Goal: Information Seeking & Learning: Check status

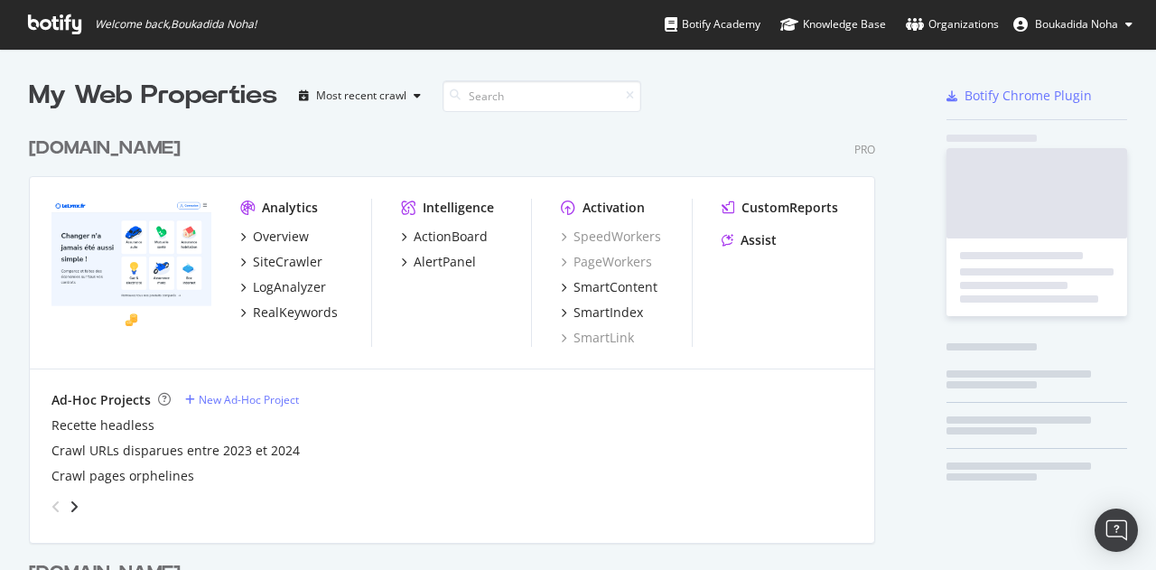
scroll to position [834, 846]
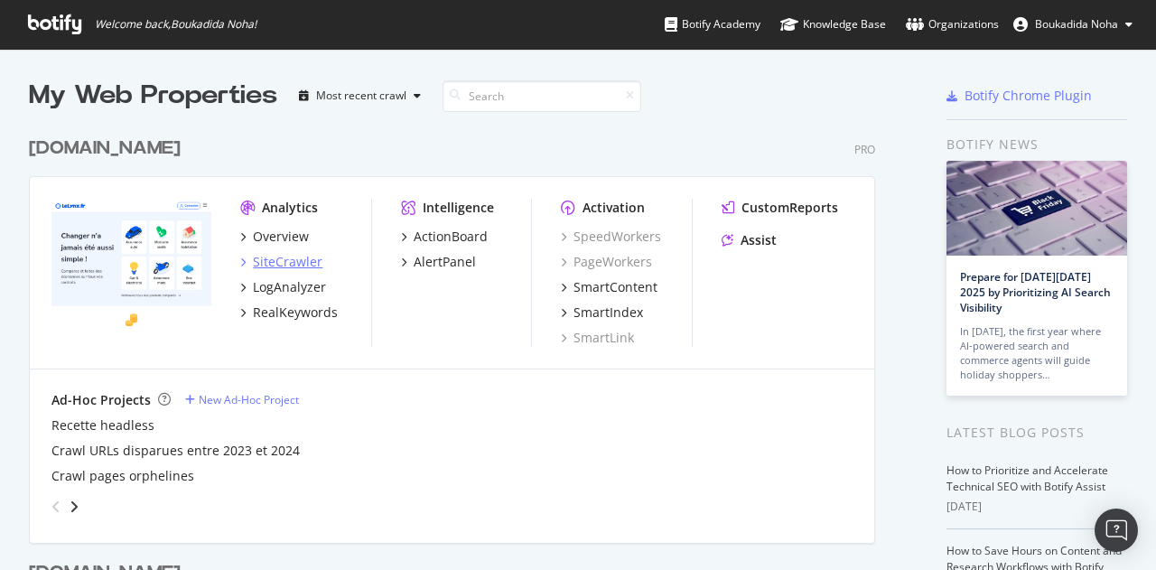
click at [288, 258] on div "SiteCrawler" at bounding box center [288, 262] width 70 height 18
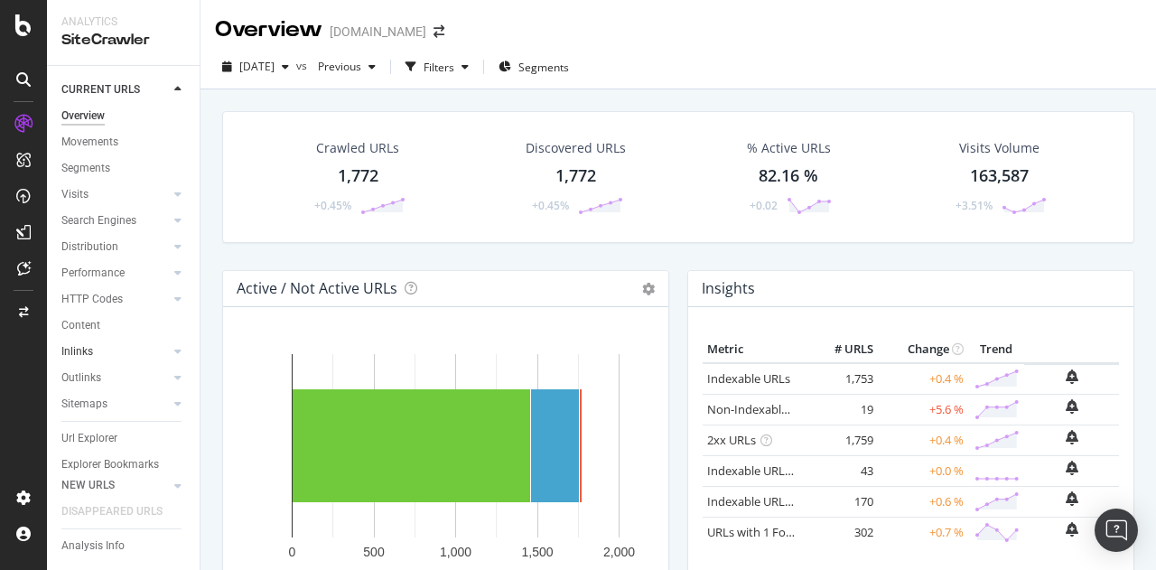
scroll to position [35, 0]
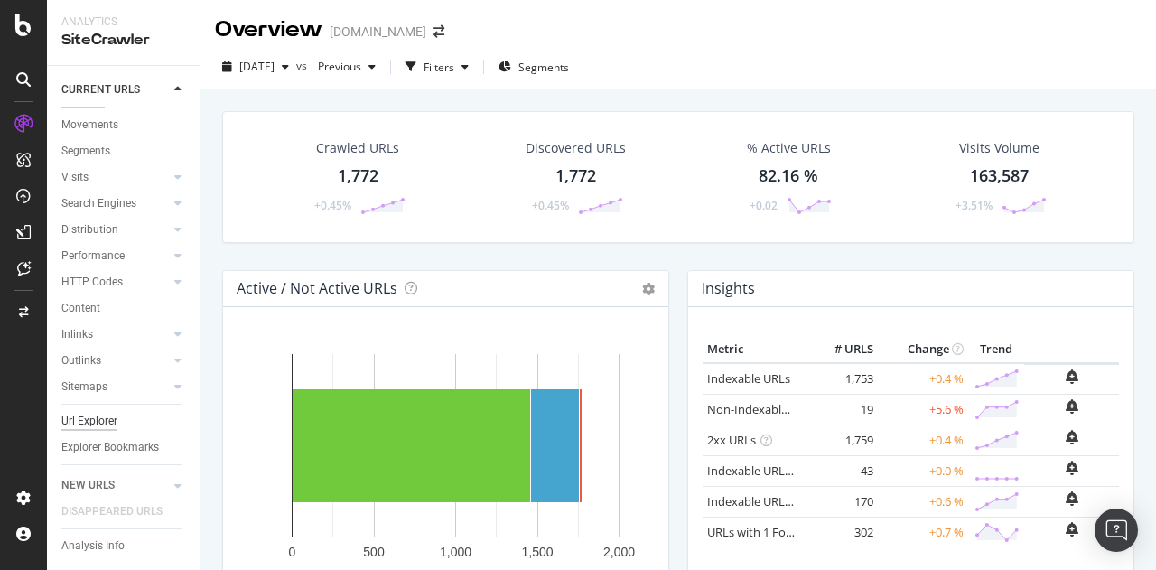
click at [111, 412] on div "Url Explorer" at bounding box center [89, 421] width 56 height 19
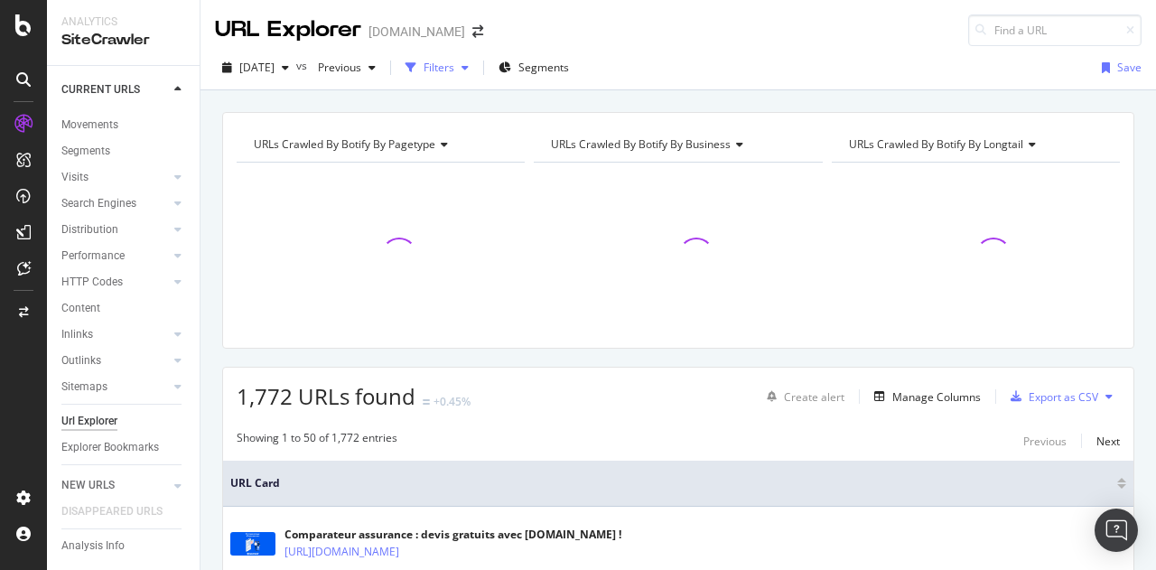
click at [416, 64] on icon "button" at bounding box center [410, 67] width 11 height 11
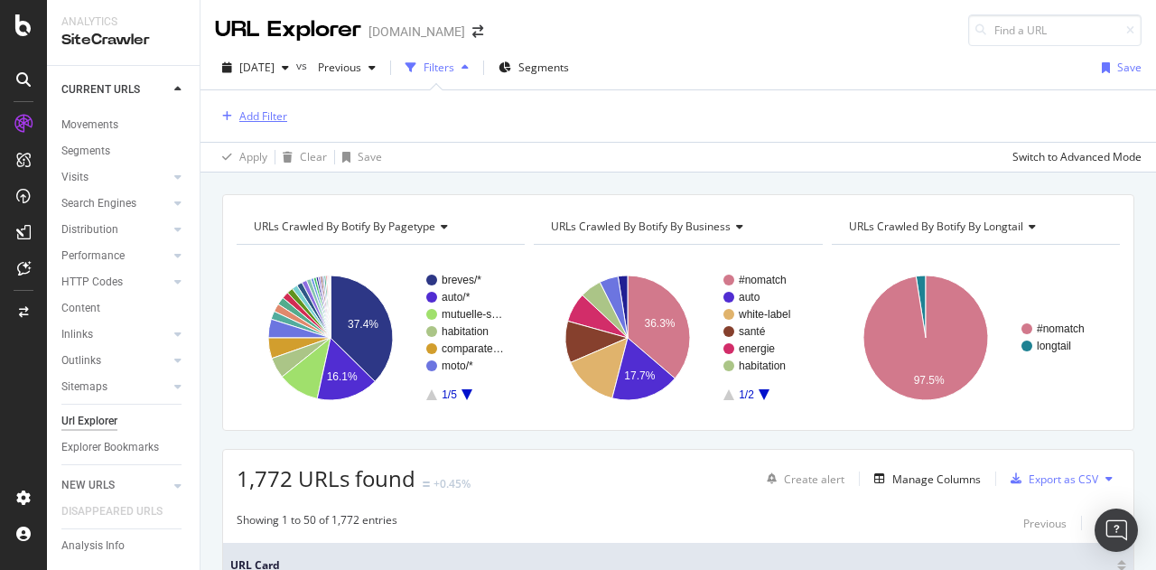
click at [265, 116] on div "Add Filter" at bounding box center [263, 115] width 48 height 15
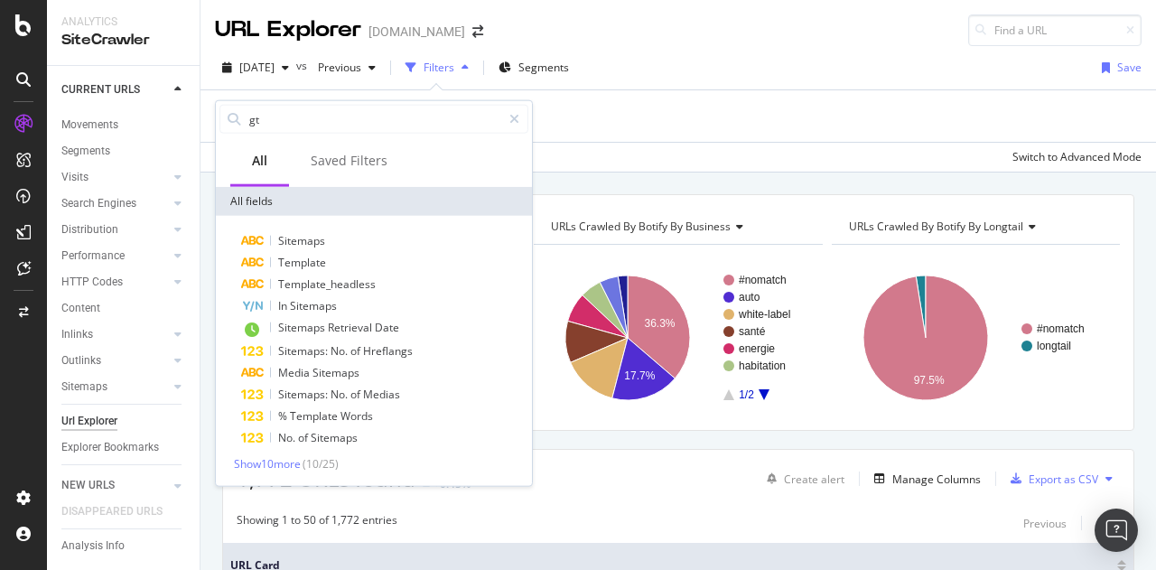
type input "g"
type input "h"
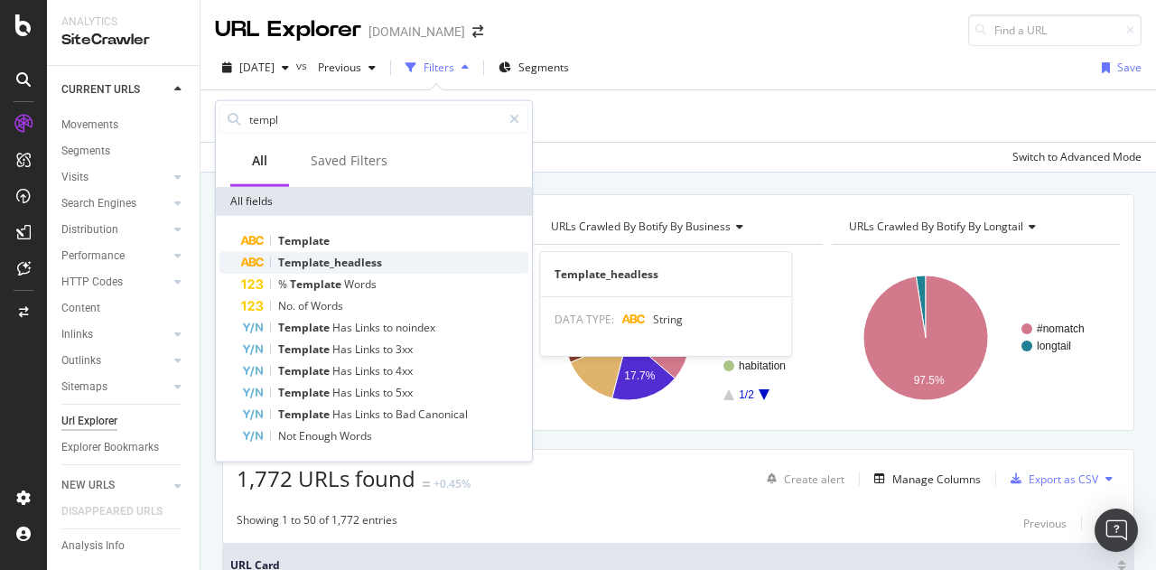
type input "templ"
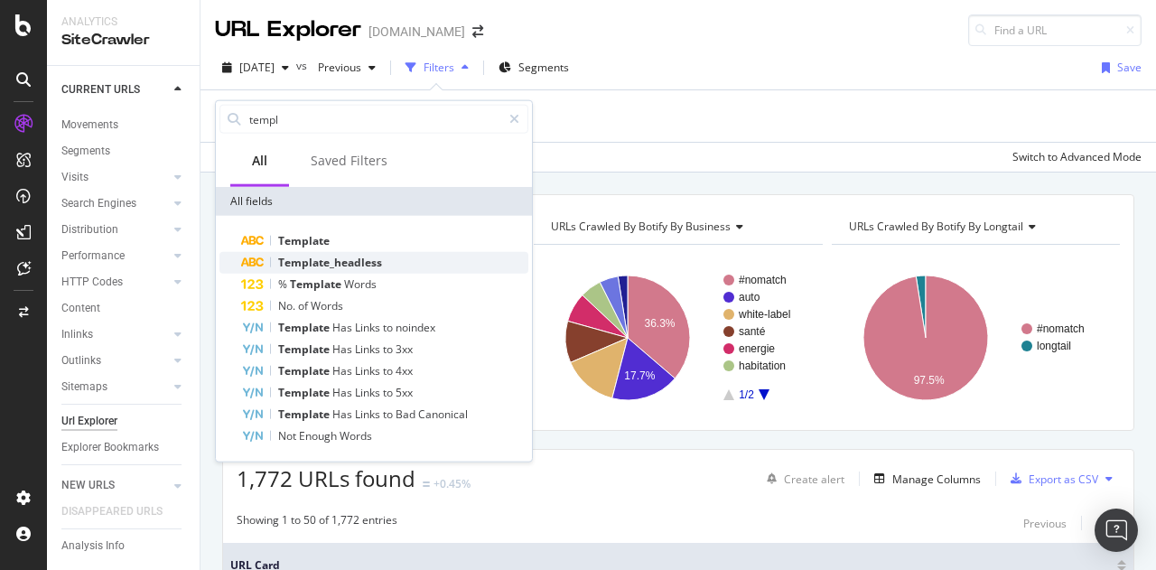
click at [355, 265] on span "Template_headless" at bounding box center [330, 262] width 104 height 15
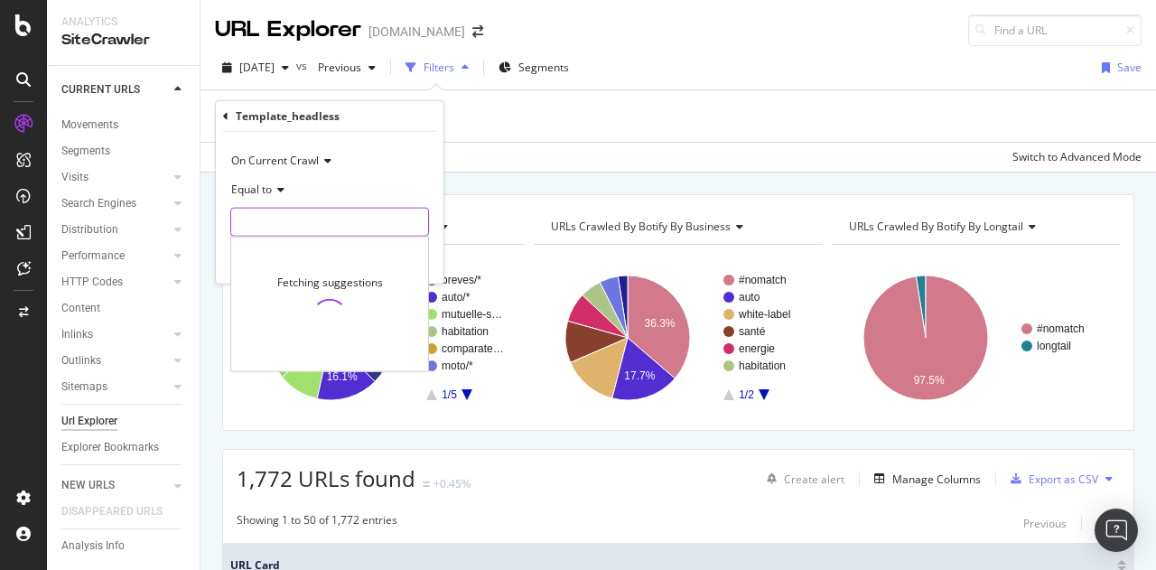
click at [318, 211] on input "text" at bounding box center [329, 222] width 197 height 29
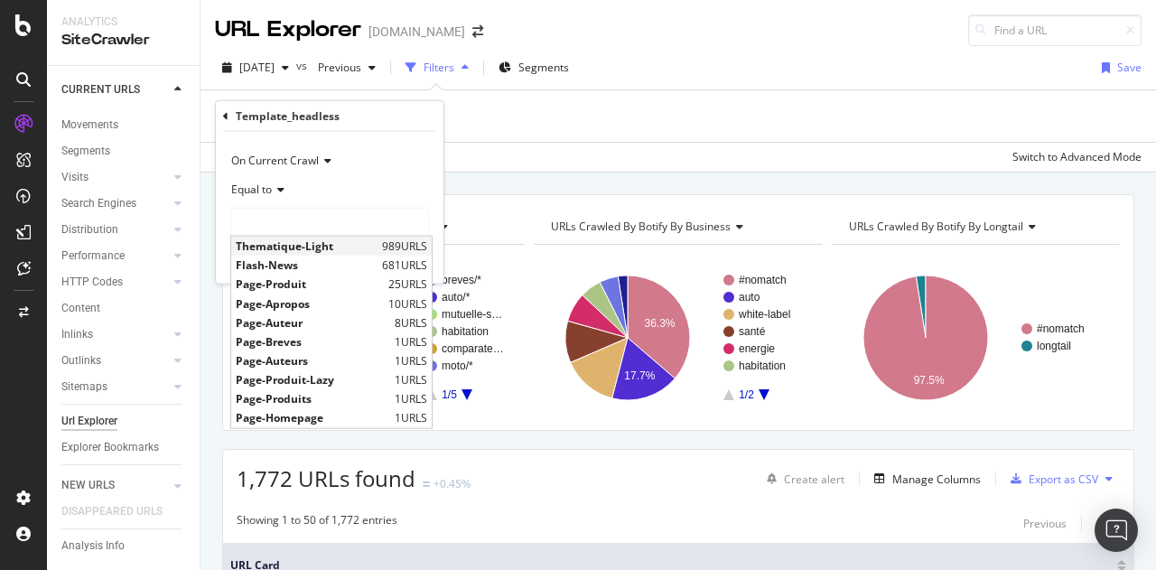
click at [313, 240] on span "Thematique-Light" at bounding box center [307, 245] width 142 height 15
type input "Thematique-Light"
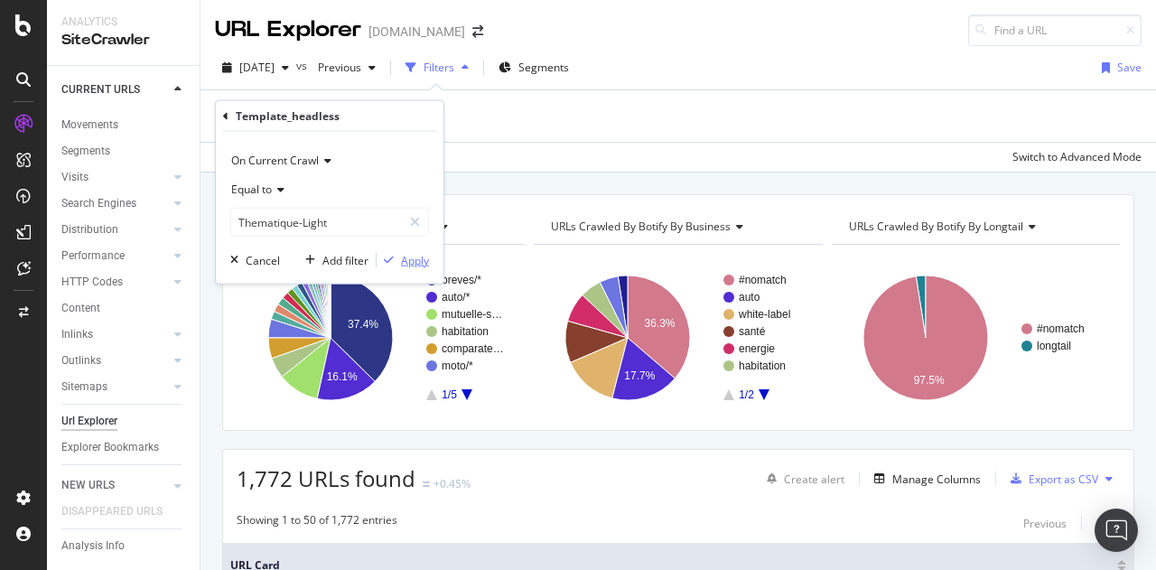
click at [406, 260] on div "Apply" at bounding box center [415, 259] width 28 height 15
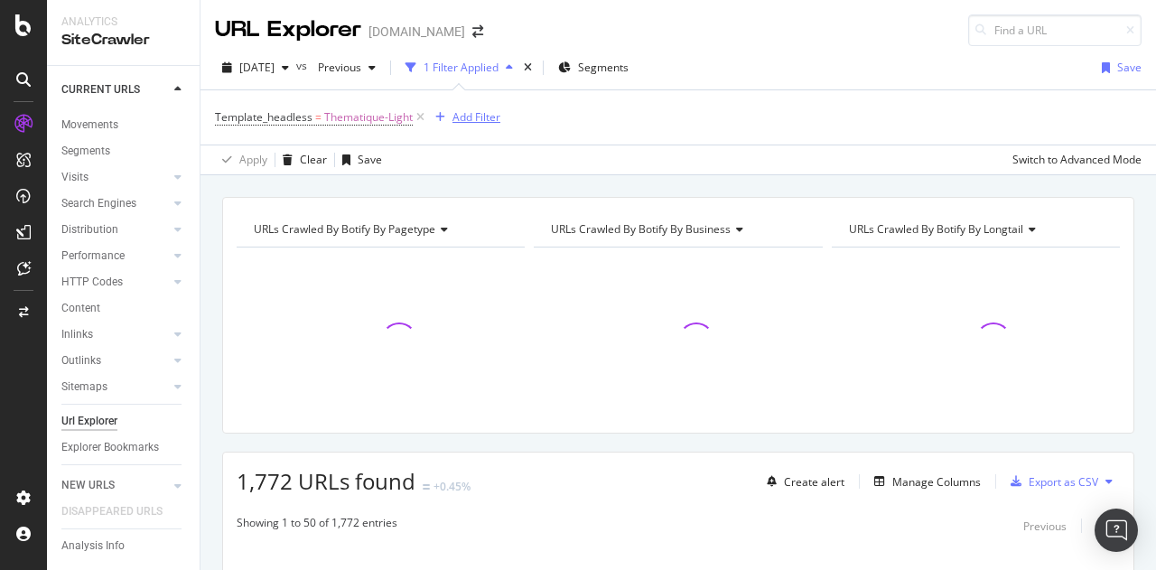
click at [470, 121] on div "Add Filter" at bounding box center [476, 116] width 48 height 15
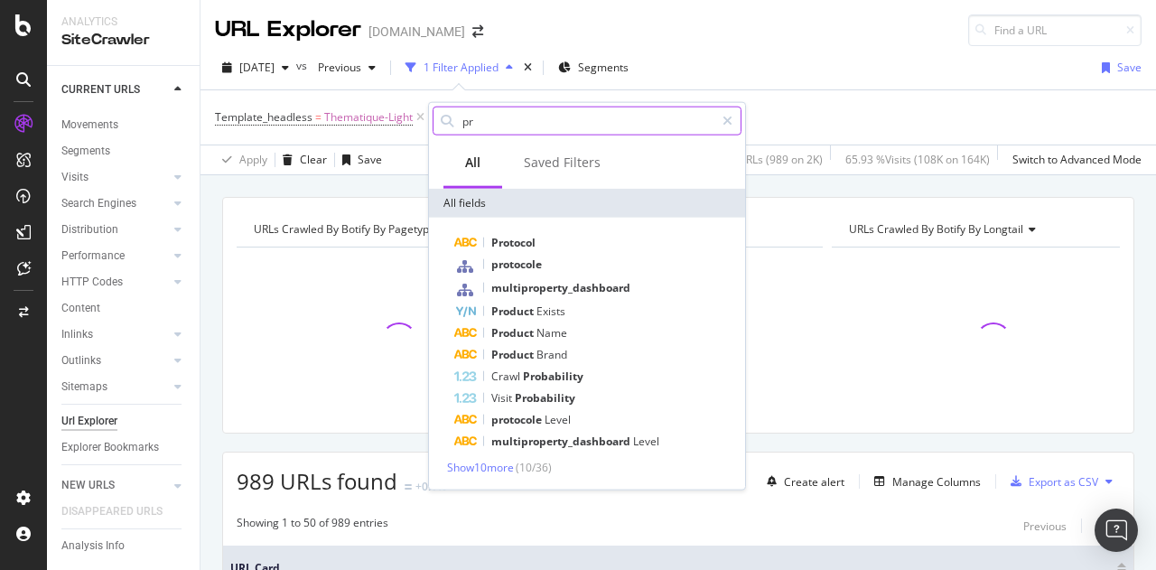
type input "p"
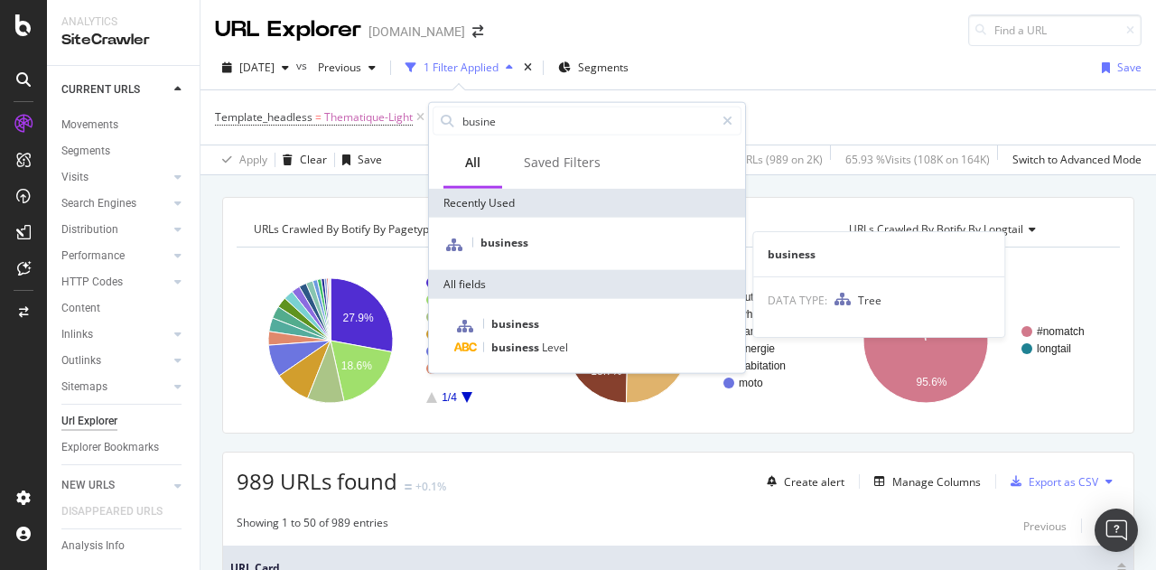
type input "busine"
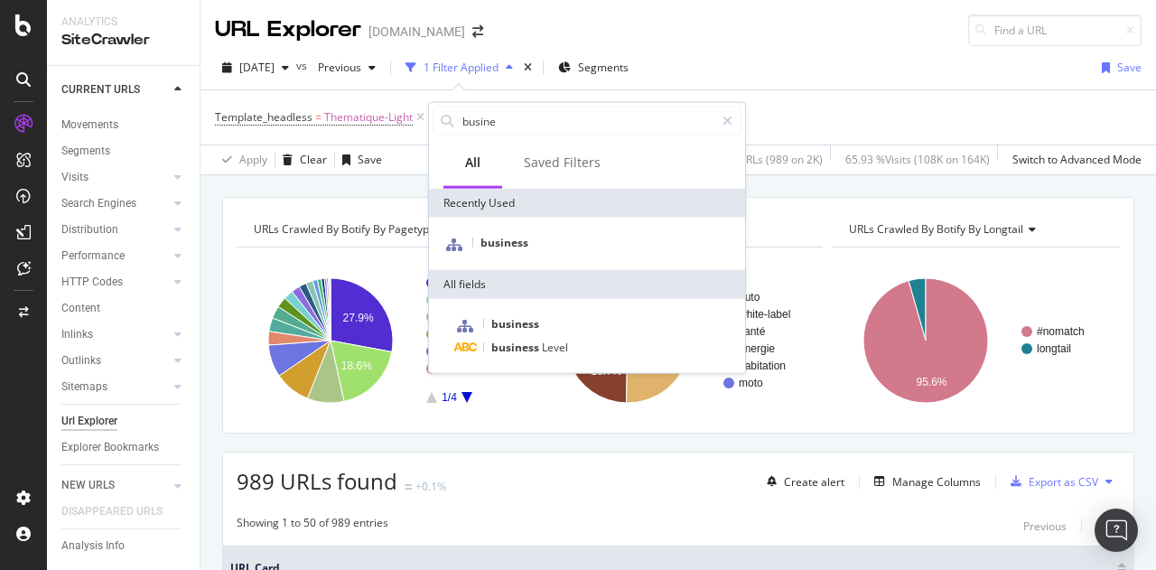
click at [526, 256] on div "business" at bounding box center [587, 244] width 316 height 52
click at [509, 234] on div "business" at bounding box center [587, 243] width 309 height 23
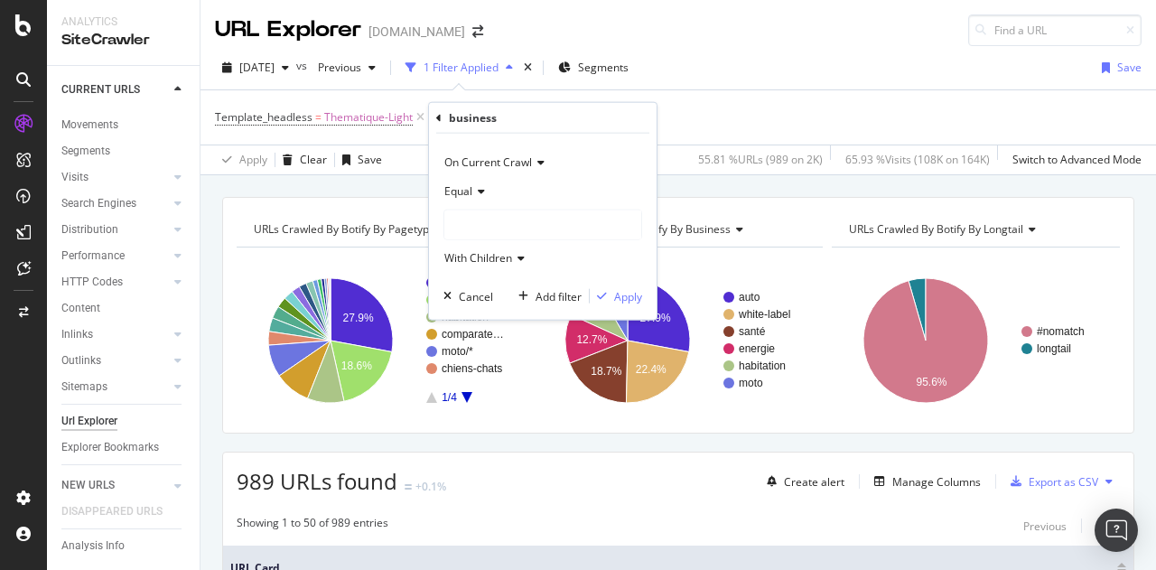
click at [490, 222] on div at bounding box center [542, 224] width 197 height 29
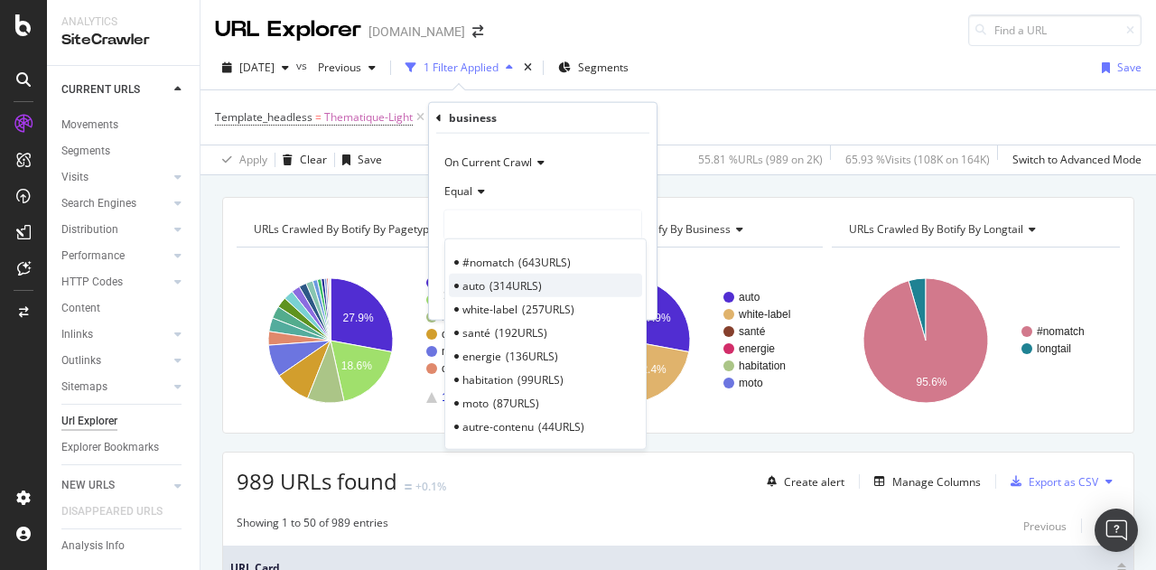
click at [501, 284] on span "314 URLS" at bounding box center [515, 284] width 52 height 15
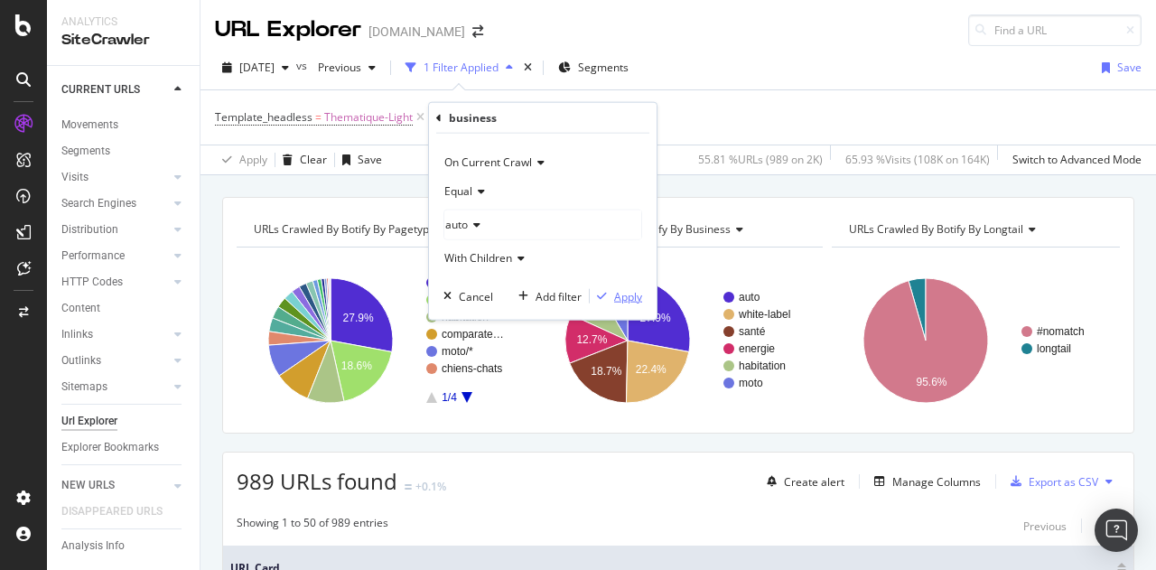
click at [632, 299] on div "Apply" at bounding box center [628, 295] width 28 height 15
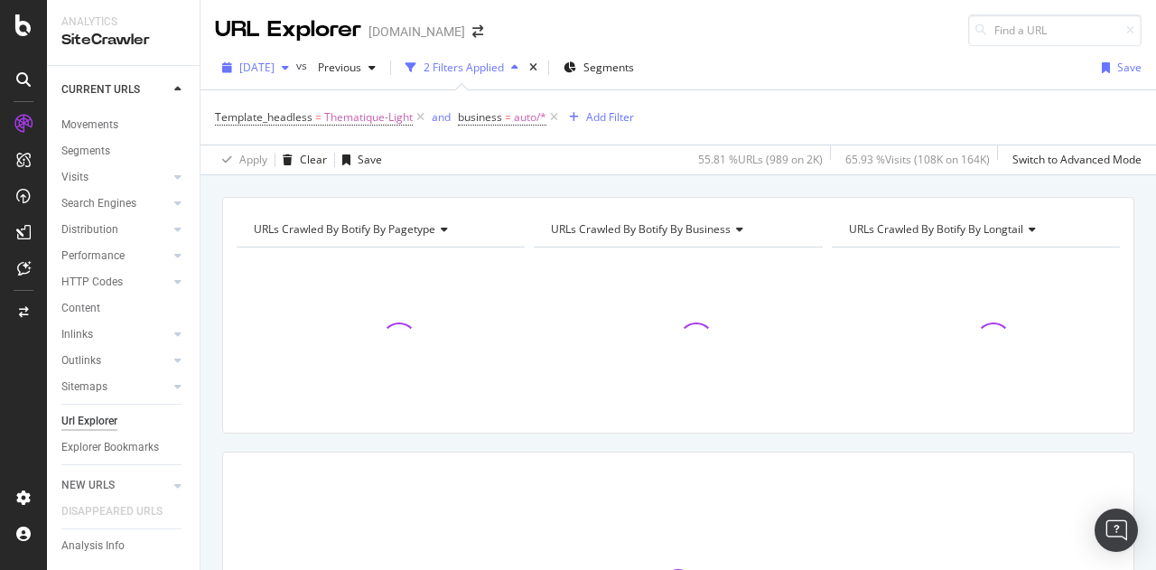
click at [275, 67] on span "[DATE]" at bounding box center [256, 67] width 35 height 15
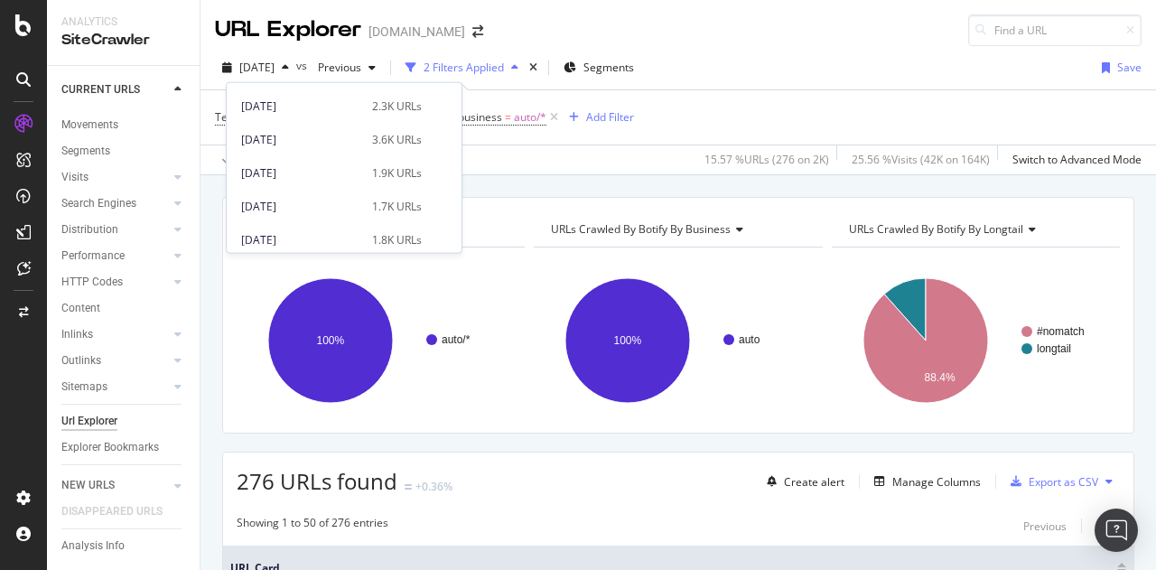
scroll to position [656, 0]
click at [289, 146] on div "[DATE]" at bounding box center [301, 140] width 120 height 16
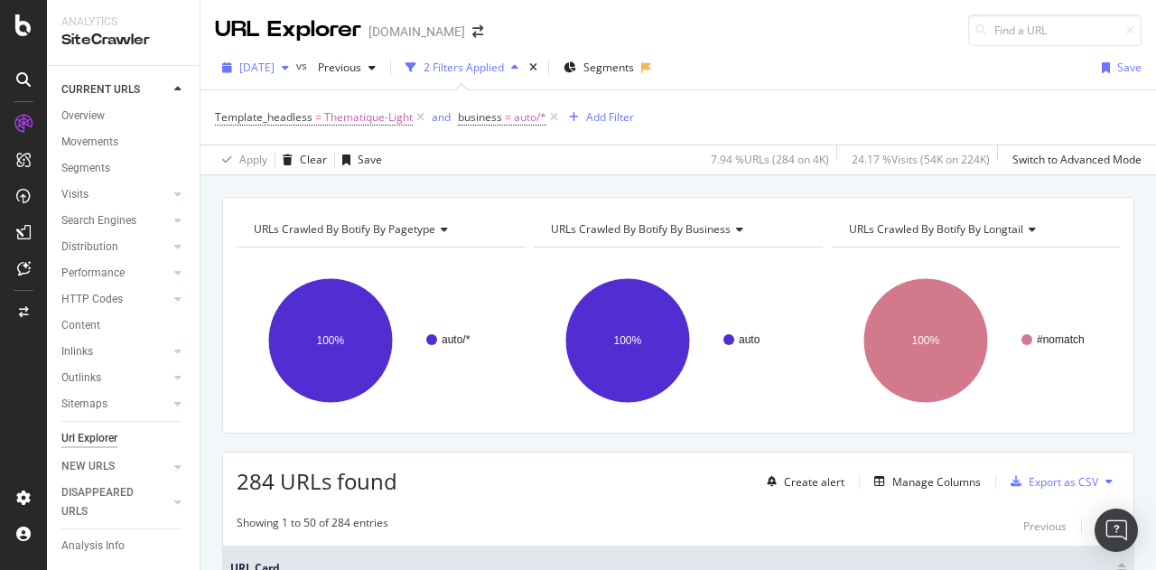
click at [275, 68] on span "[DATE]" at bounding box center [256, 67] width 35 height 15
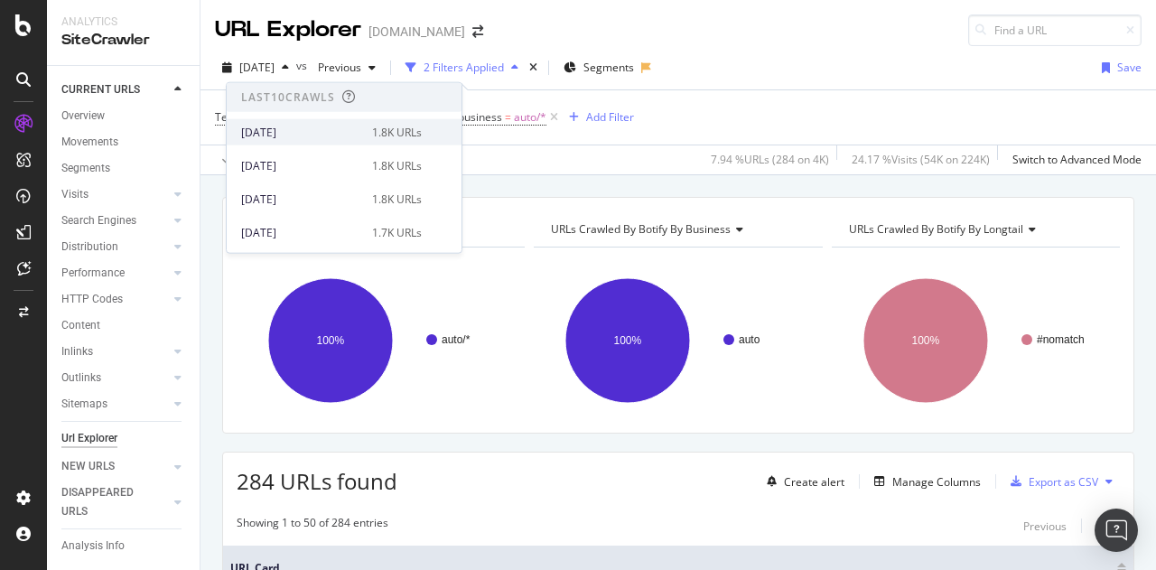
click at [301, 138] on div "[DATE]" at bounding box center [301, 132] width 120 height 16
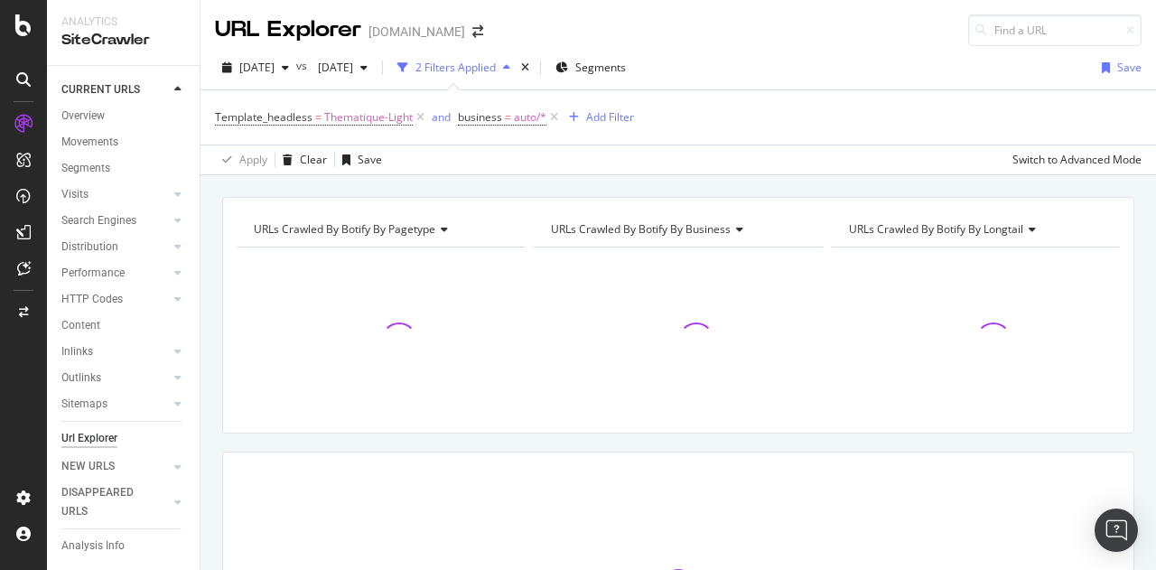
click at [375, 78] on div "[DATE]" at bounding box center [343, 67] width 64 height 27
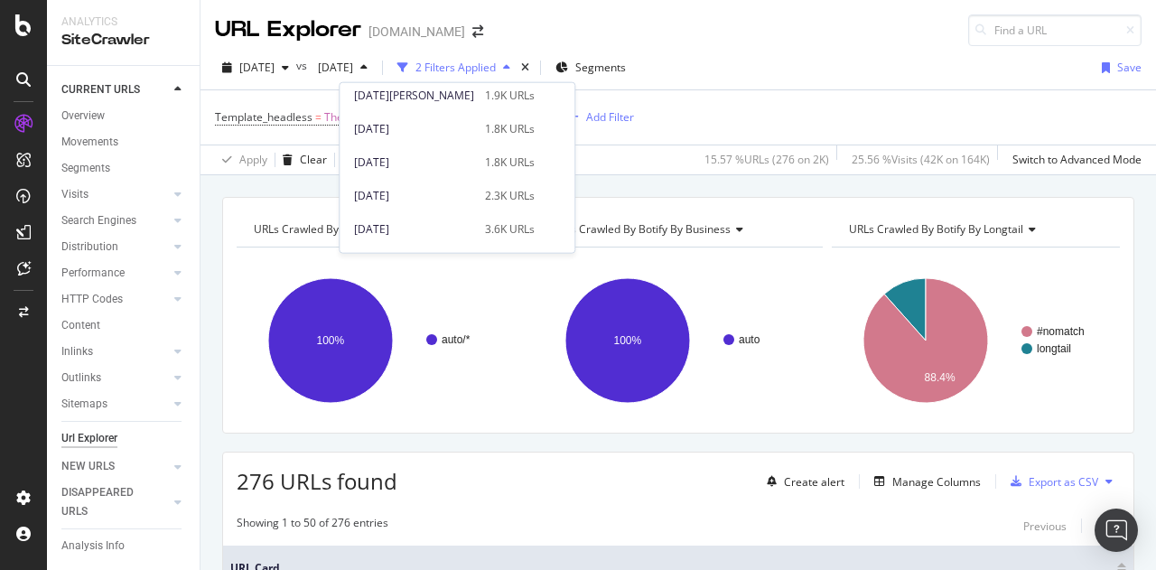
scroll to position [577, 0]
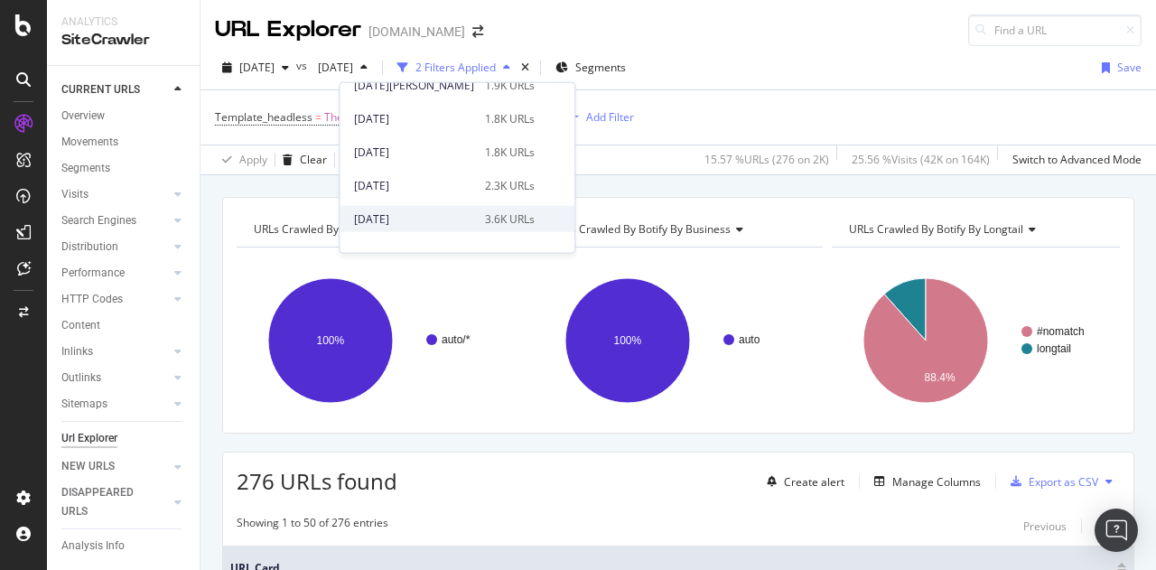
click at [403, 219] on div "[DATE]" at bounding box center [414, 218] width 120 height 16
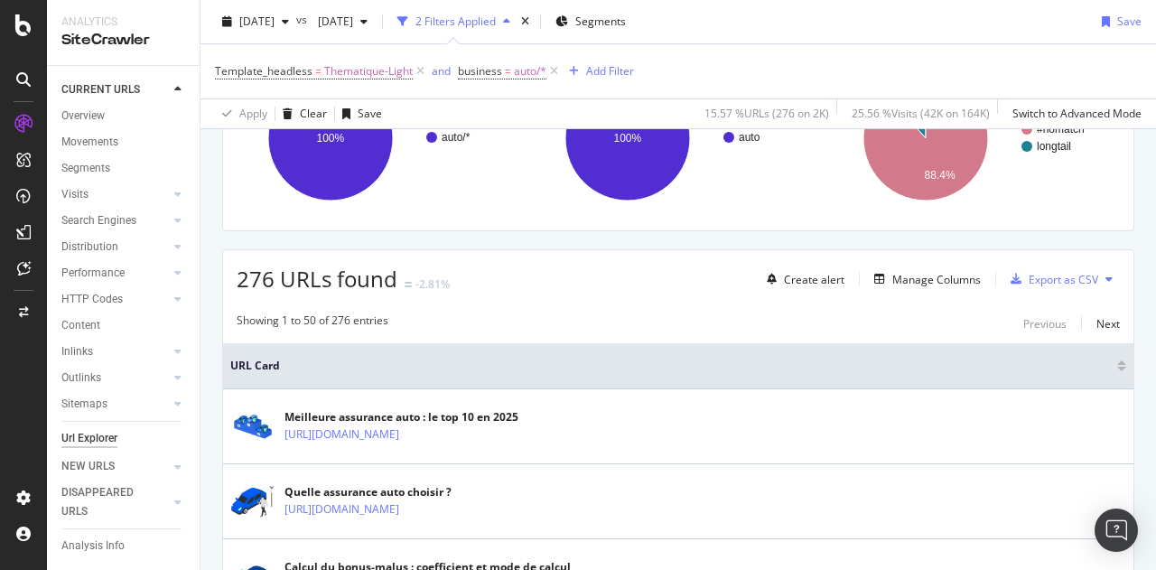
scroll to position [184, 0]
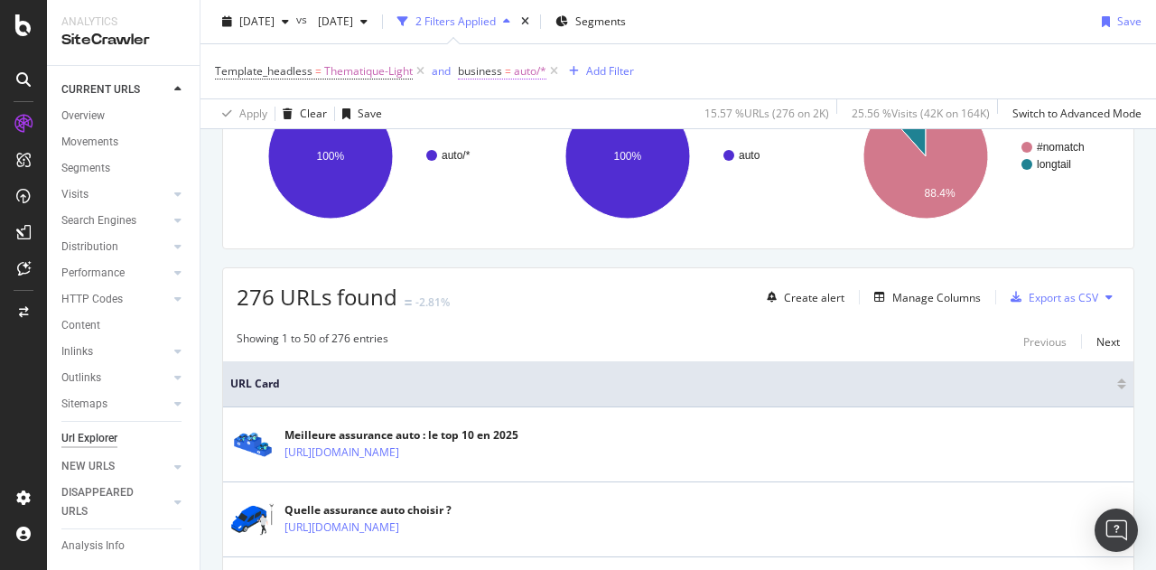
click at [511, 69] on span "business = auto/*" at bounding box center [502, 71] width 88 height 16
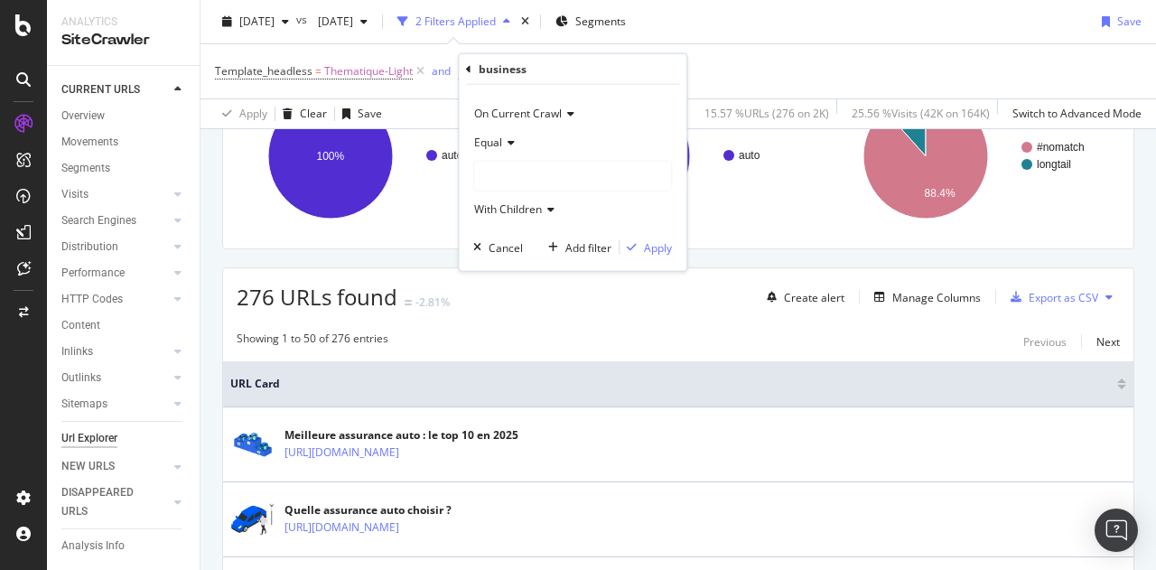
click at [518, 176] on div at bounding box center [572, 176] width 197 height 29
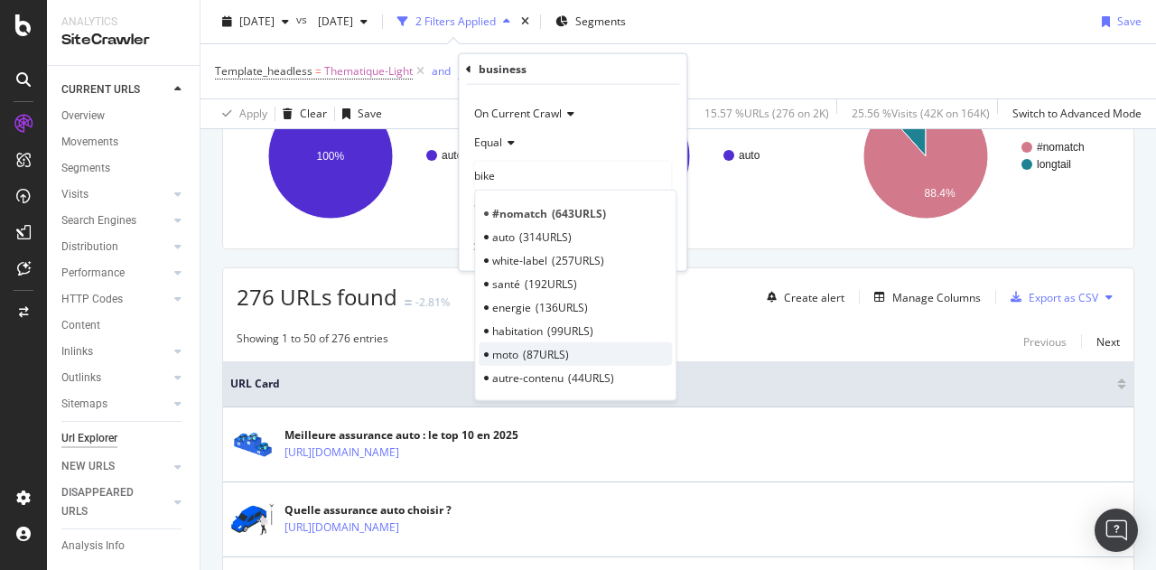
type input "bike"
click at [542, 346] on span "87 URLS" at bounding box center [546, 353] width 46 height 15
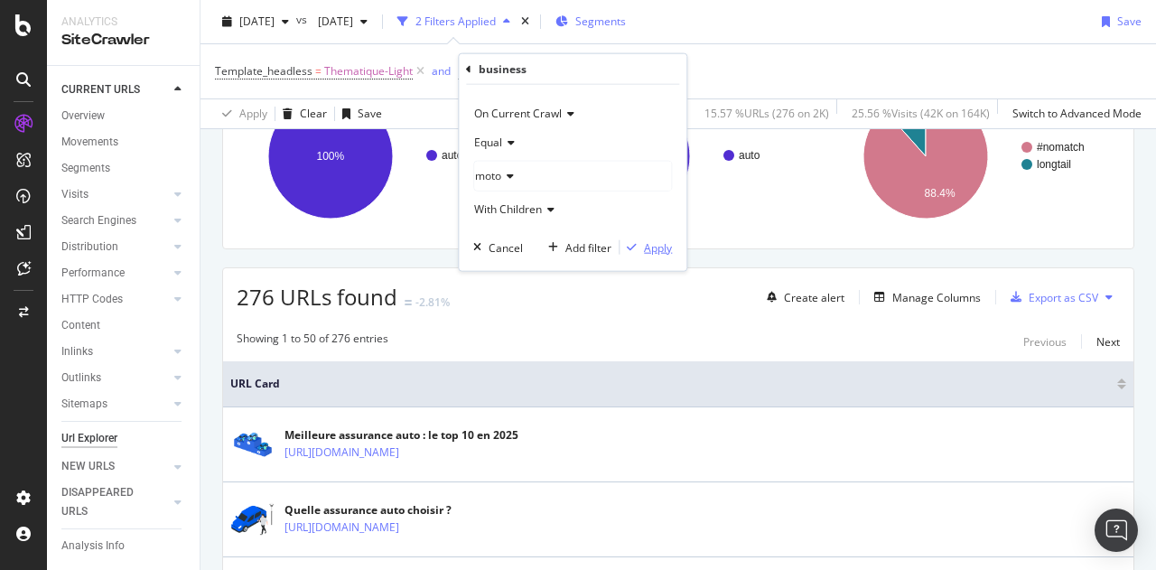
click at [658, 247] on div "Apply" at bounding box center [658, 246] width 28 height 15
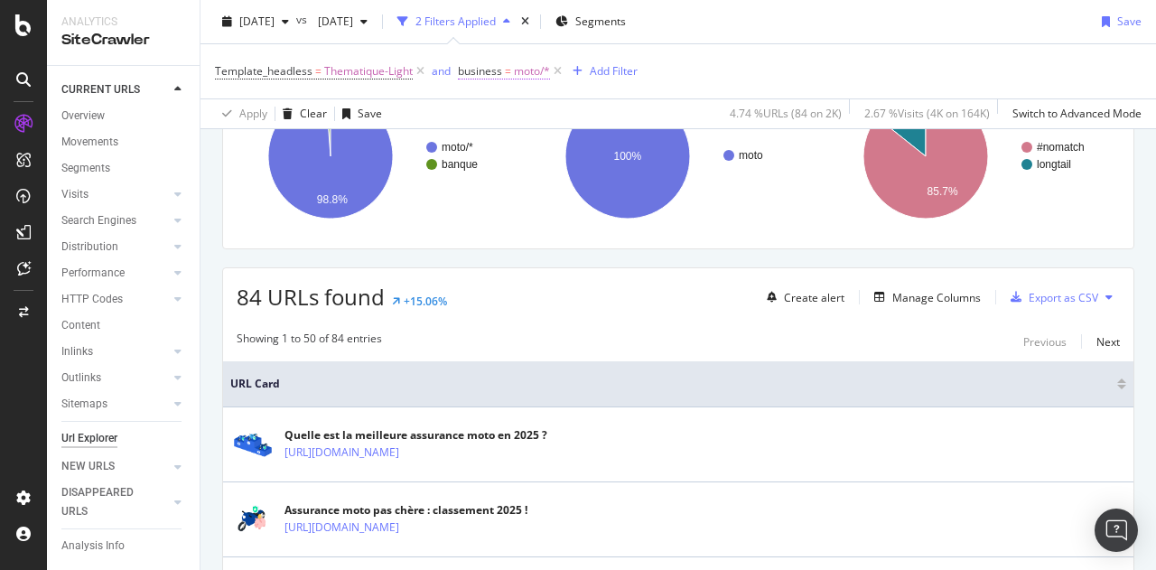
click at [486, 70] on span "business" at bounding box center [480, 70] width 44 height 15
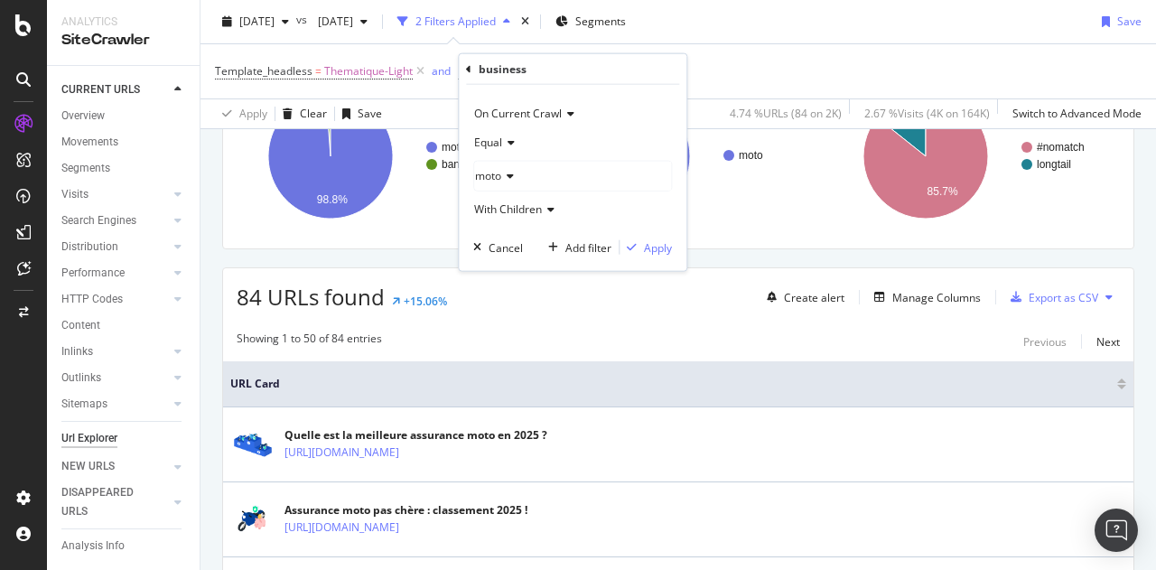
click at [505, 174] on icon at bounding box center [507, 176] width 13 height 11
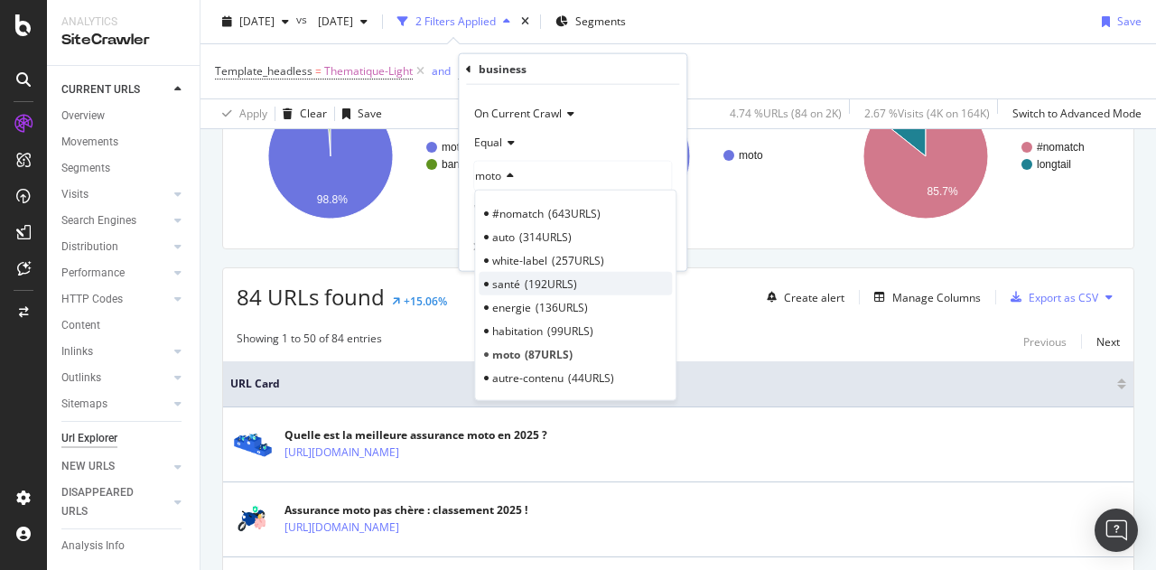
click at [517, 287] on span "santé" at bounding box center [506, 282] width 28 height 15
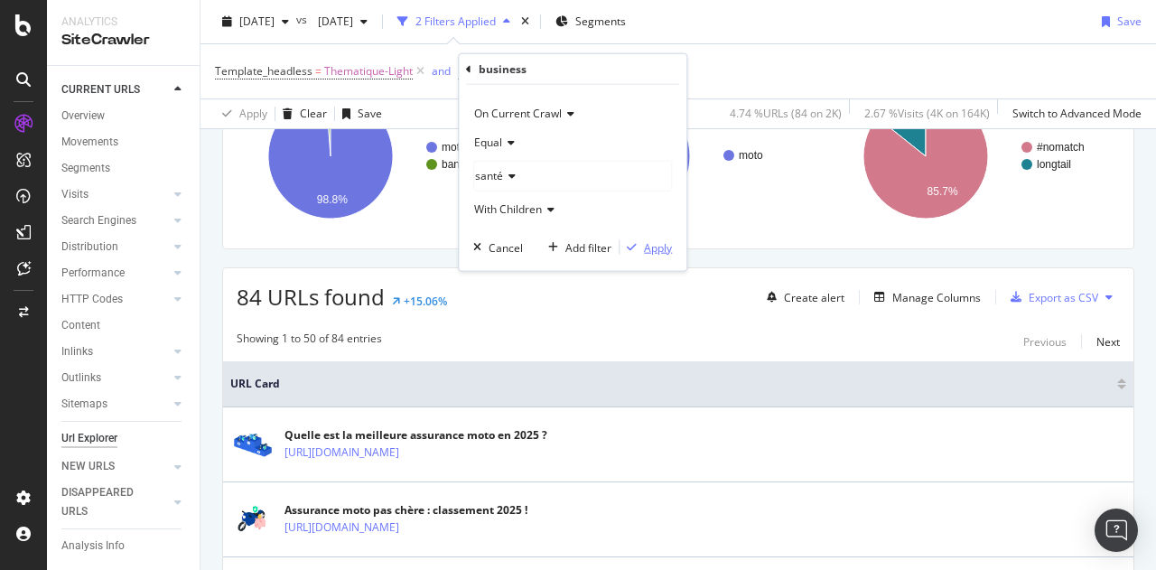
click at [650, 247] on div "Apply" at bounding box center [658, 246] width 28 height 15
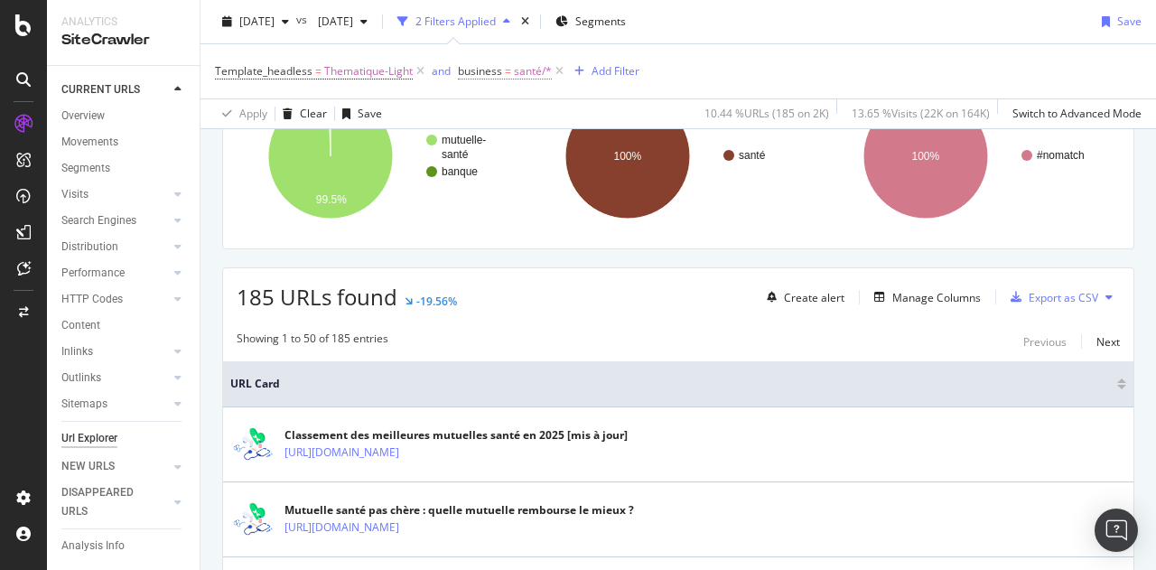
click at [476, 74] on span "business" at bounding box center [480, 70] width 44 height 15
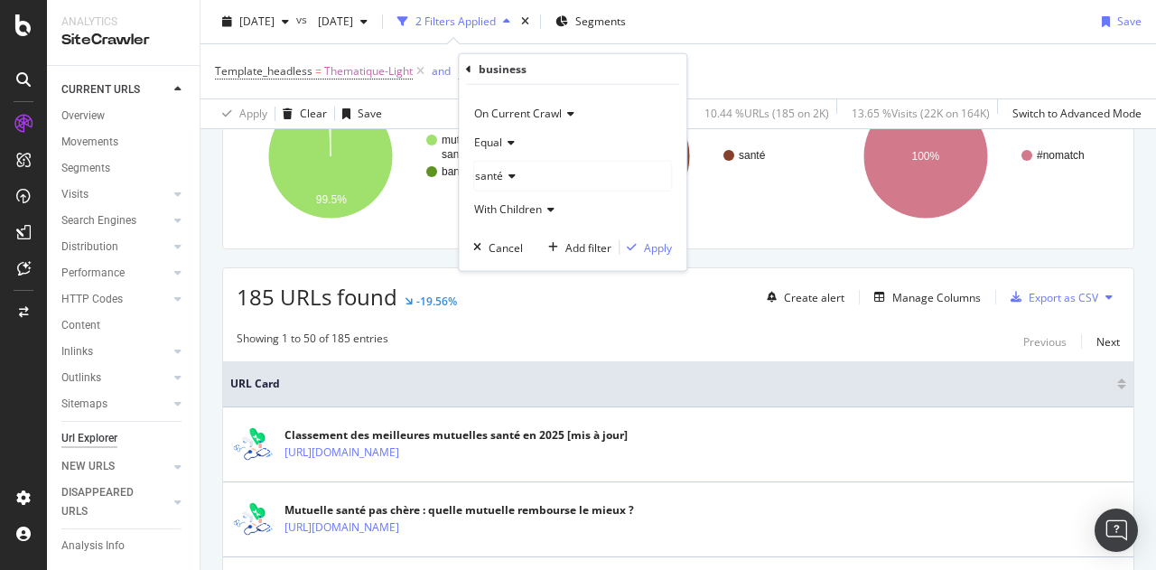
click at [515, 176] on div "santé" at bounding box center [572, 176] width 197 height 29
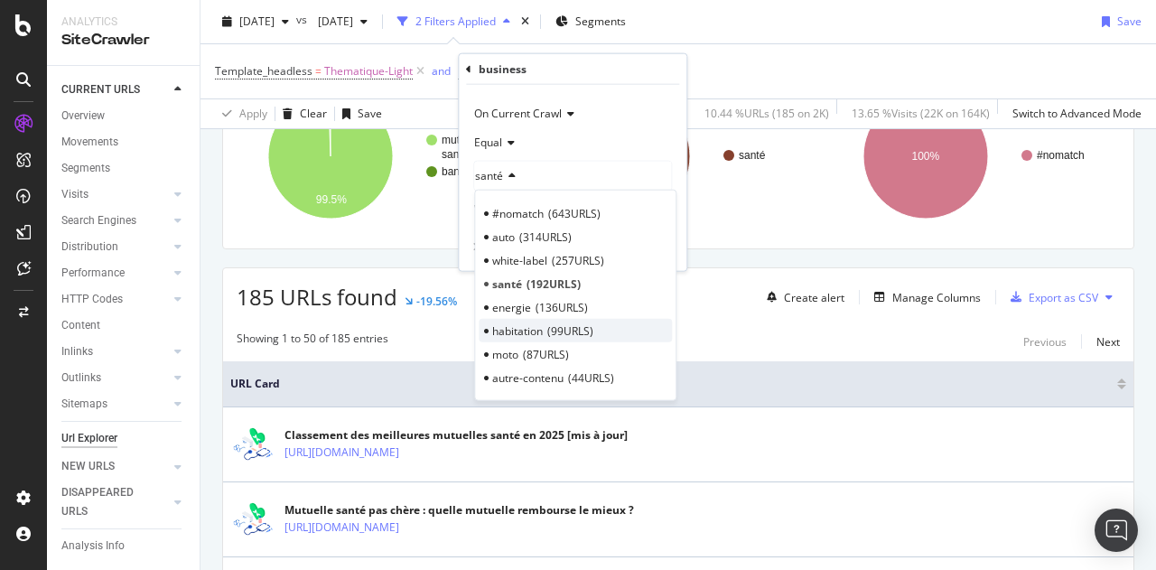
click at [522, 333] on span "habitation" at bounding box center [517, 329] width 51 height 15
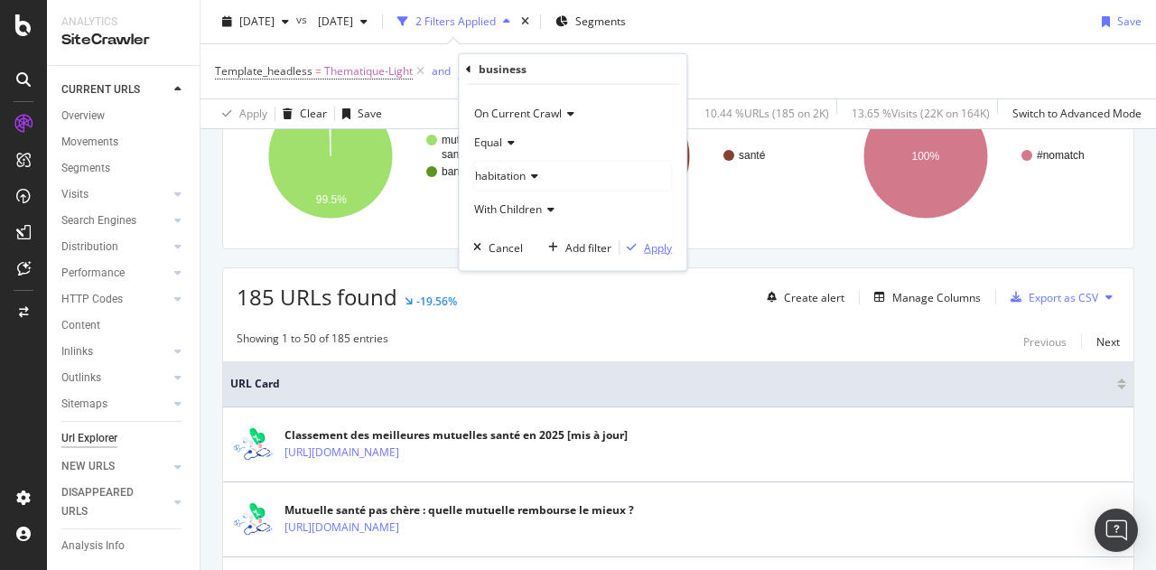
click at [649, 245] on div "Apply" at bounding box center [658, 246] width 28 height 15
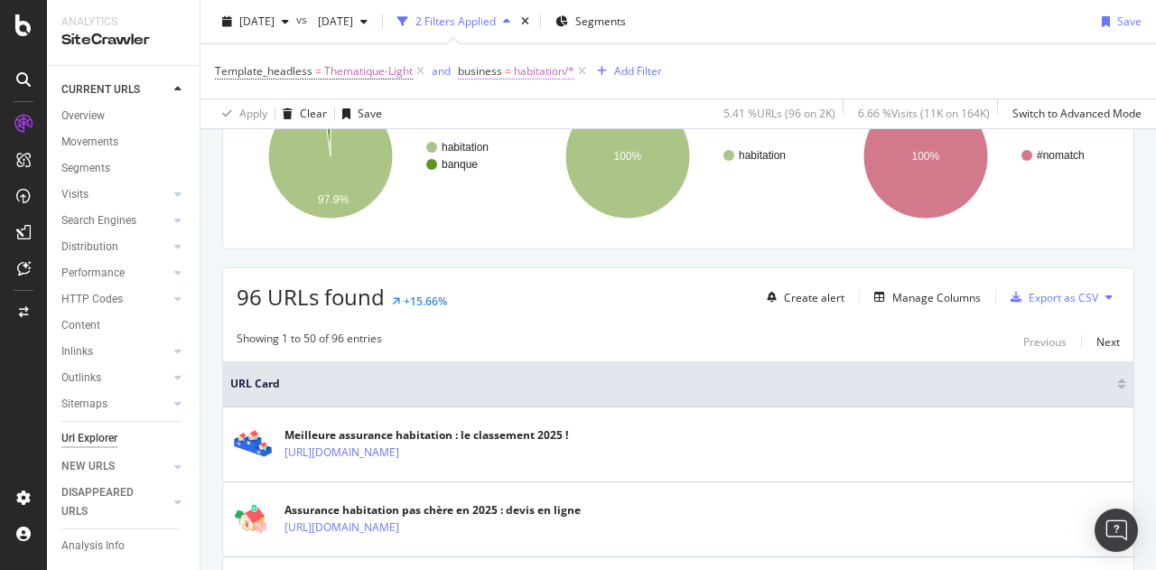
click at [529, 75] on span "habitation/*" at bounding box center [544, 71] width 61 height 25
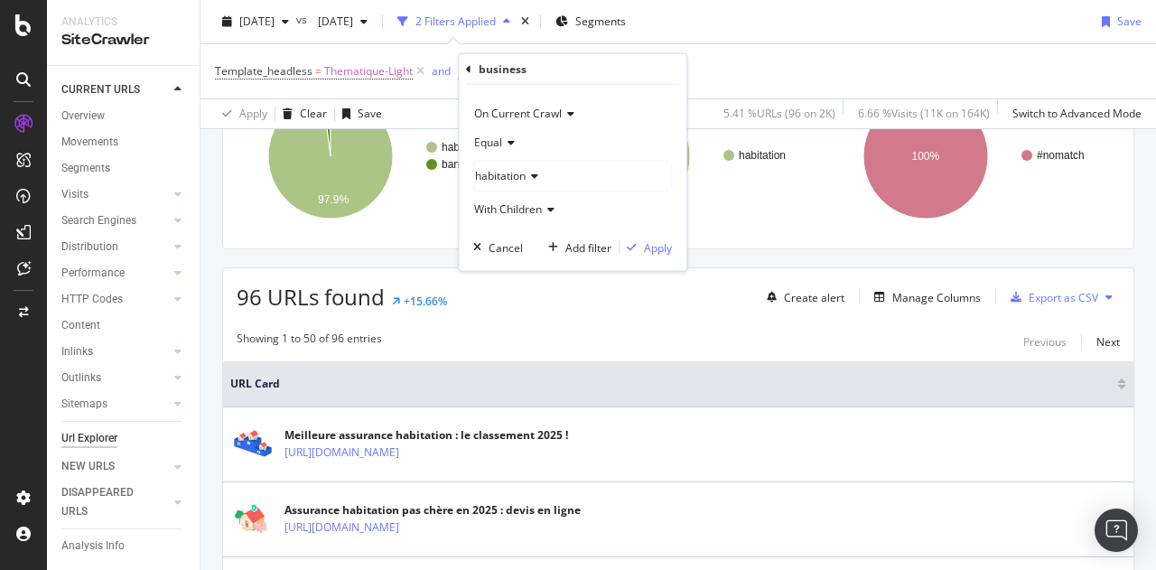
click at [512, 174] on span "habitation" at bounding box center [500, 175] width 51 height 15
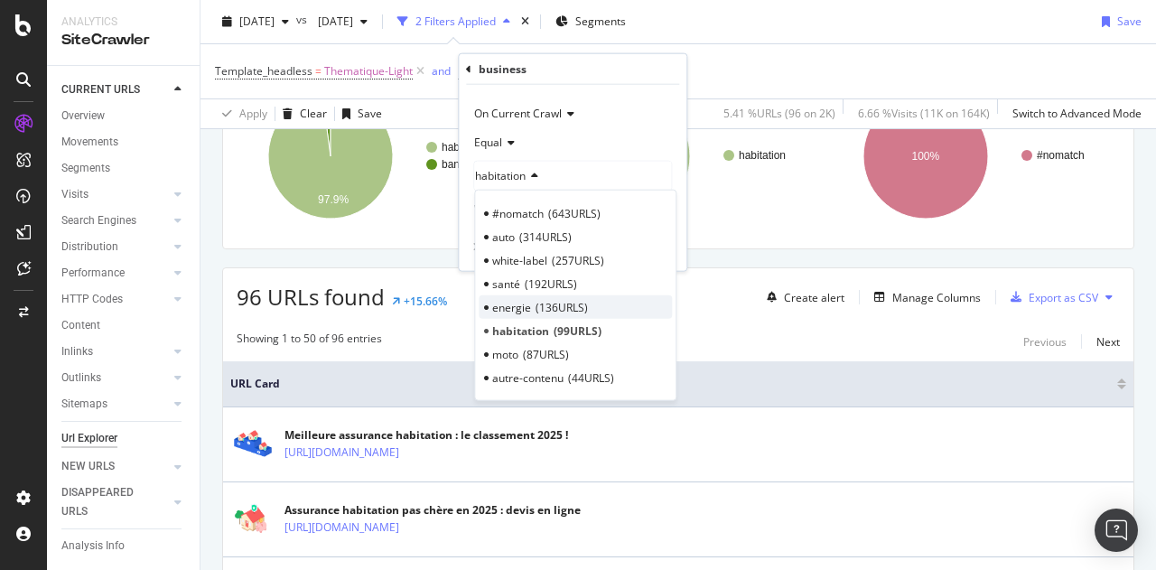
click at [526, 301] on span "energie" at bounding box center [511, 306] width 39 height 15
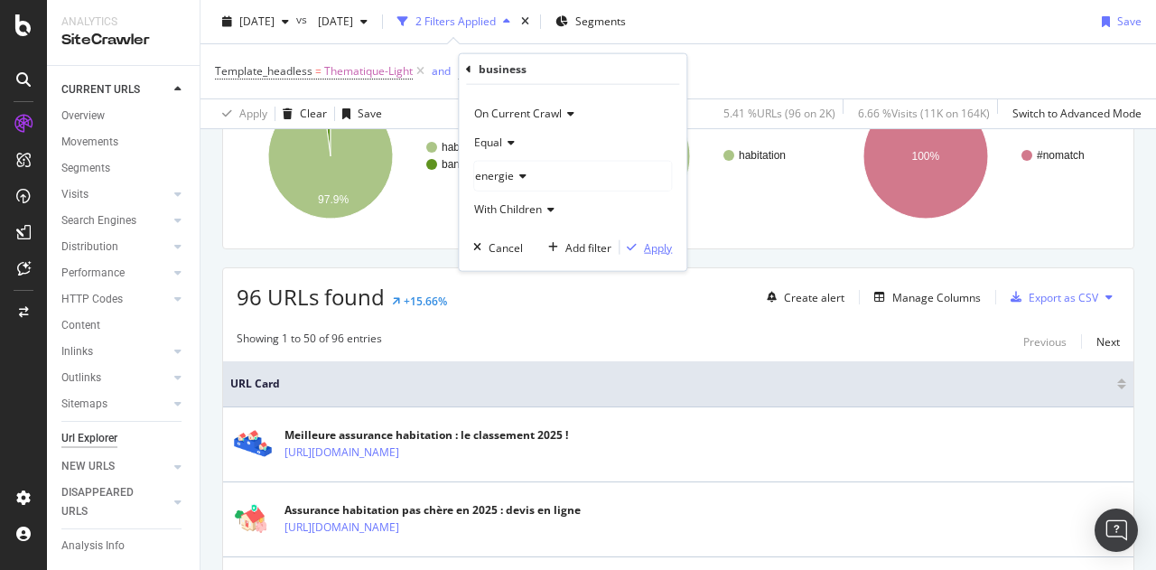
click at [661, 243] on div "Apply" at bounding box center [658, 246] width 28 height 15
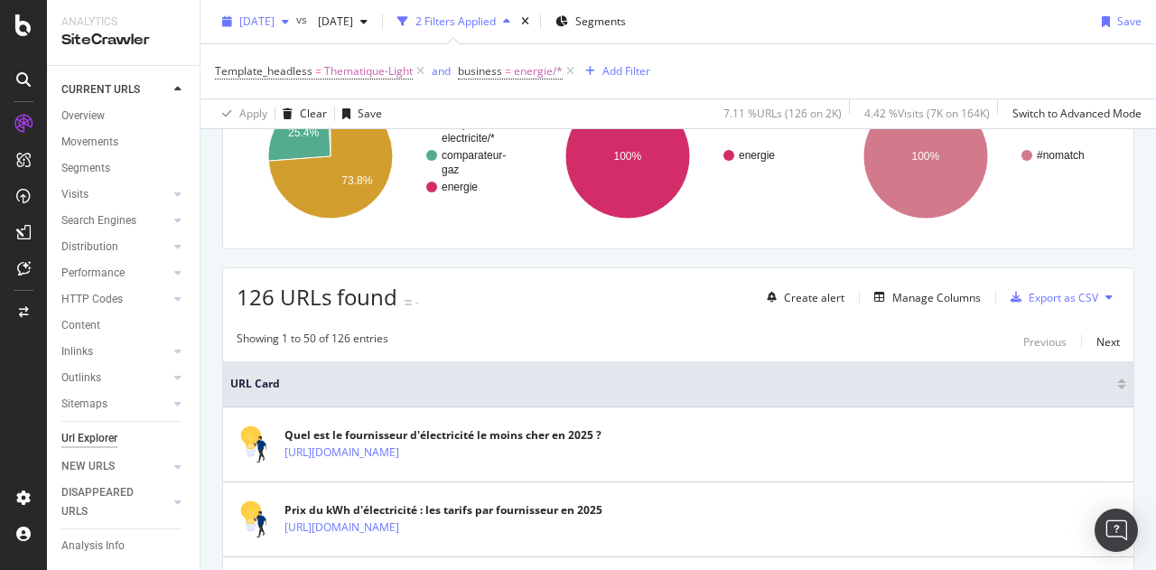
click at [275, 26] on span "[DATE]" at bounding box center [256, 21] width 35 height 15
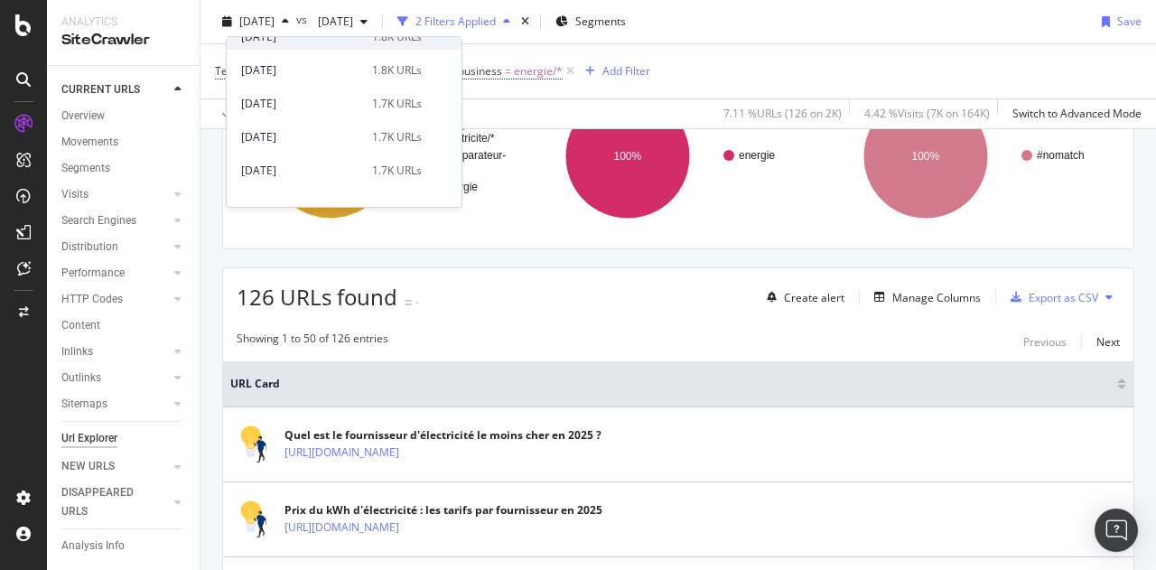
scroll to position [84, 0]
click at [305, 133] on div "[DATE]" at bounding box center [301, 136] width 120 height 16
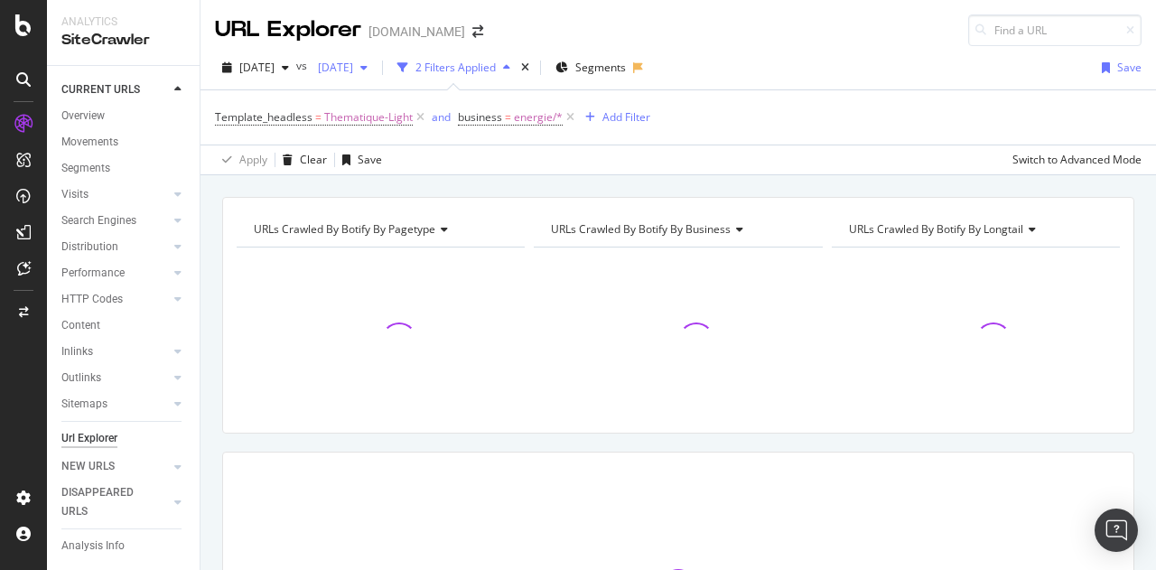
click at [353, 73] on span "[DATE]" at bounding box center [332, 67] width 42 height 15
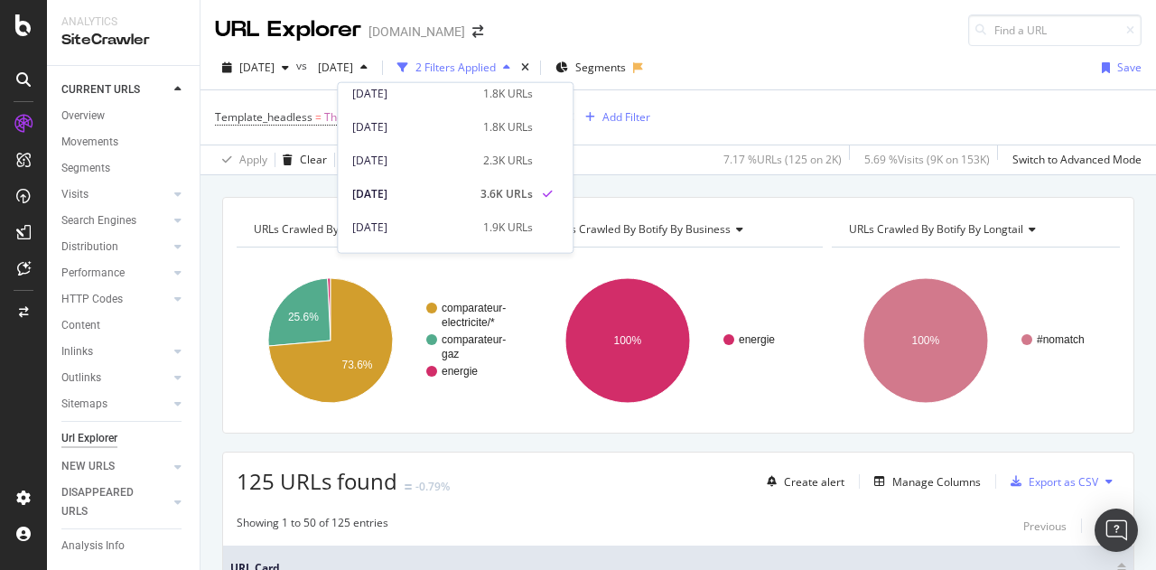
scroll to position [608, 0]
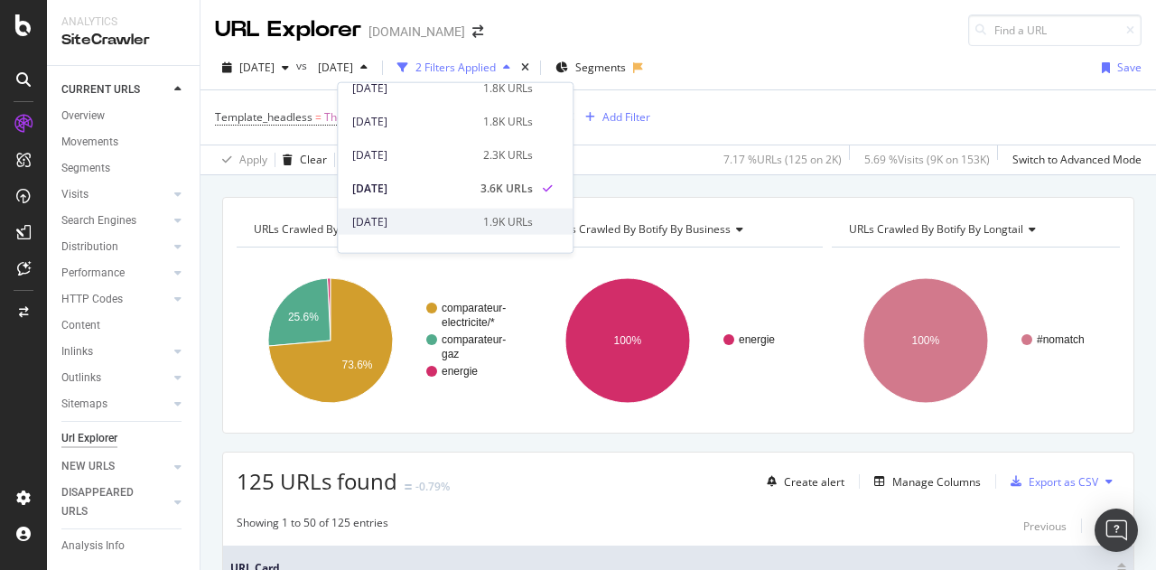
click at [407, 226] on div "[DATE]" at bounding box center [412, 221] width 120 height 16
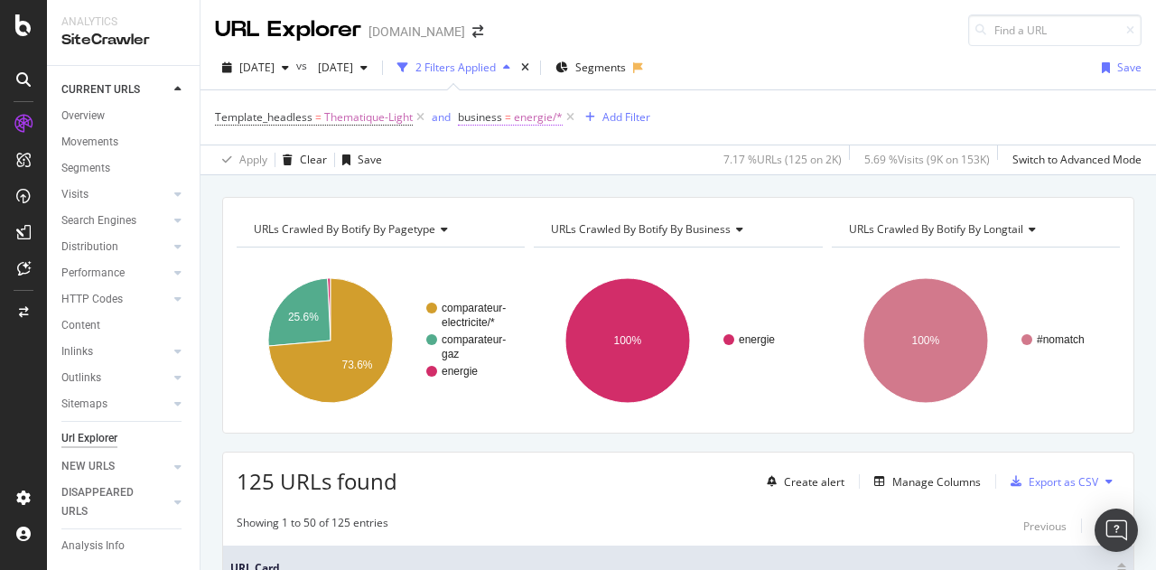
click at [517, 107] on span "energie/*" at bounding box center [538, 117] width 49 height 25
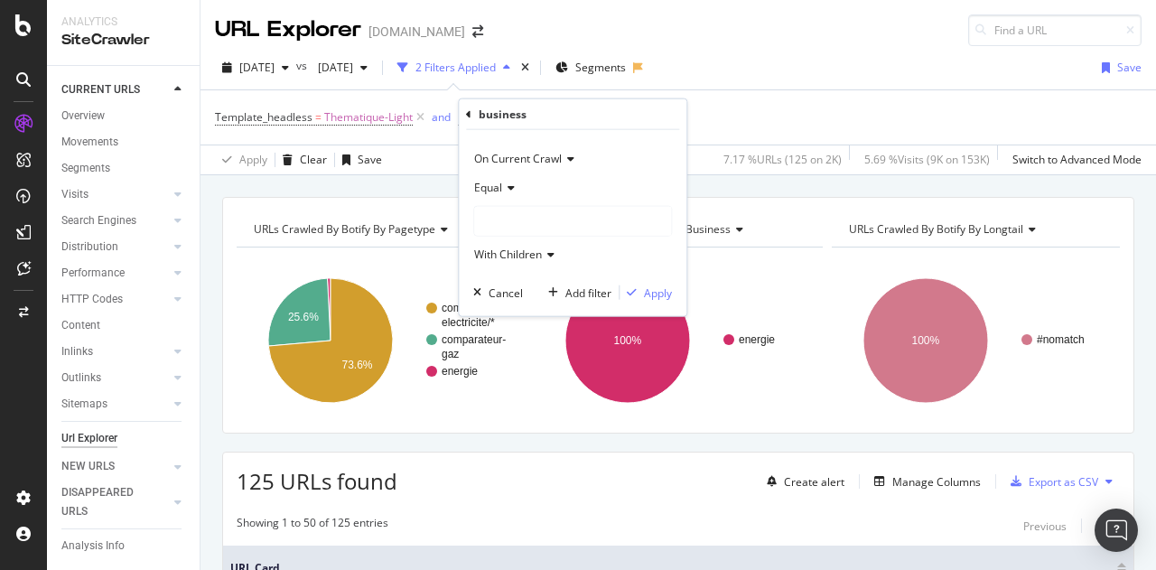
click at [500, 228] on div at bounding box center [572, 221] width 197 height 29
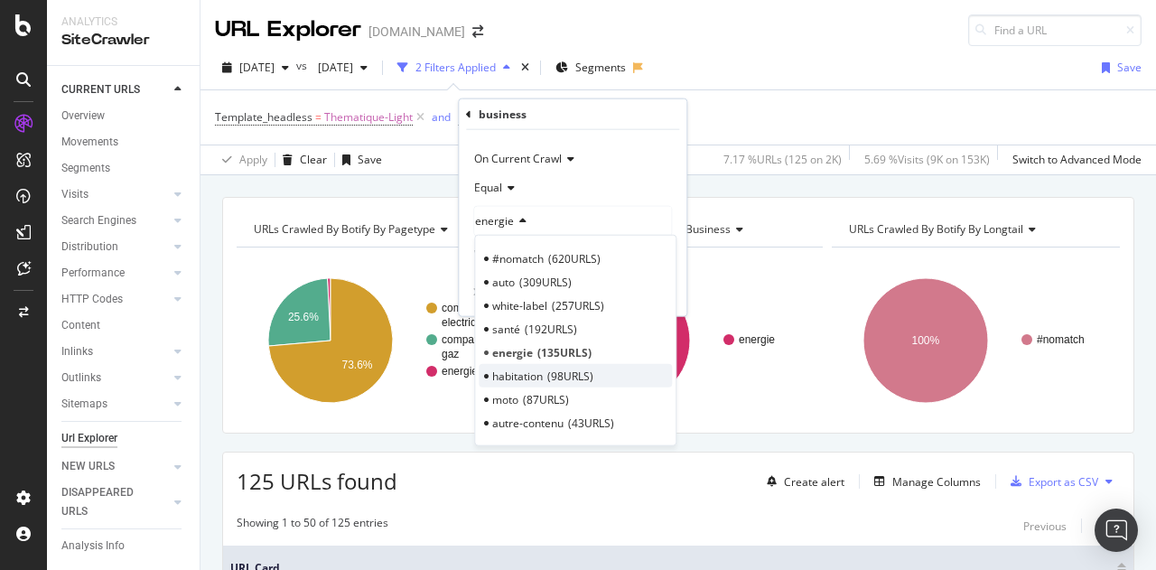
click at [533, 369] on span "habitation" at bounding box center [517, 375] width 51 height 15
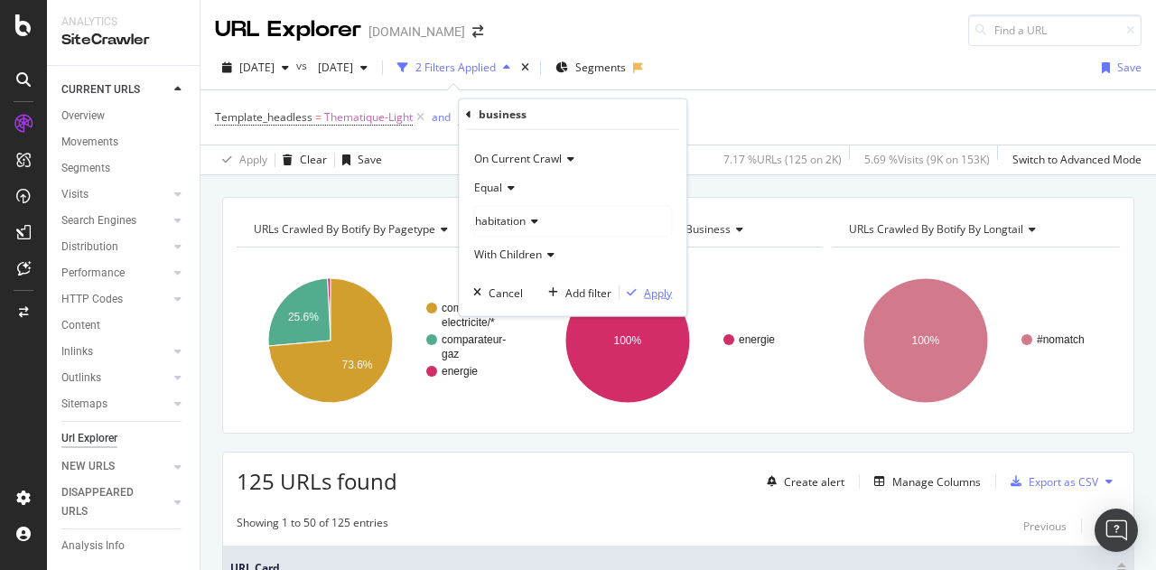
click at [632, 297] on div "Apply" at bounding box center [645, 292] width 52 height 16
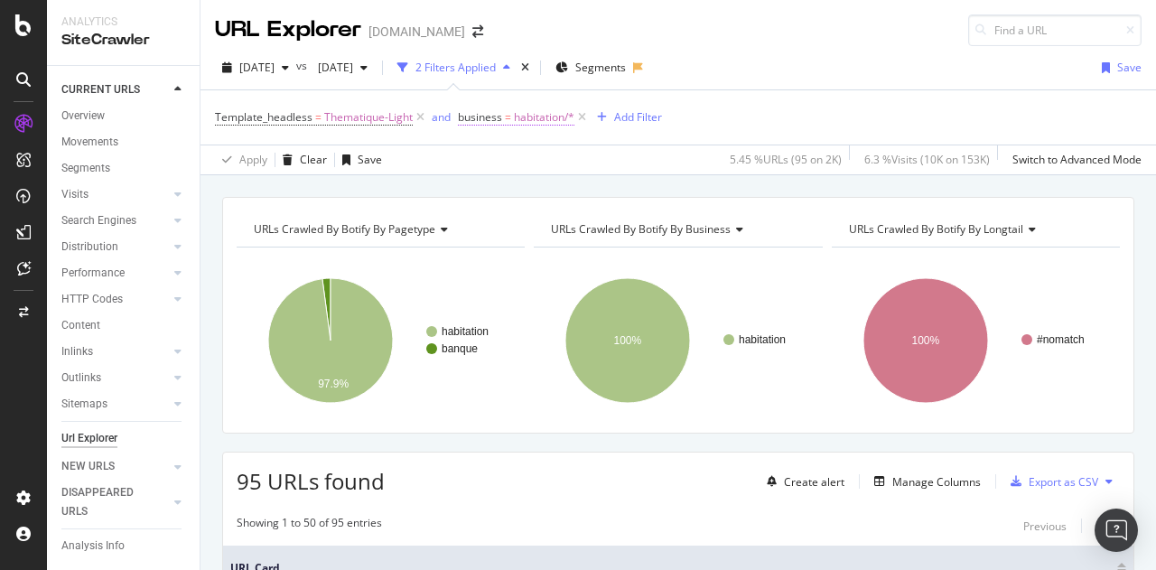
click at [531, 121] on span "habitation/*" at bounding box center [544, 117] width 61 height 25
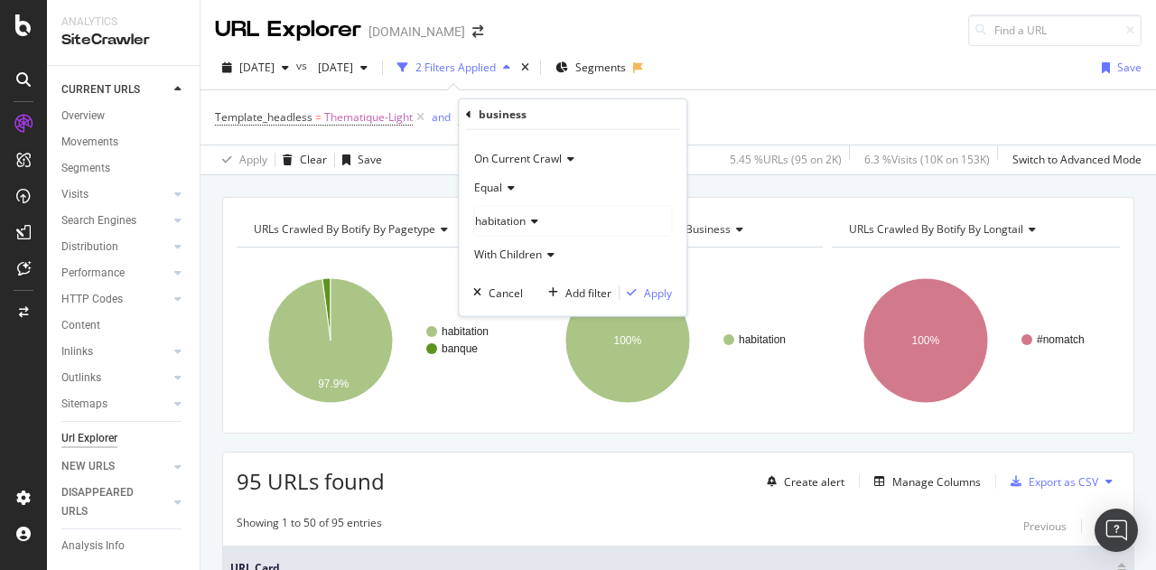
click at [525, 221] on span "habitation" at bounding box center [500, 220] width 51 height 15
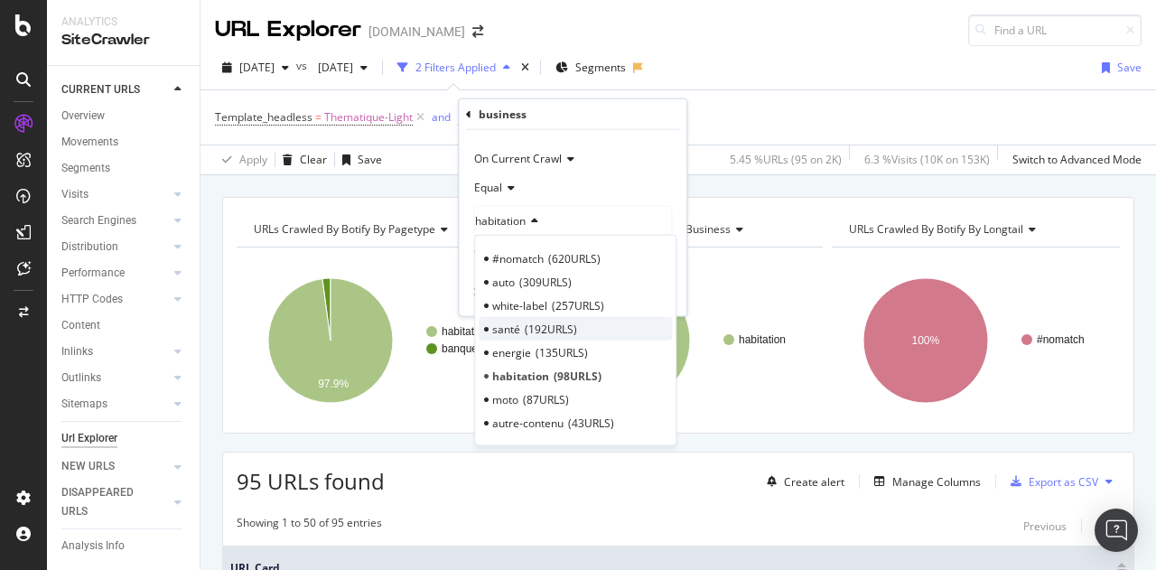
click at [517, 326] on span "santé" at bounding box center [506, 328] width 28 height 15
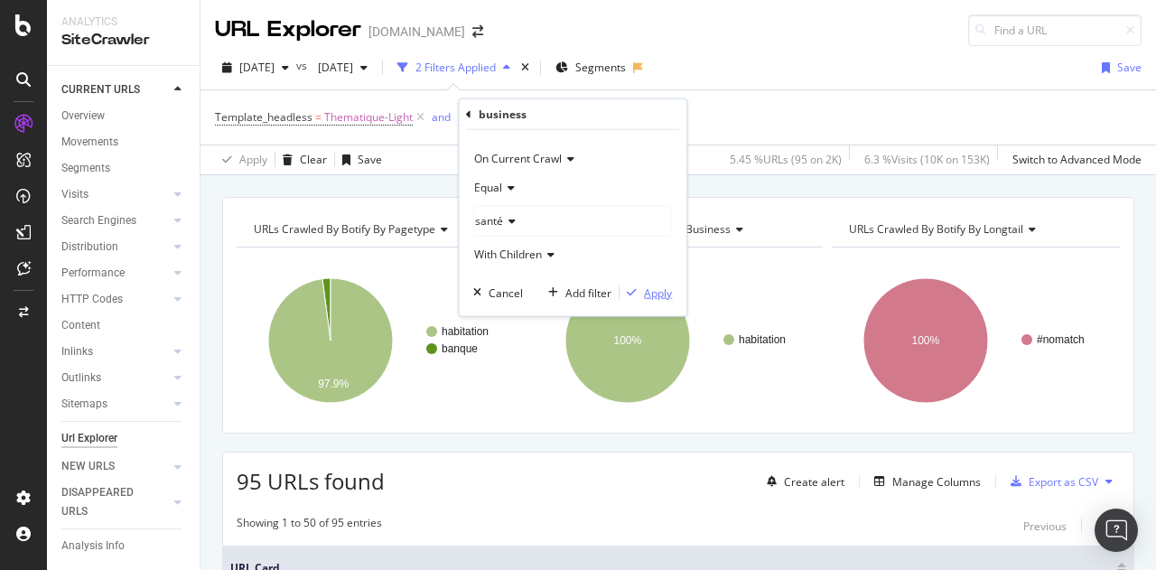
click at [654, 295] on div "Apply" at bounding box center [658, 291] width 28 height 15
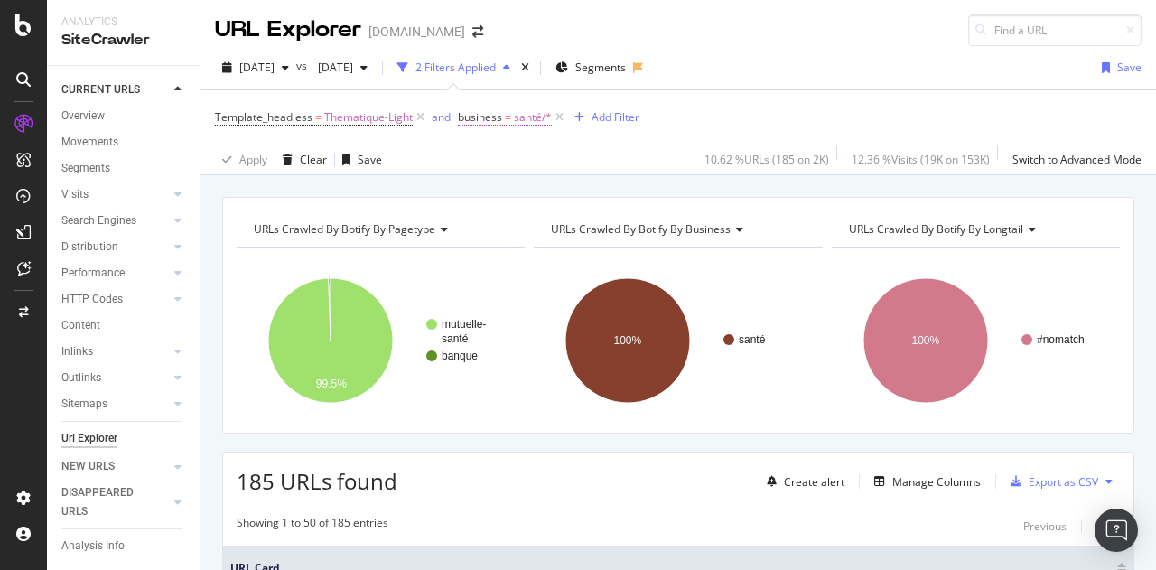
click at [510, 116] on span "=" at bounding box center [508, 116] width 6 height 15
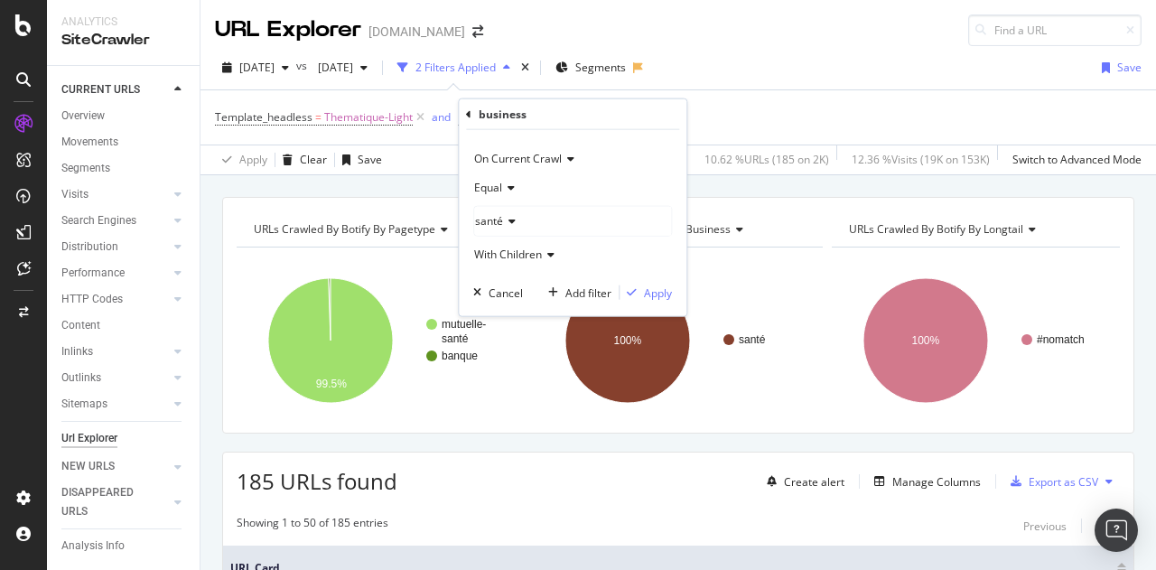
click at [504, 221] on icon at bounding box center [509, 221] width 13 height 11
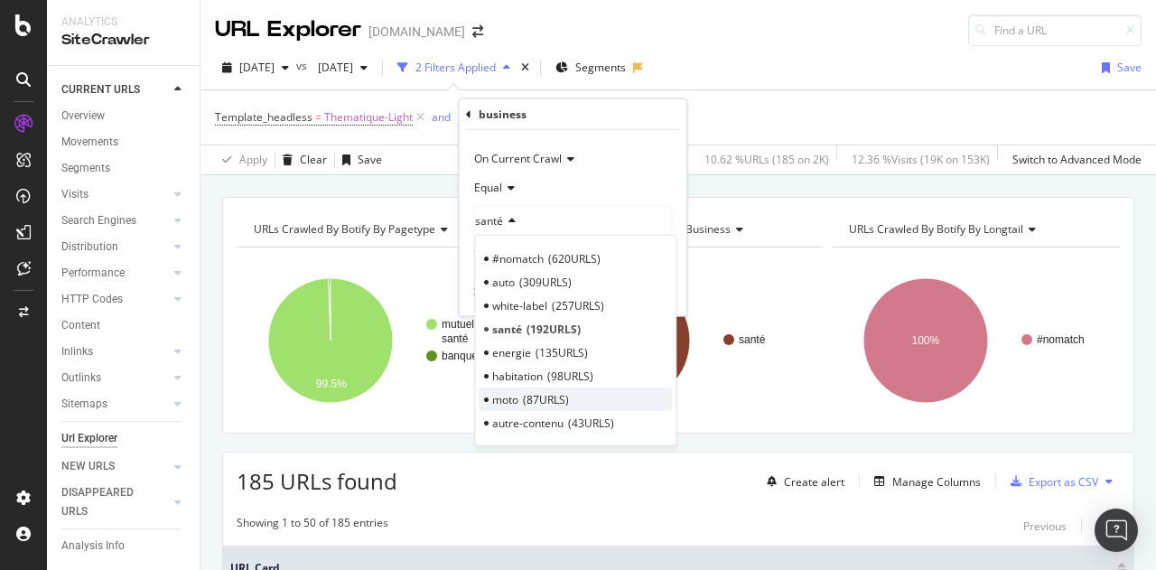
click at [545, 400] on span "87 URLS" at bounding box center [546, 398] width 46 height 15
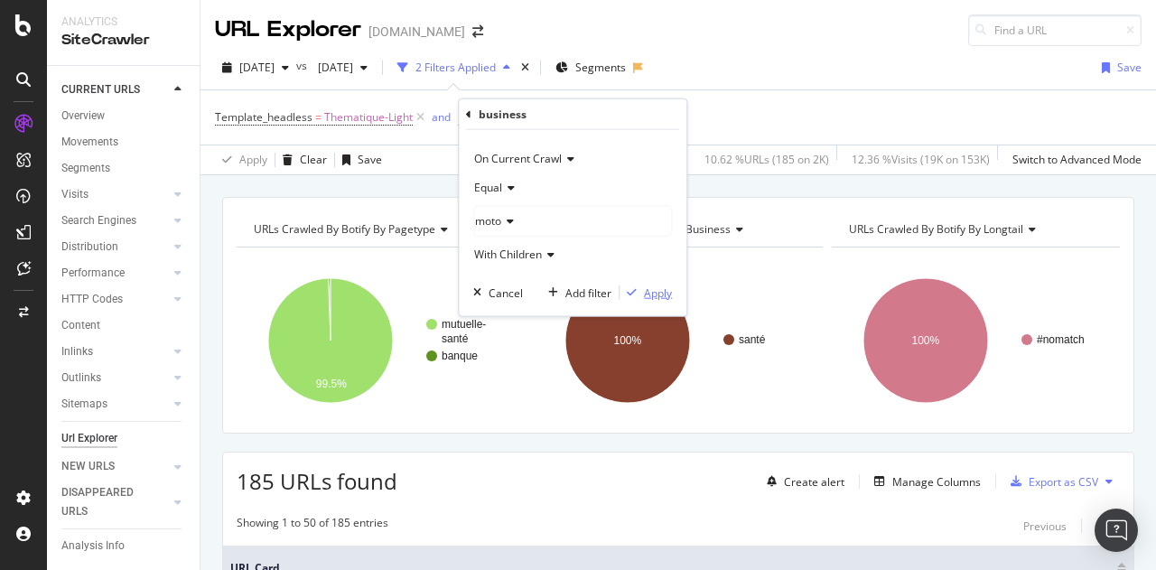
click at [657, 293] on div "Apply" at bounding box center [658, 291] width 28 height 15
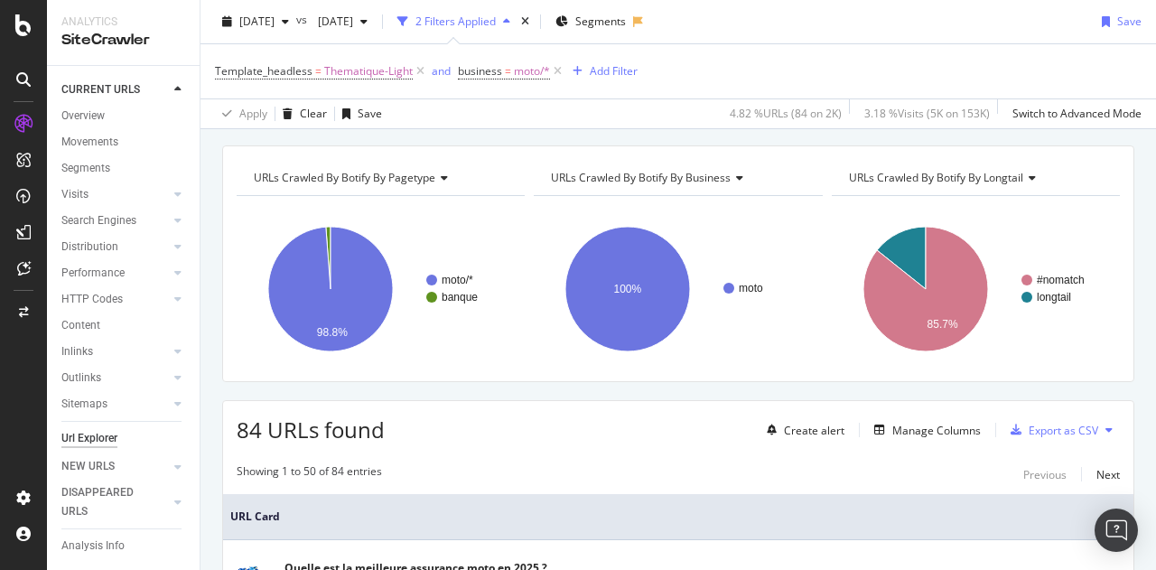
scroll to position [128, 0]
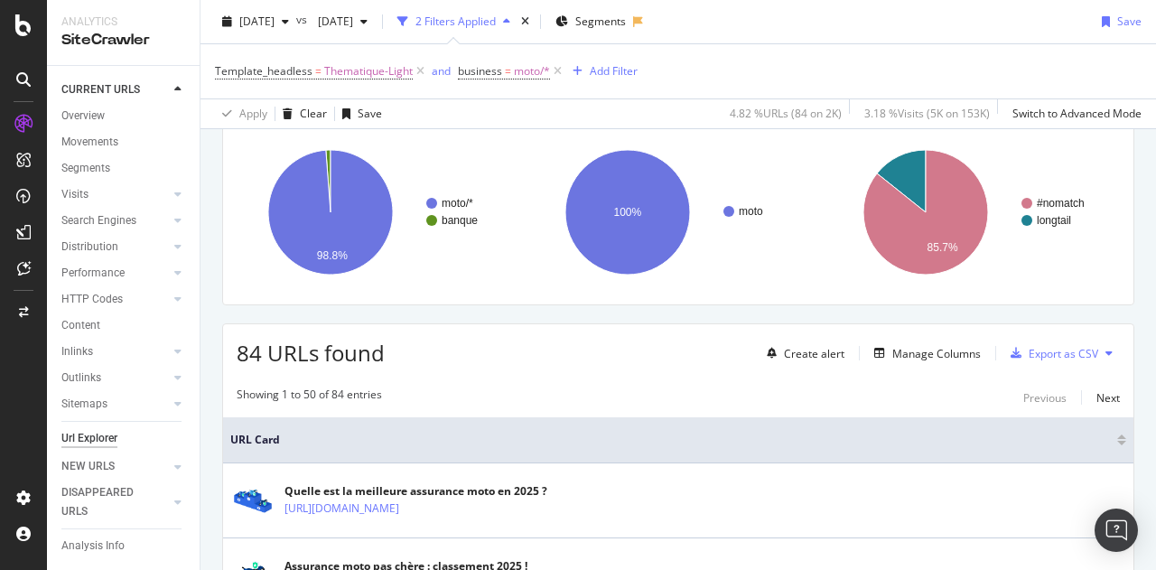
click at [502, 62] on span "business = moto/*" at bounding box center [511, 71] width 107 height 25
click at [505, 74] on span "=" at bounding box center [508, 70] width 6 height 15
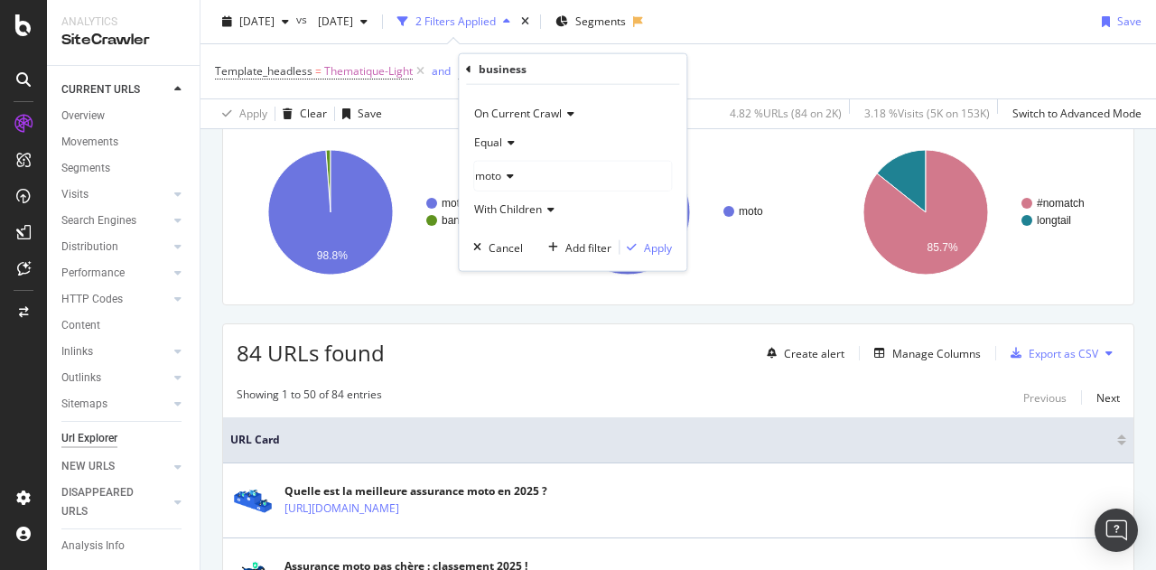
click at [498, 176] on span "moto" at bounding box center [488, 175] width 26 height 15
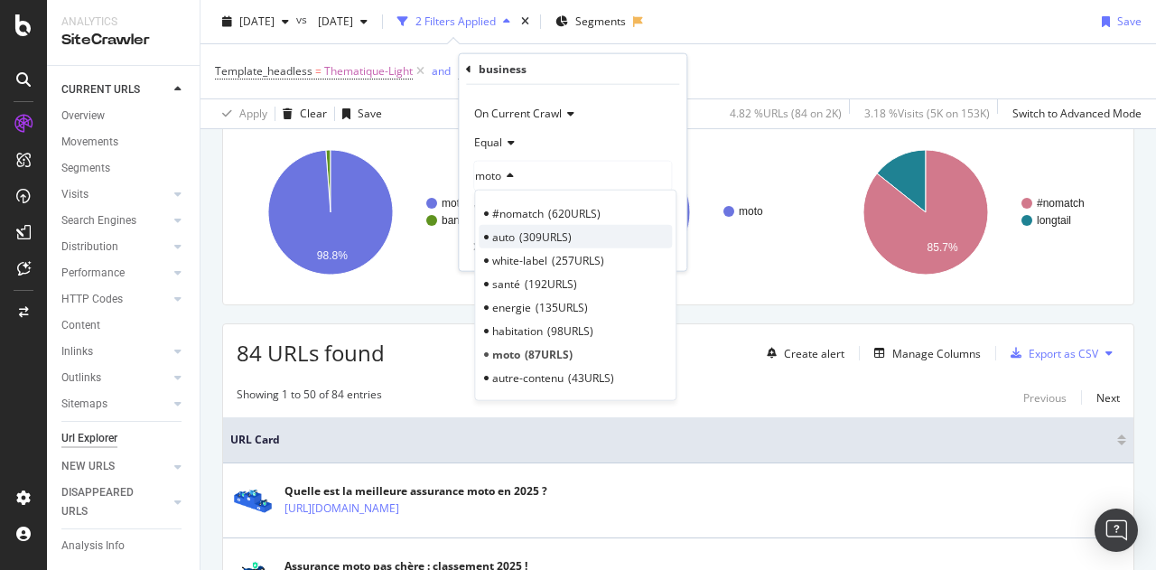
click at [506, 232] on span "auto" at bounding box center [503, 235] width 23 height 15
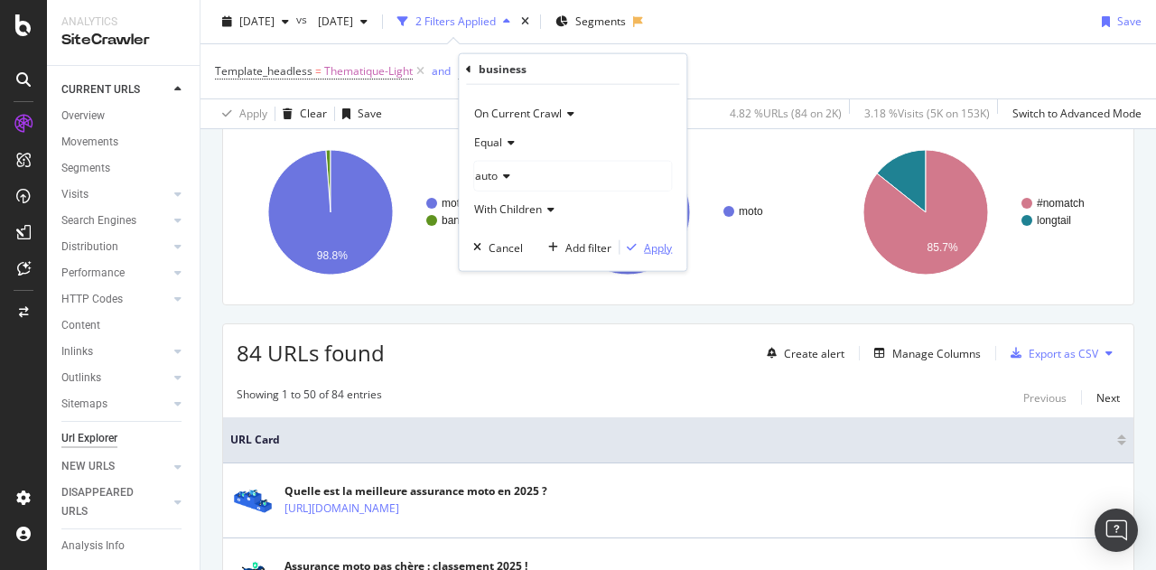
click at [645, 247] on div "Apply" at bounding box center [658, 246] width 28 height 15
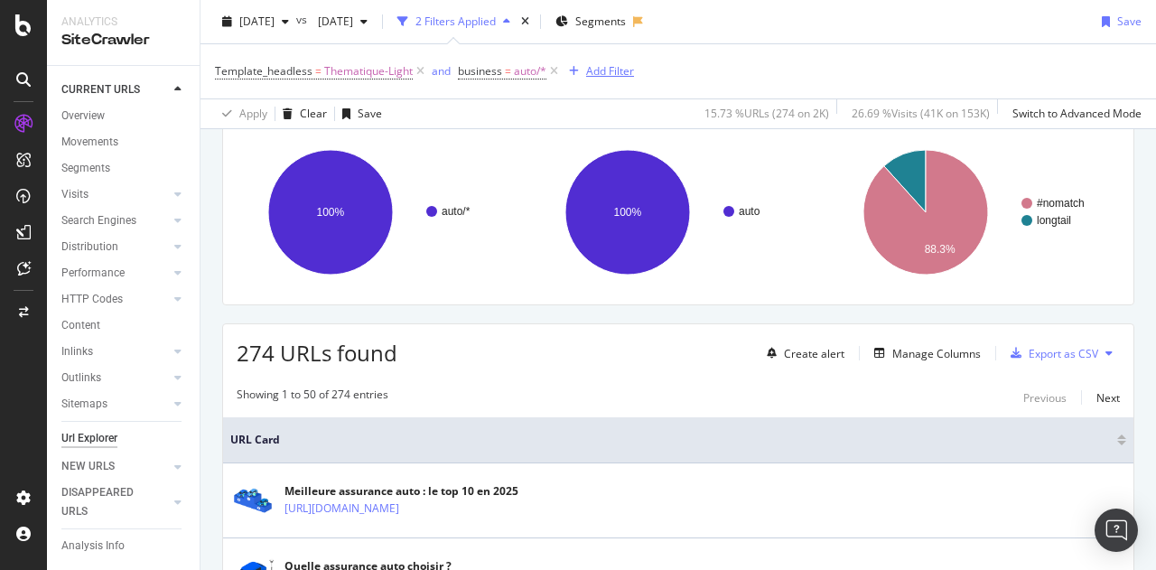
click at [600, 73] on div "Add Filter" at bounding box center [610, 70] width 48 height 15
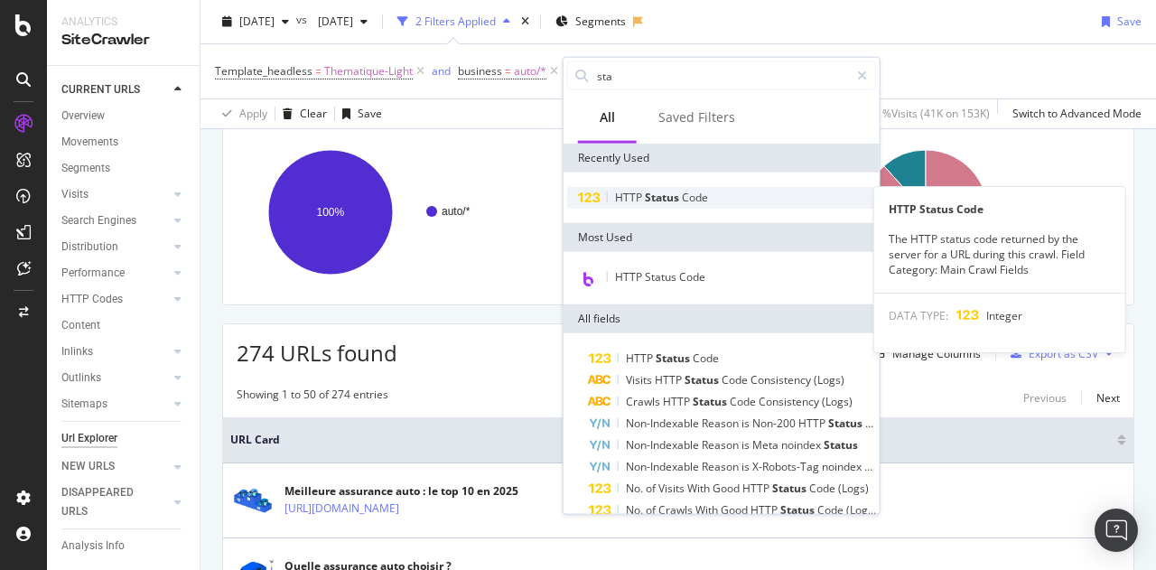
type input "sta"
click at [651, 192] on span "Status" at bounding box center [663, 197] width 37 height 15
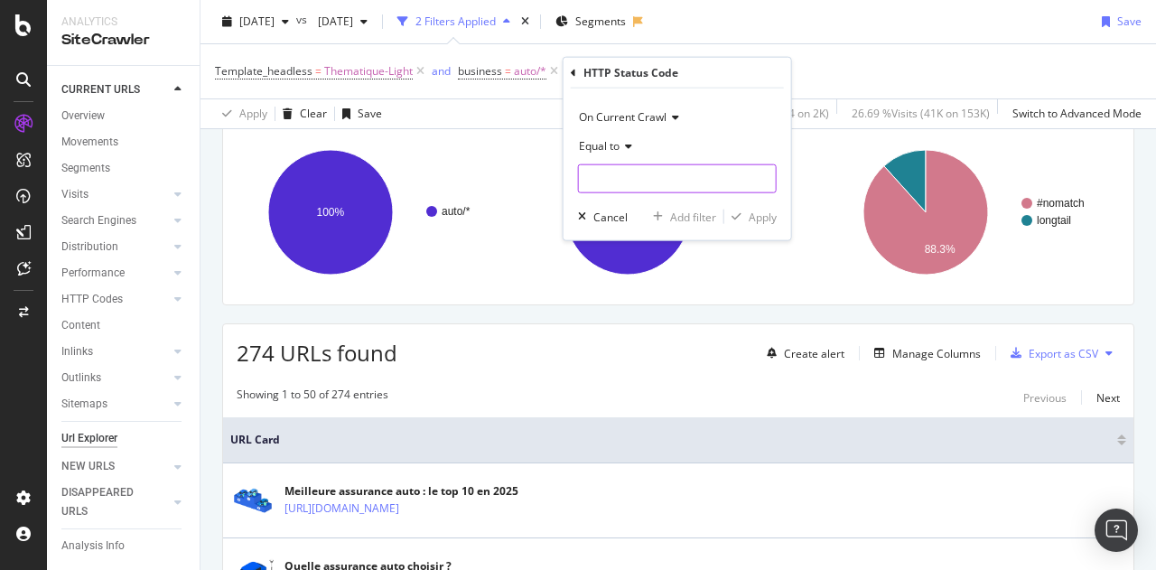
click at [629, 172] on input "number" at bounding box center [677, 178] width 199 height 29
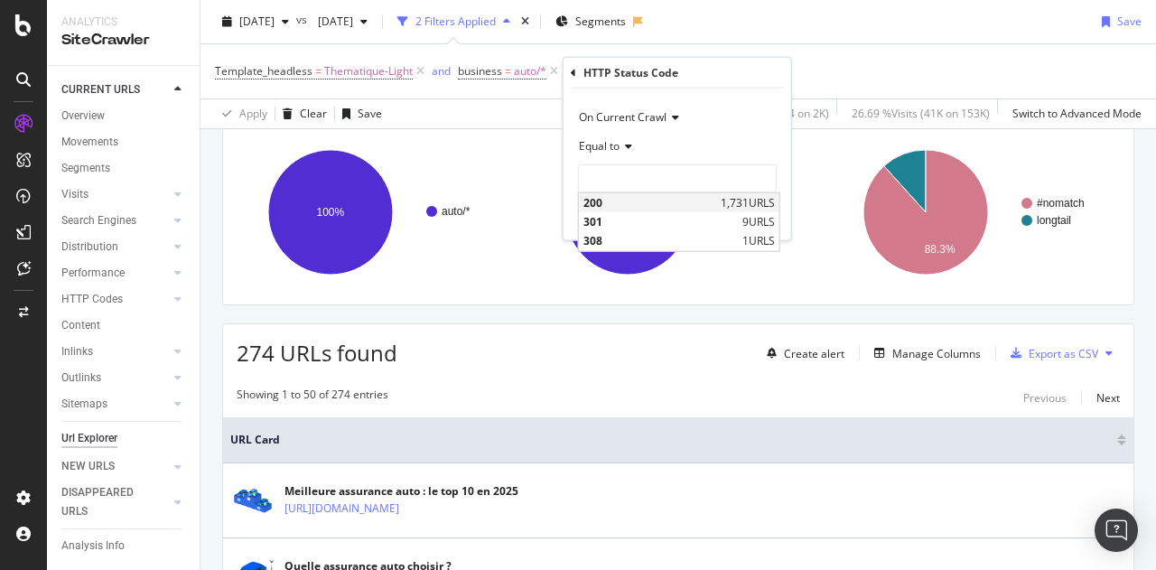
click at [666, 210] on div "200 1,731 URLS" at bounding box center [679, 202] width 200 height 19
type input "200"
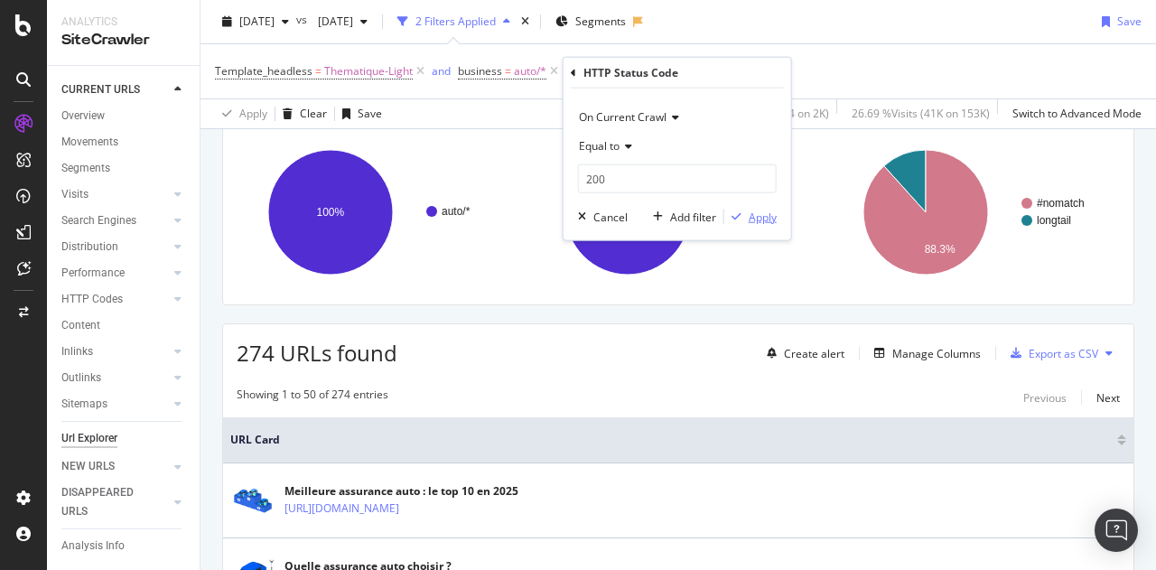
click at [758, 219] on div "Apply" at bounding box center [763, 216] width 28 height 15
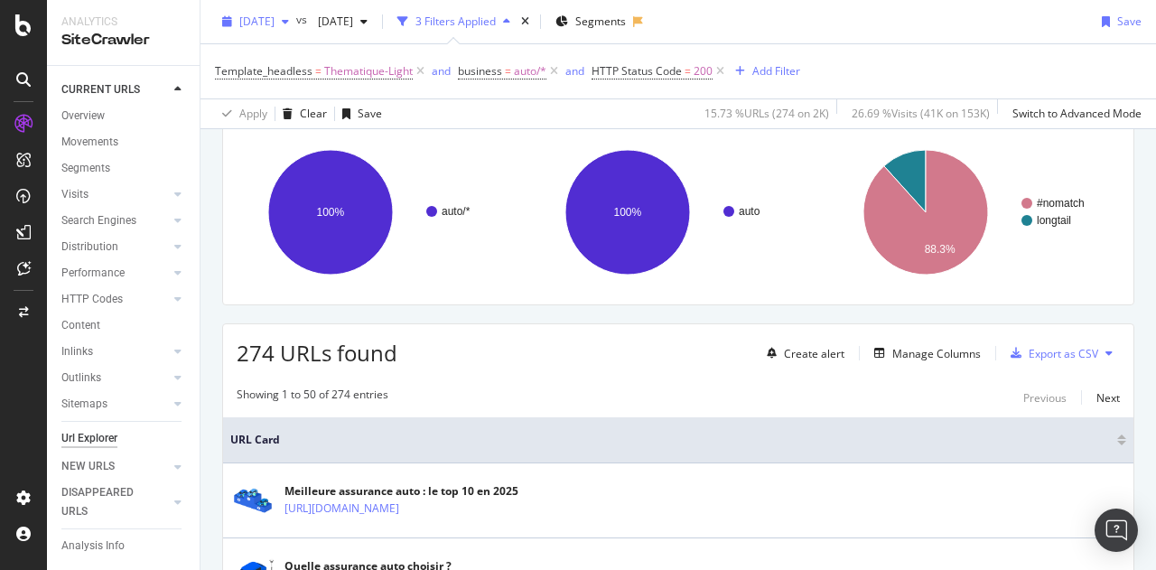
click at [275, 22] on span "[DATE]" at bounding box center [256, 21] width 35 height 15
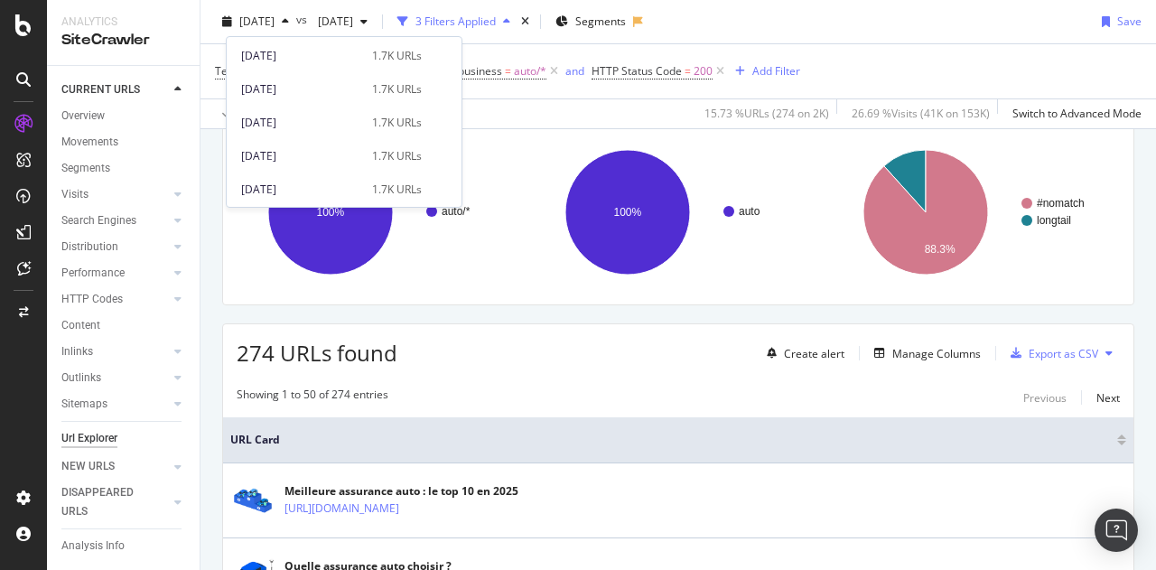
scroll to position [275, 0]
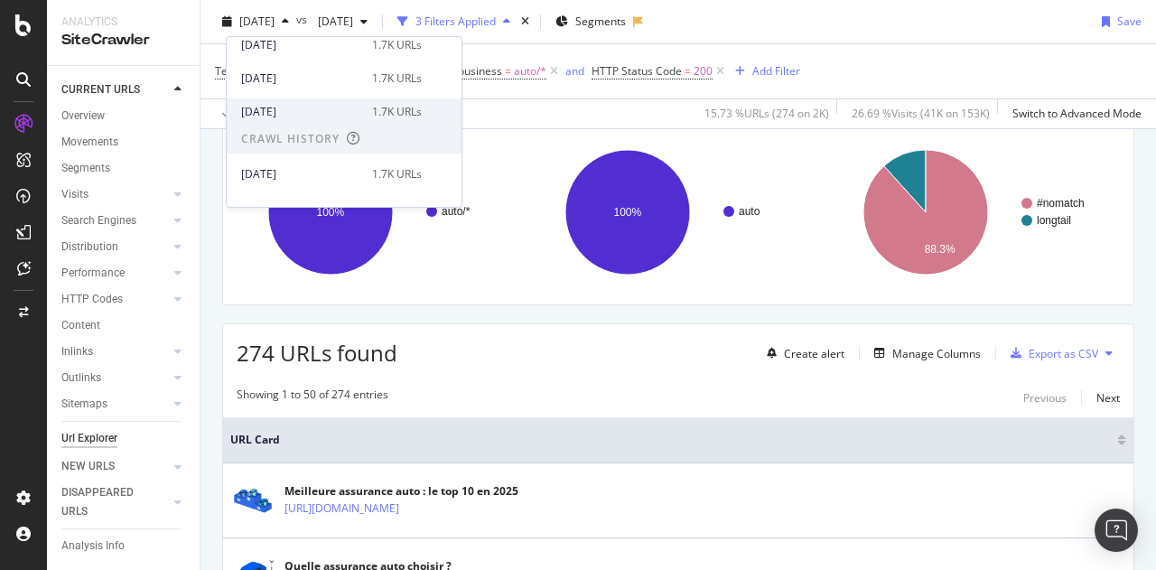
click at [372, 109] on div "1.7K URLs" at bounding box center [397, 112] width 50 height 16
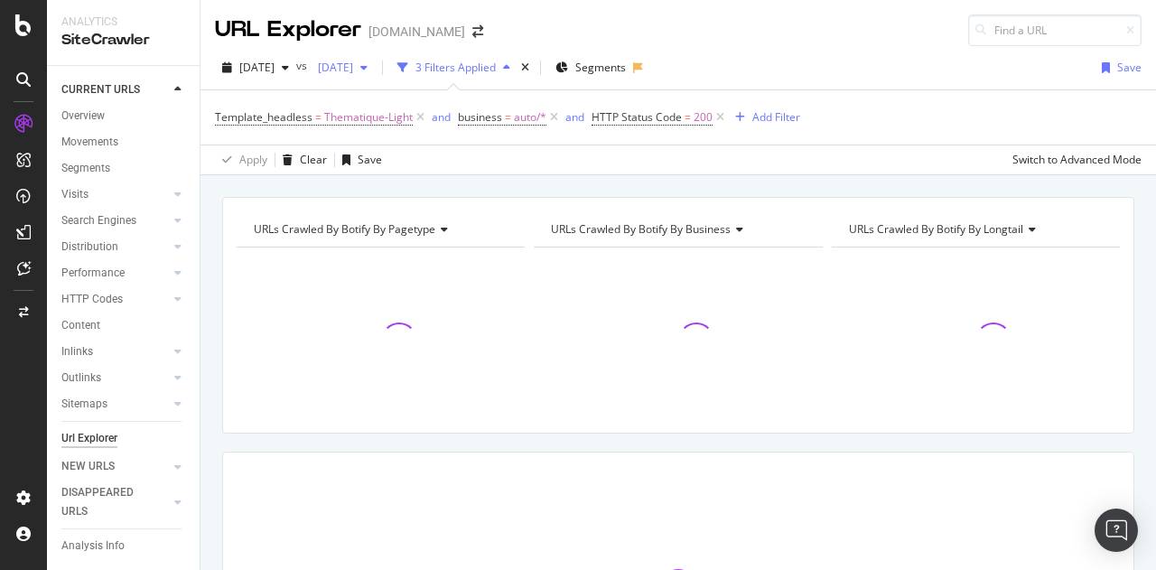
click at [353, 70] on span "[DATE]" at bounding box center [332, 67] width 42 height 15
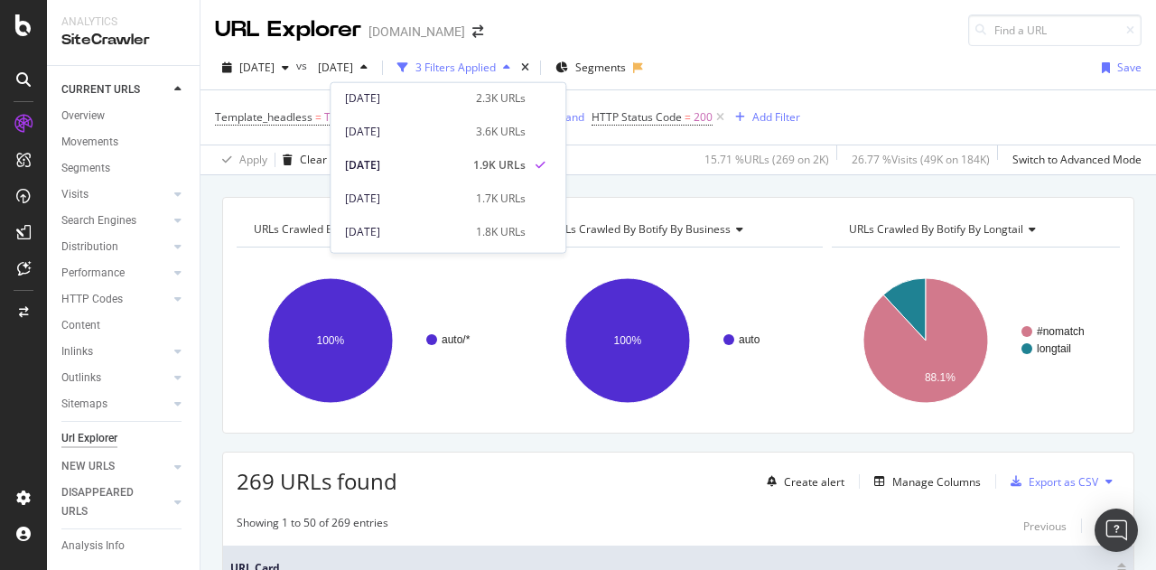
scroll to position [667, 0]
click at [417, 196] on div "[DATE]" at bounding box center [405, 195] width 120 height 16
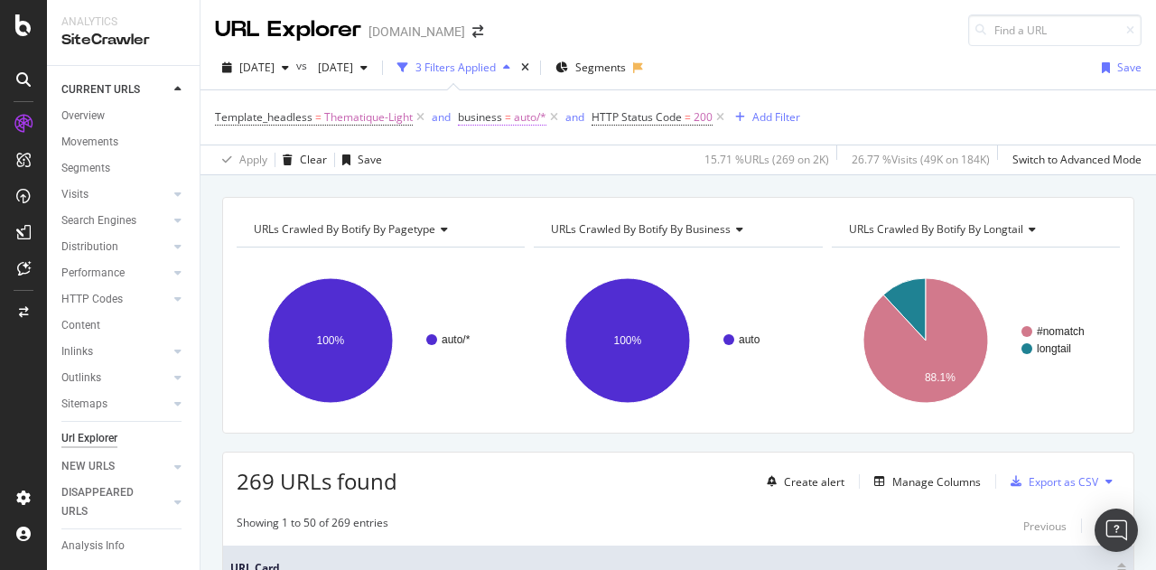
click at [518, 124] on span "auto/*" at bounding box center [530, 117] width 33 height 25
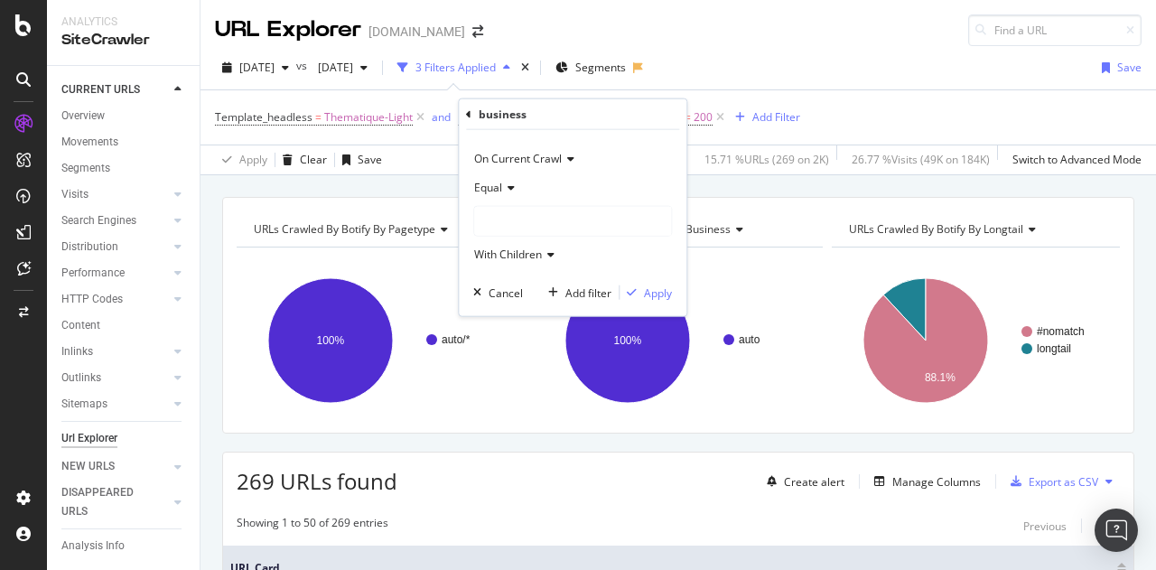
click at [504, 218] on div at bounding box center [572, 221] width 197 height 29
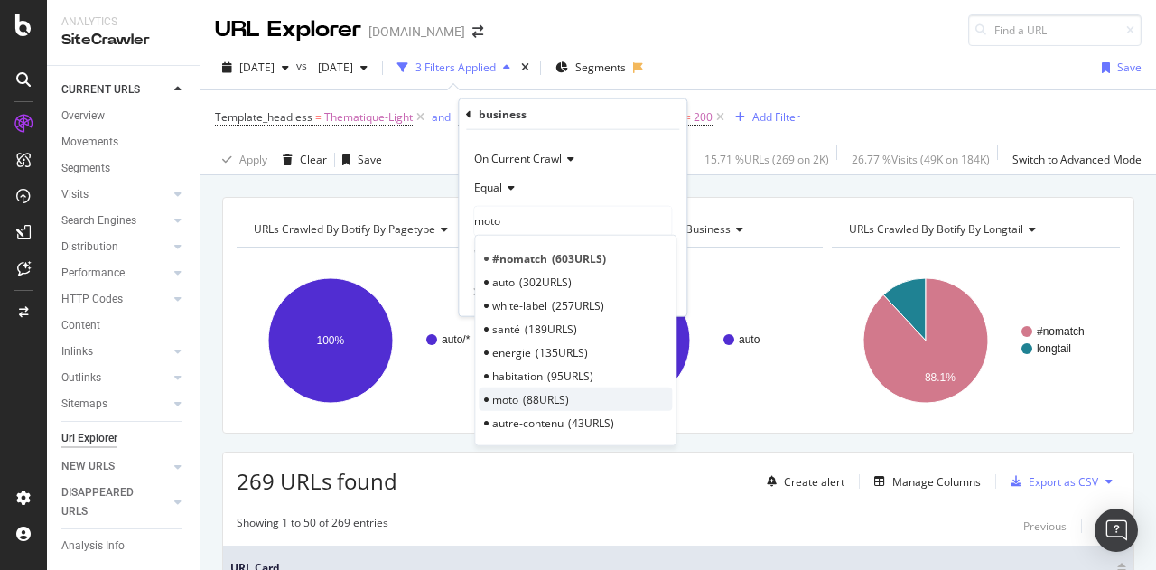
type input "moto"
click at [531, 393] on span "88 URLS" at bounding box center [546, 398] width 46 height 15
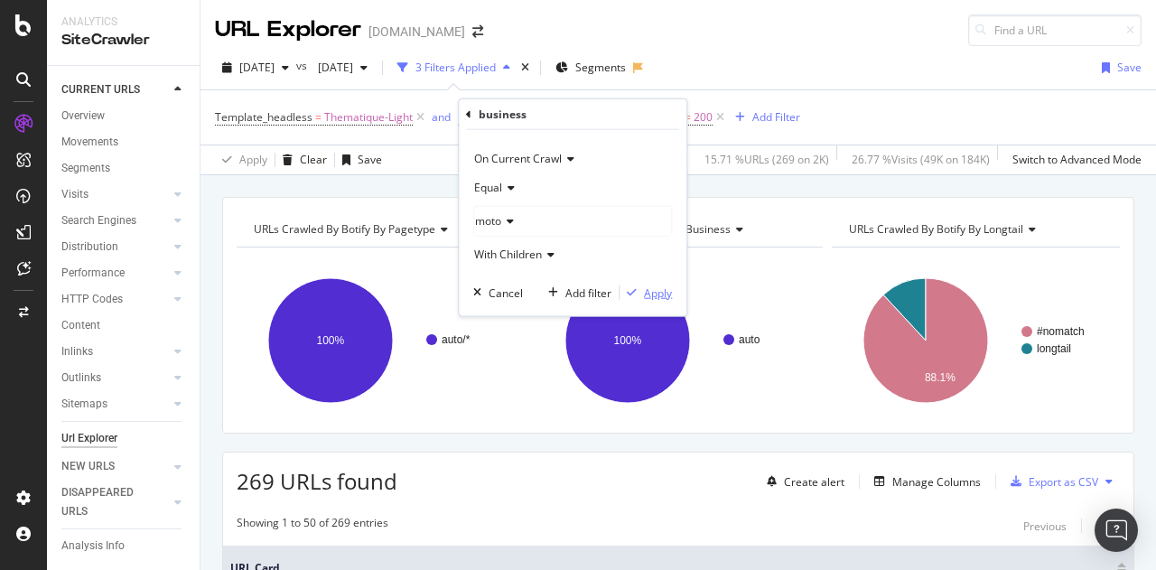
click at [658, 288] on div "Apply" at bounding box center [658, 291] width 28 height 15
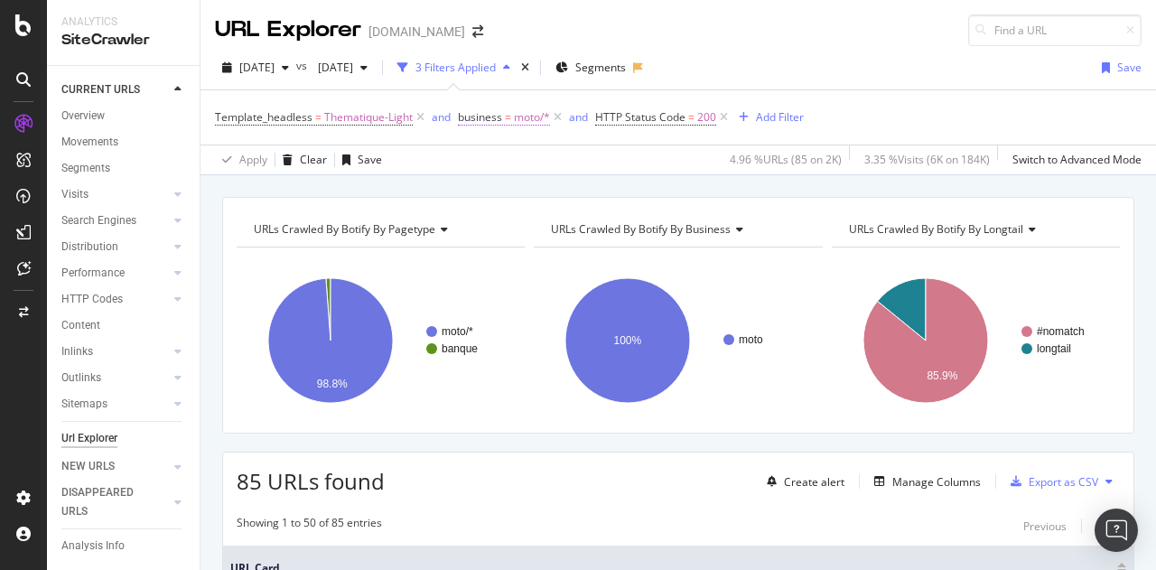
click at [517, 119] on span "moto/*" at bounding box center [532, 117] width 36 height 25
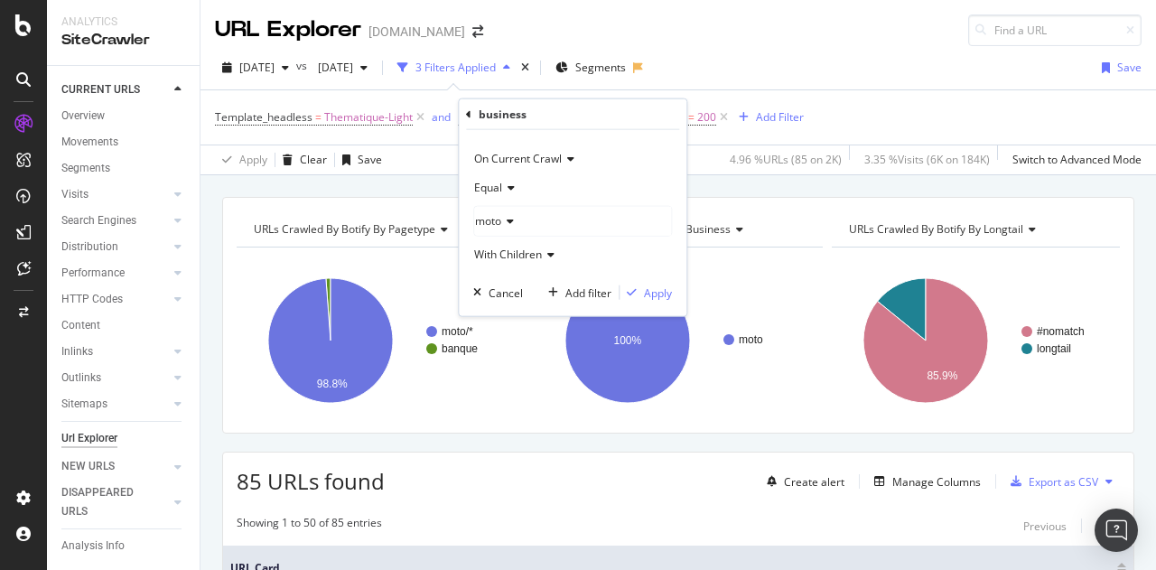
click at [526, 224] on div "moto" at bounding box center [572, 221] width 197 height 29
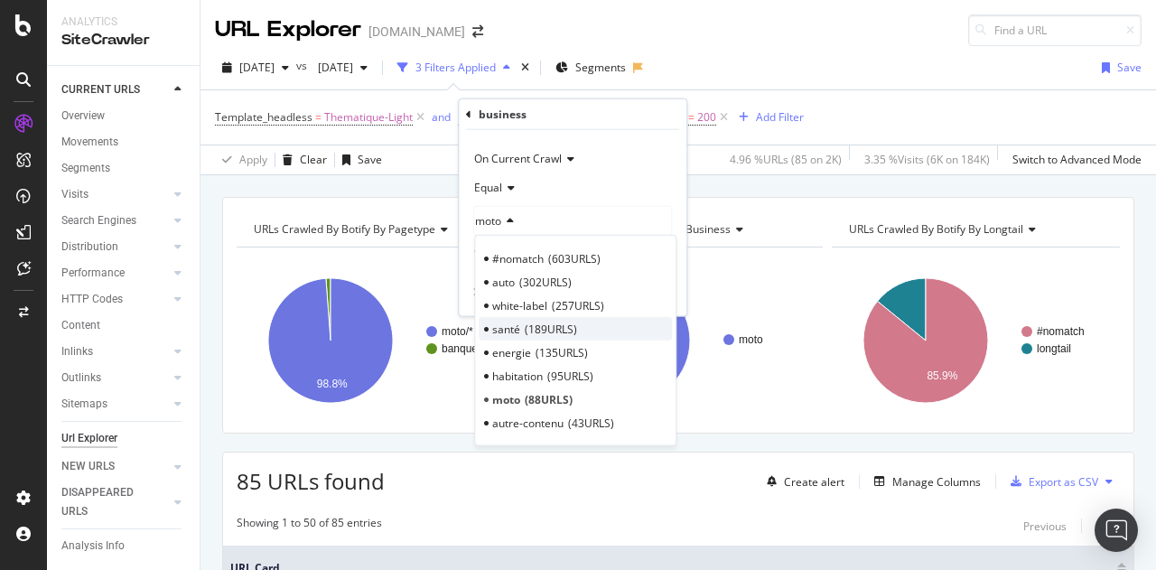
click at [529, 329] on span "189 URLS" at bounding box center [551, 328] width 52 height 15
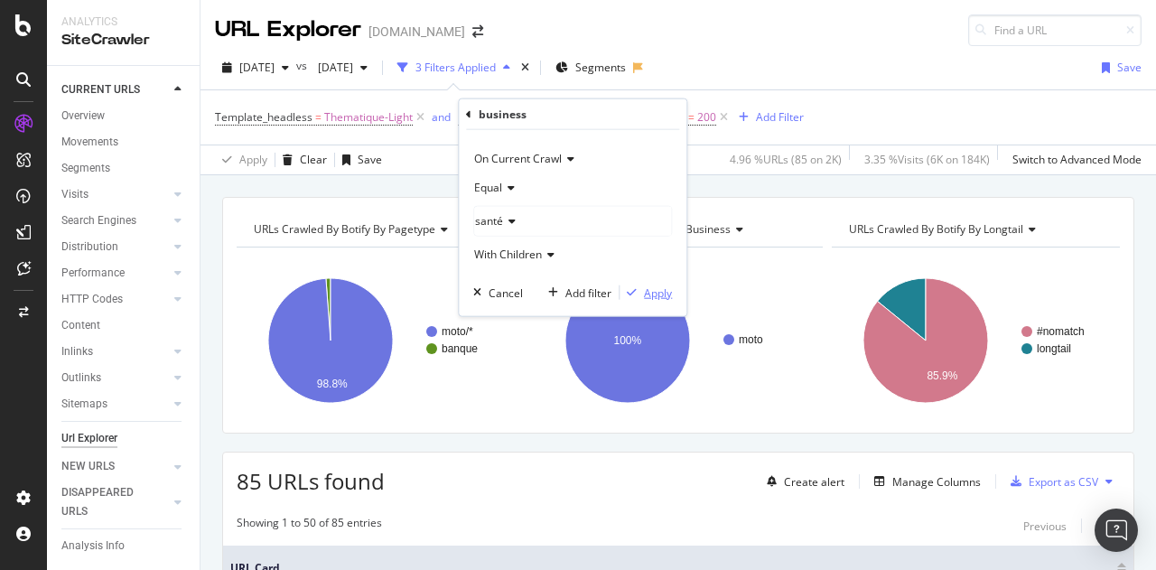
click at [656, 291] on div "Apply" at bounding box center [658, 291] width 28 height 15
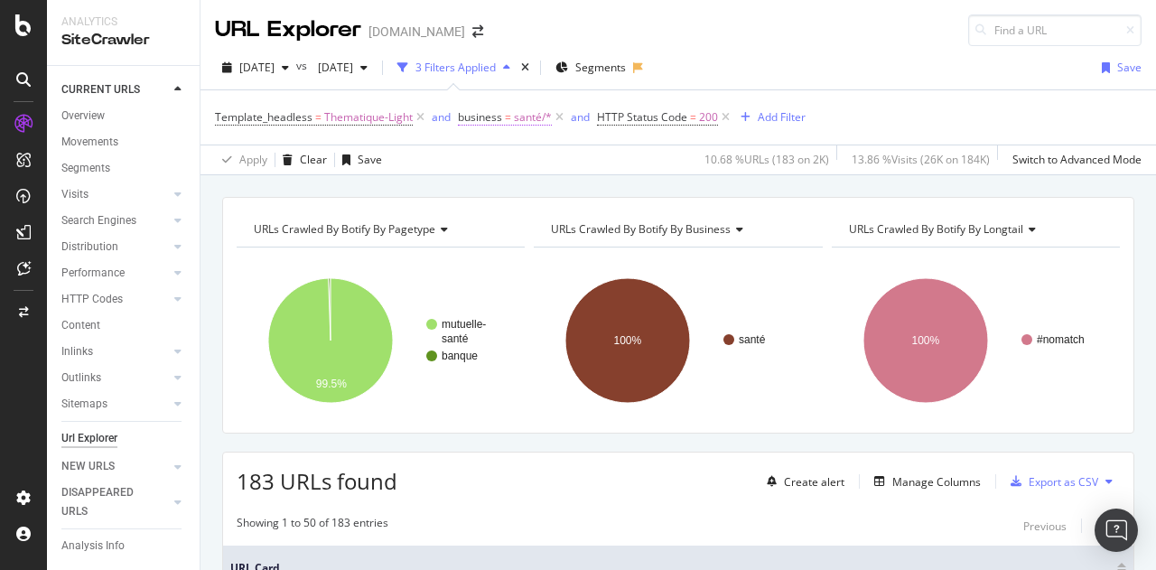
click at [516, 113] on span "santé/*" at bounding box center [533, 117] width 38 height 25
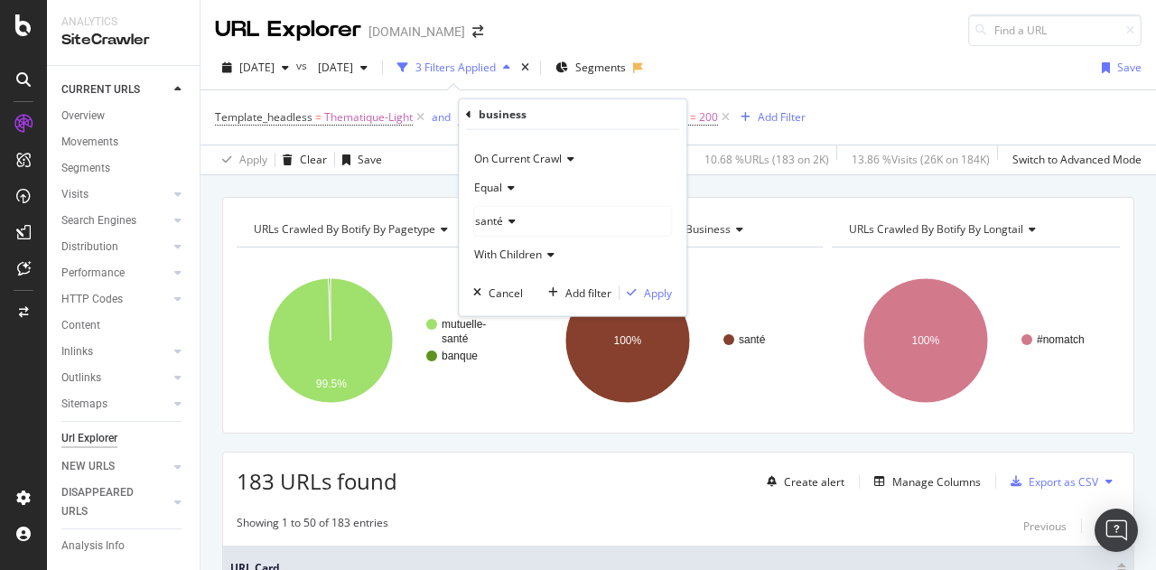
click at [534, 221] on div "santé" at bounding box center [572, 221] width 197 height 29
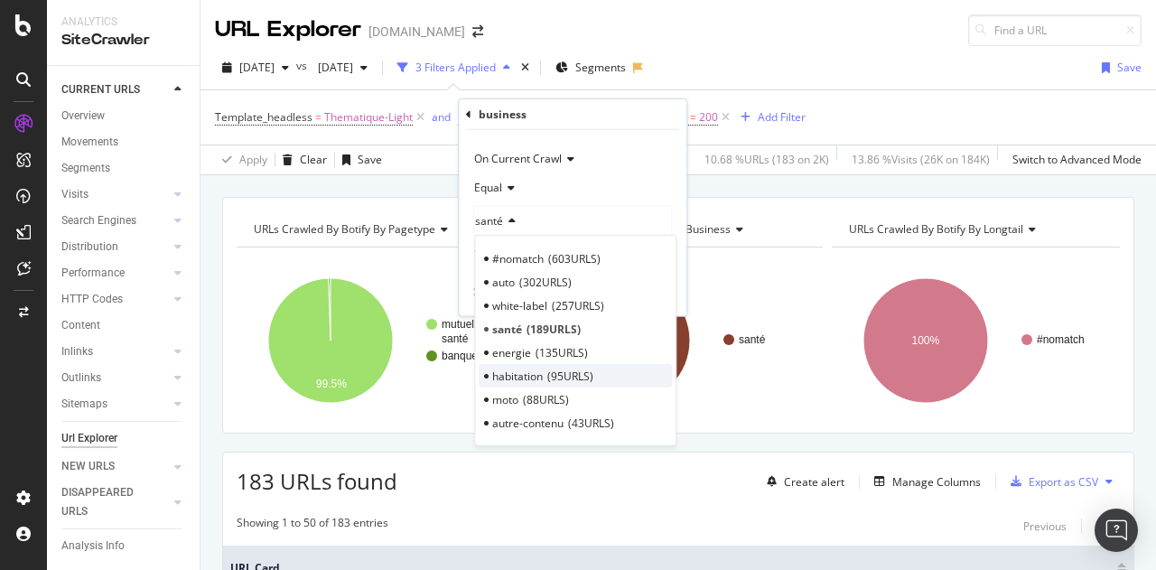
click at [529, 378] on span "habitation" at bounding box center [517, 375] width 51 height 15
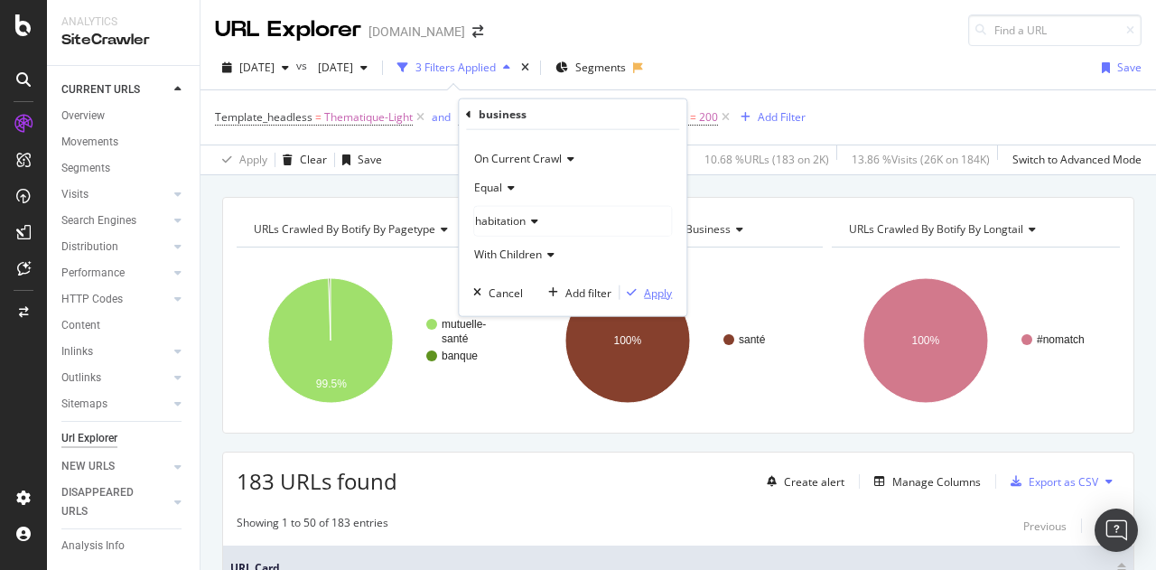
click at [647, 288] on div "Apply" at bounding box center [658, 291] width 28 height 15
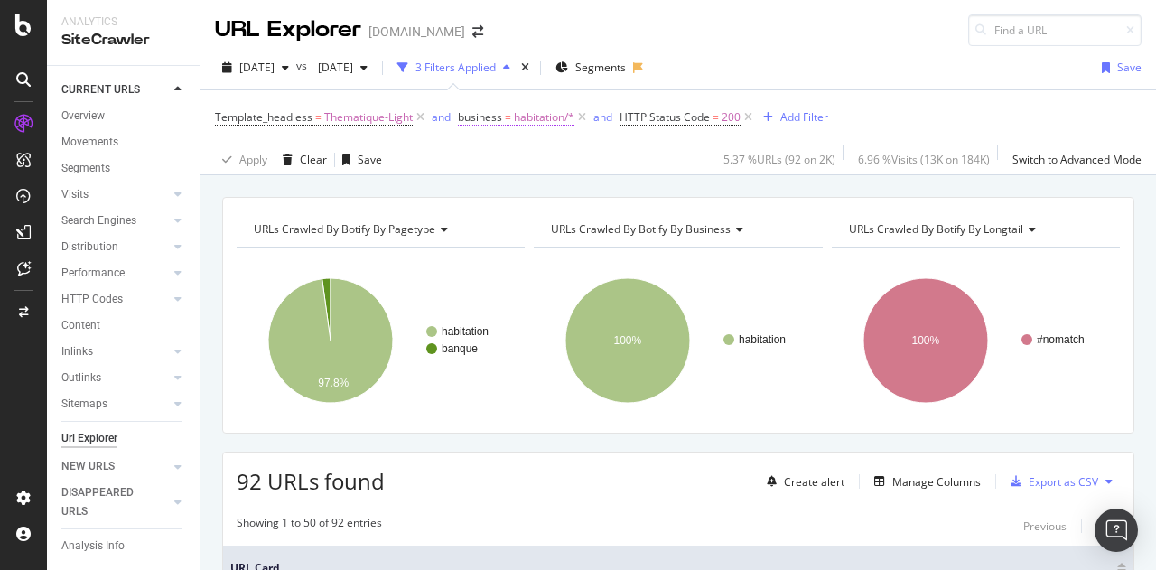
click at [536, 115] on span "habitation/*" at bounding box center [544, 117] width 61 height 25
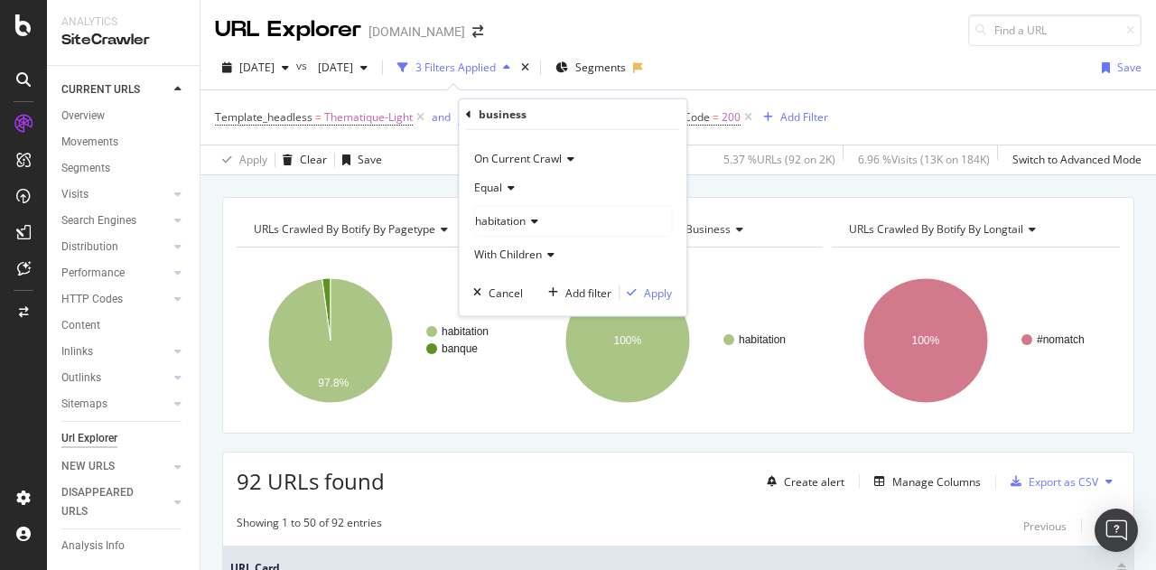
click at [526, 221] on span "habitation" at bounding box center [500, 220] width 51 height 15
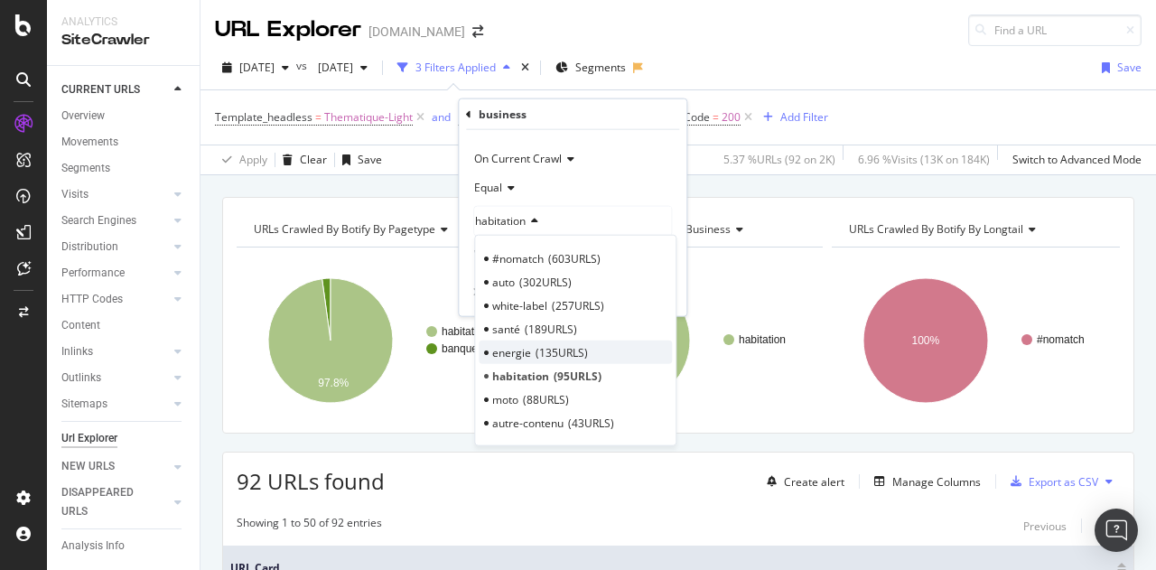
click at [525, 352] on span "energie" at bounding box center [511, 351] width 39 height 15
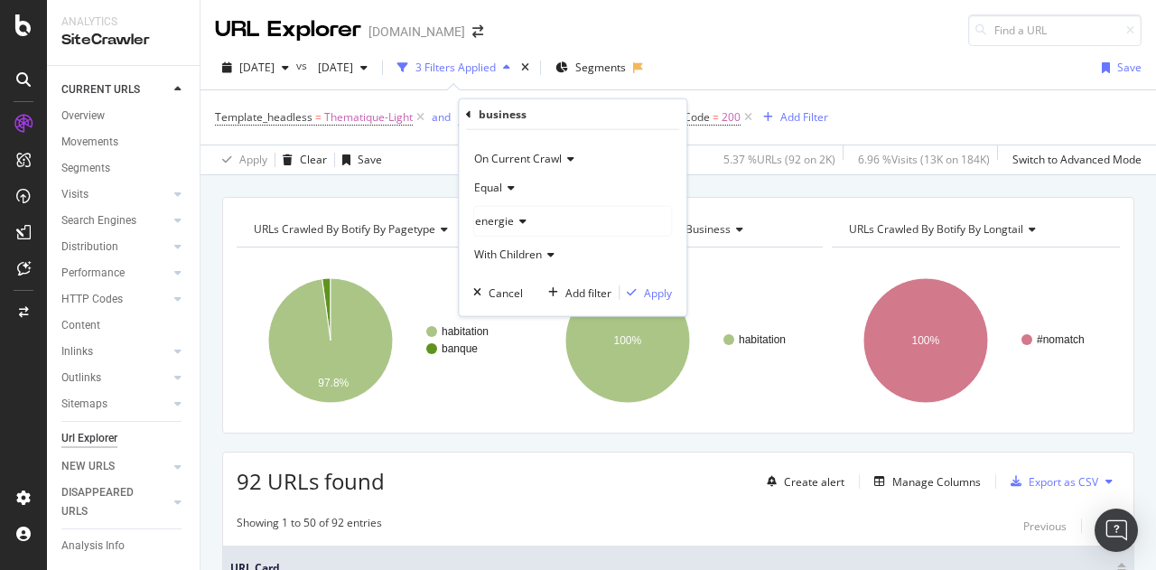
click at [663, 304] on div "On Current Crawl Equal energie With Children Cancel Add filter Apply" at bounding box center [573, 223] width 228 height 186
click at [654, 298] on div "Apply" at bounding box center [658, 291] width 28 height 15
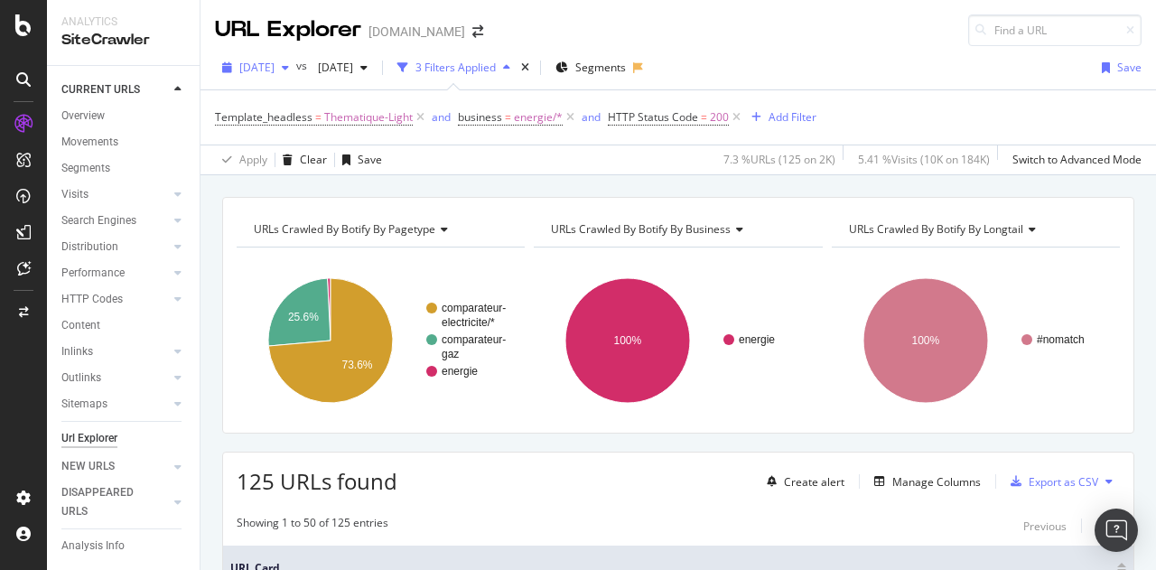
click at [275, 68] on span "[DATE]" at bounding box center [256, 67] width 35 height 15
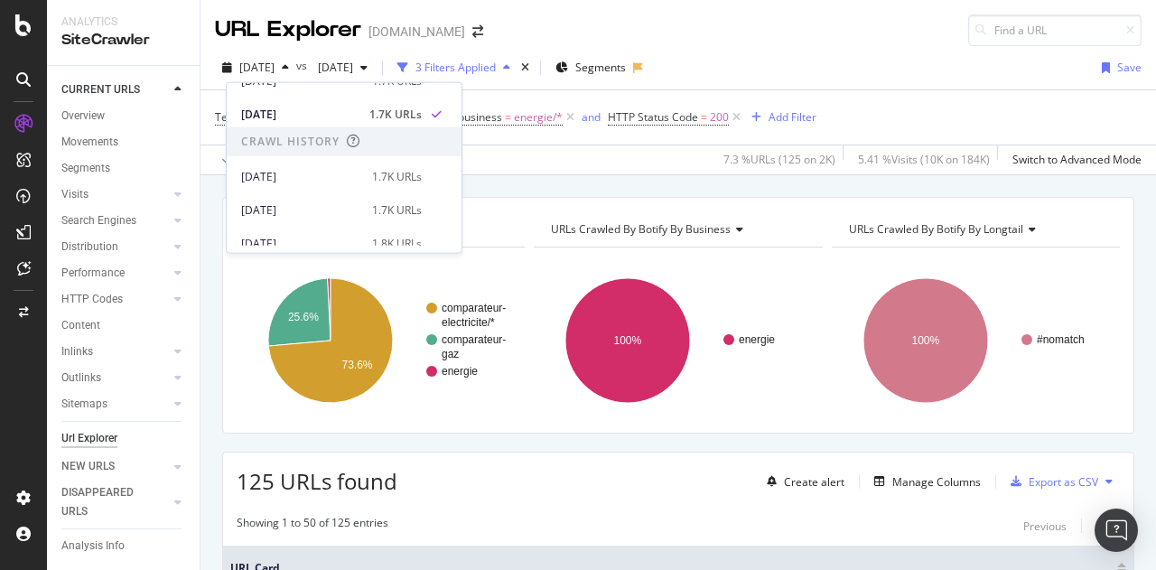
scroll to position [320, 0]
click at [304, 178] on div "[DATE]" at bounding box center [301, 175] width 120 height 16
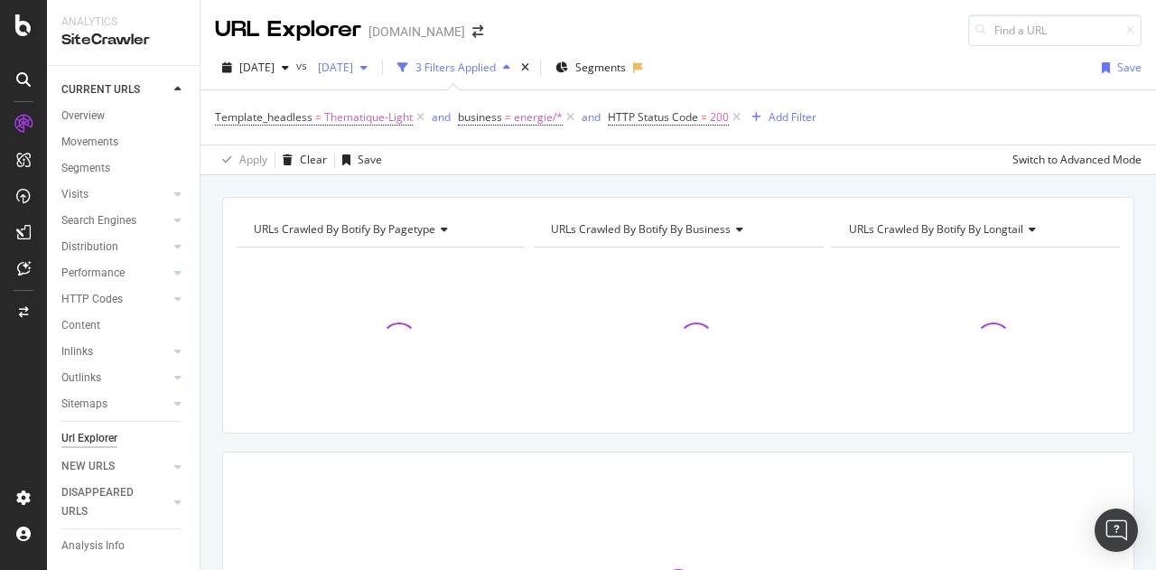
click at [353, 66] on span "[DATE]" at bounding box center [332, 67] width 42 height 15
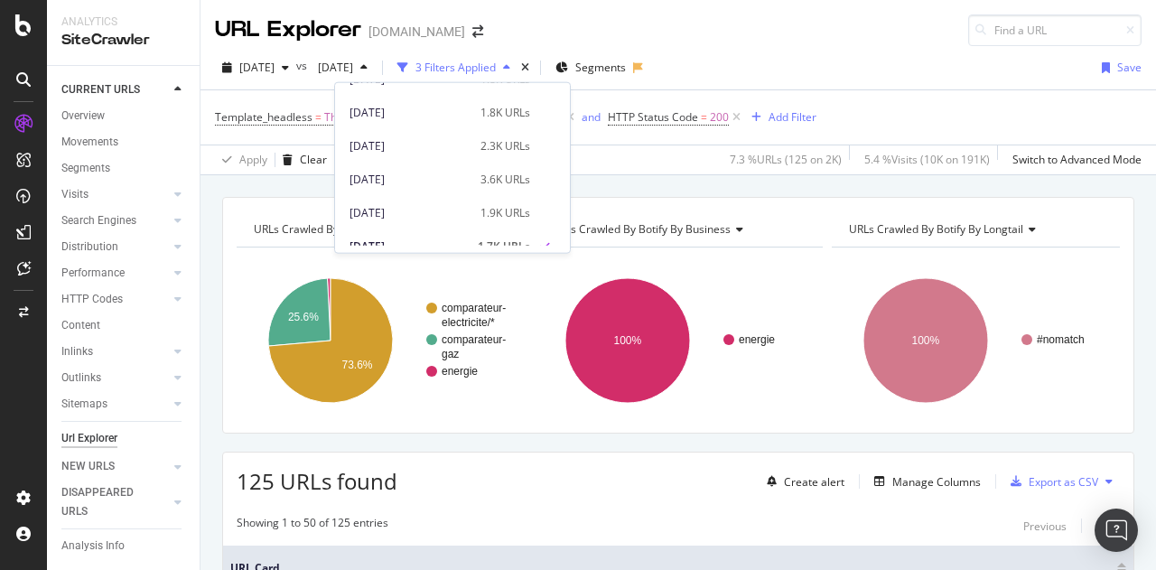
scroll to position [657, 0]
click at [405, 237] on div "[DATE]" at bounding box center [409, 239] width 120 height 16
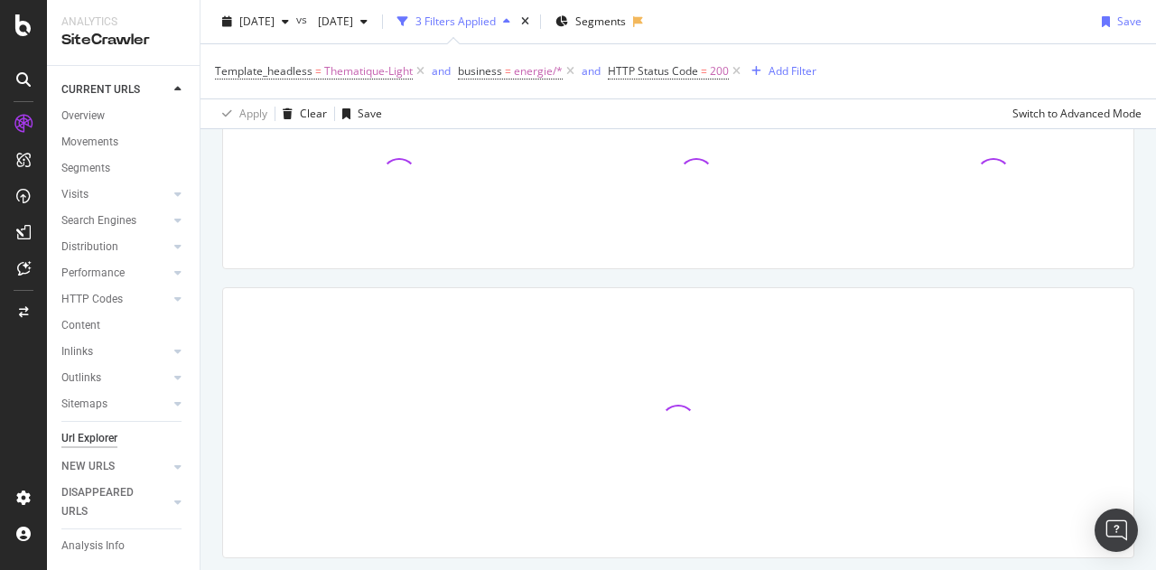
scroll to position [214, 0]
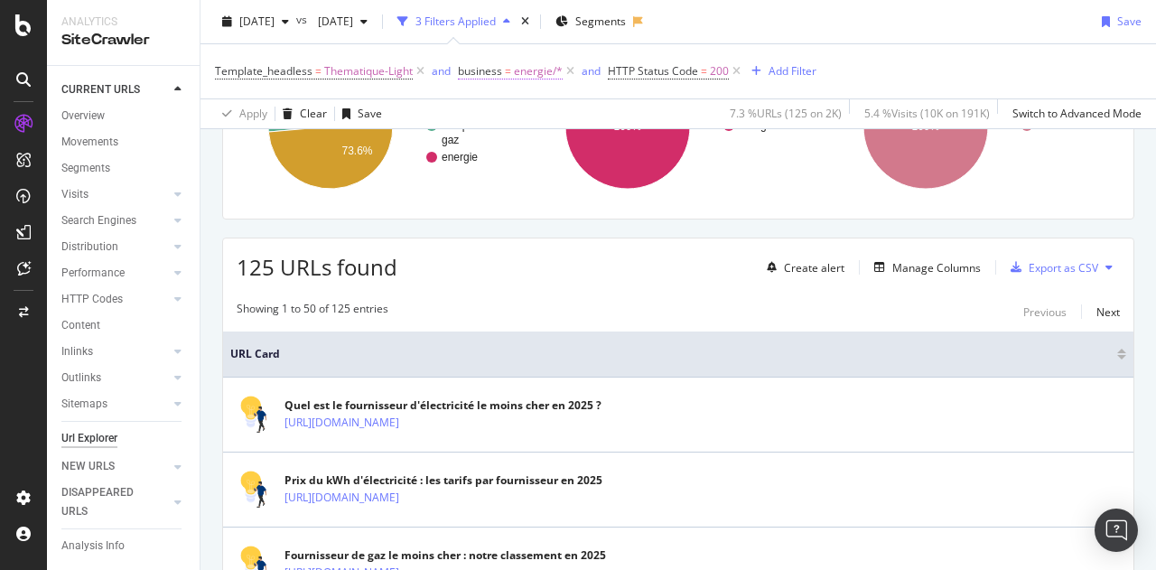
click at [498, 70] on span "business" at bounding box center [480, 70] width 44 height 15
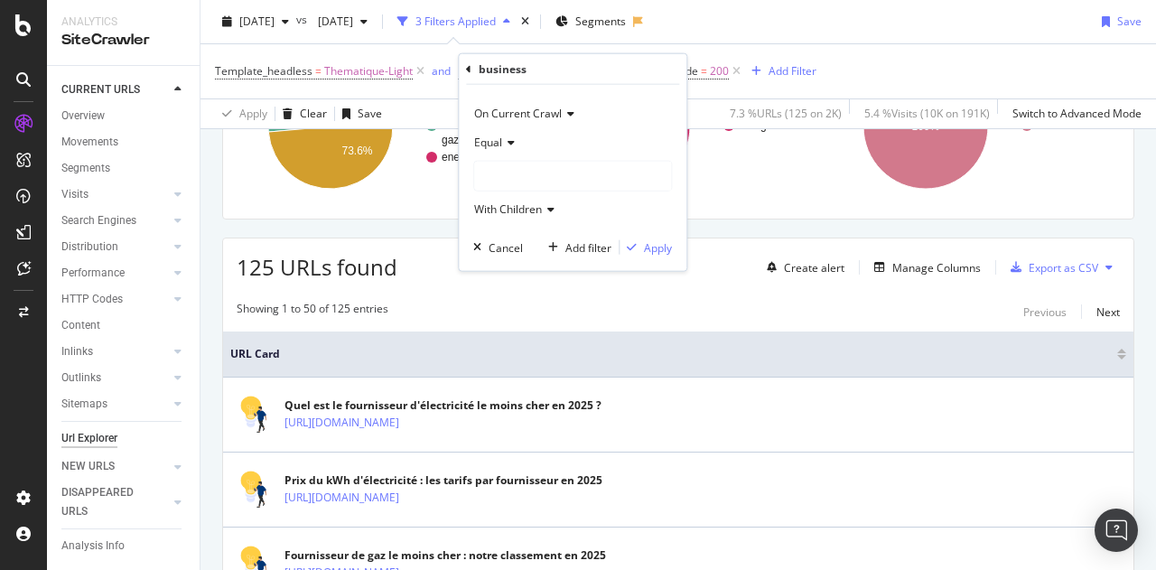
click at [512, 169] on div at bounding box center [572, 176] width 197 height 29
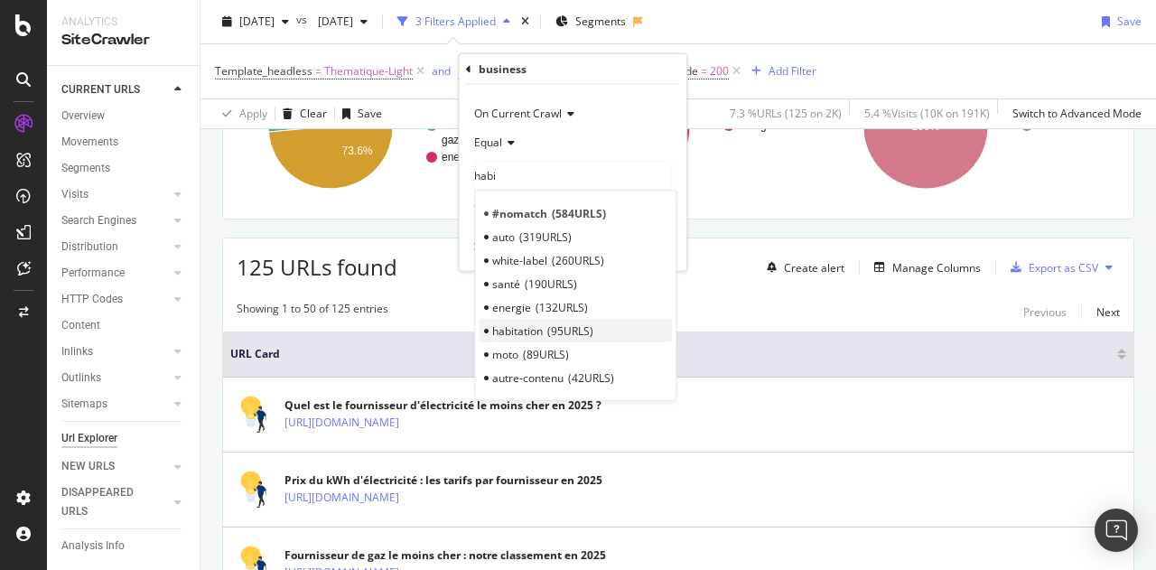
type input "habi"
click at [532, 330] on span "habitation" at bounding box center [517, 329] width 51 height 15
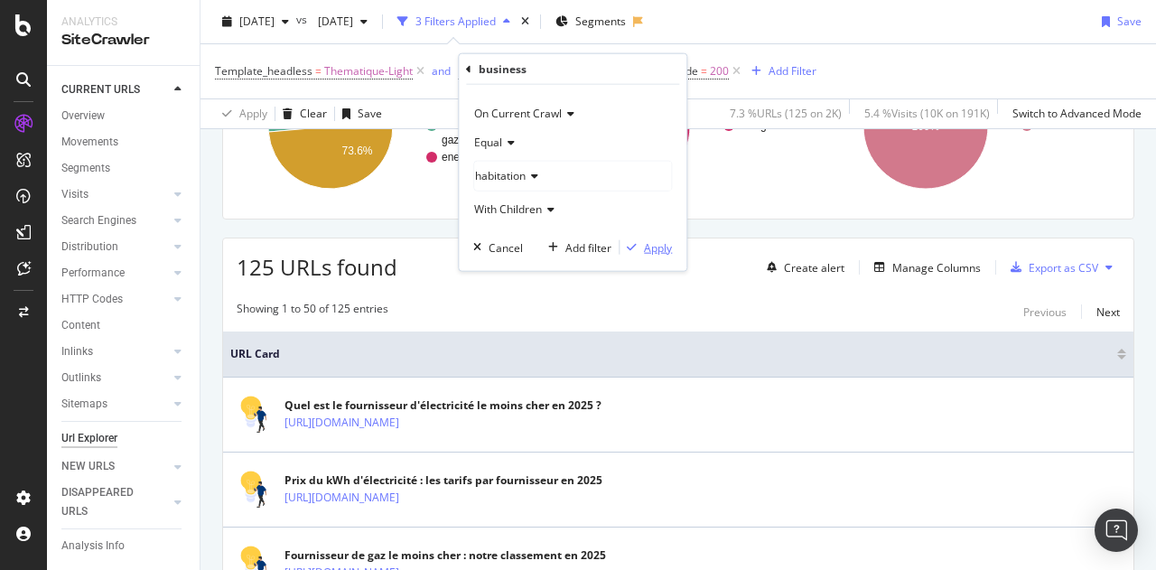
click at [663, 252] on div "Apply" at bounding box center [658, 246] width 28 height 15
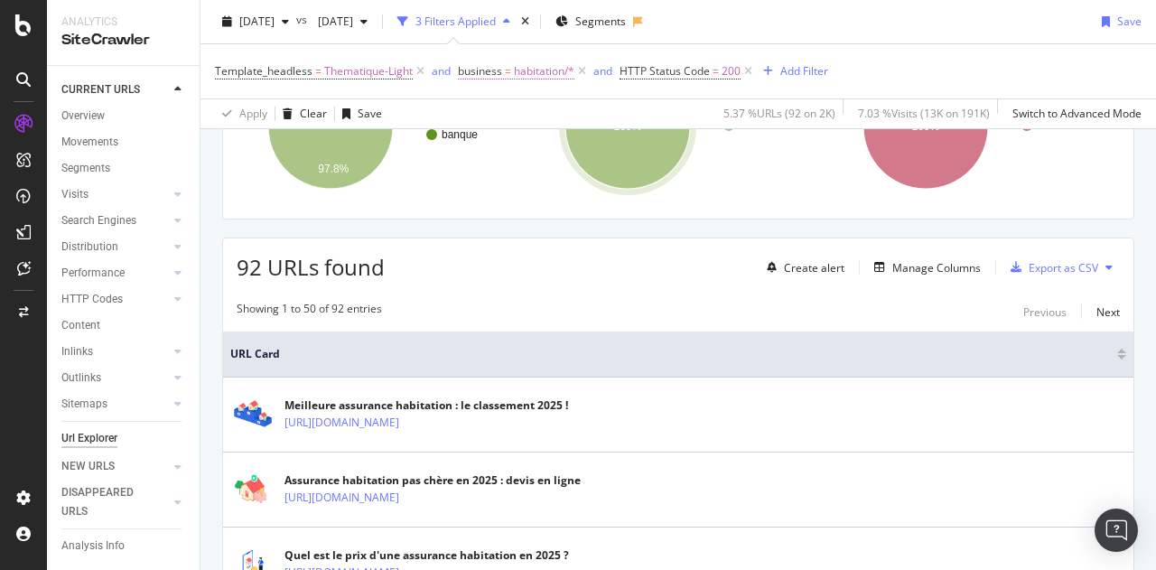
click at [522, 71] on span "habitation/*" at bounding box center [544, 71] width 61 height 25
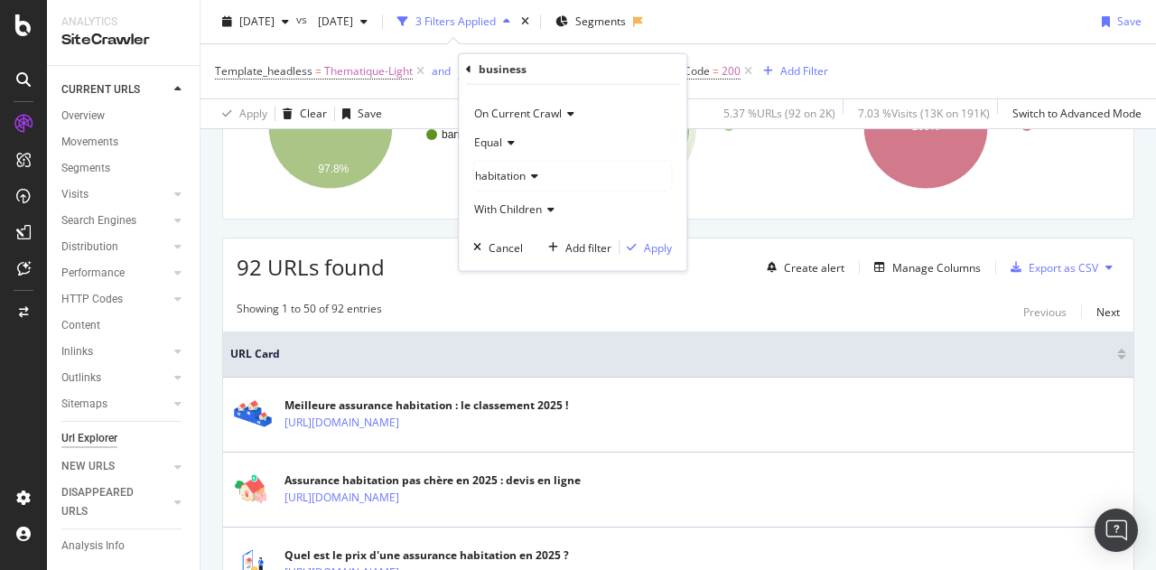
click at [526, 183] on div "habitation" at bounding box center [572, 176] width 197 height 29
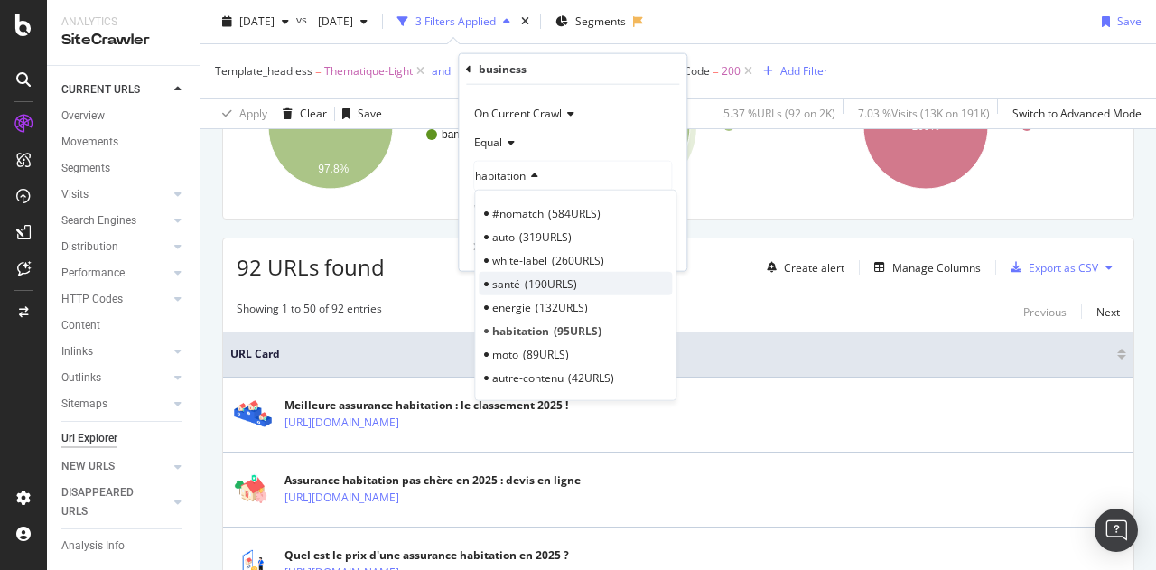
click at [525, 287] on span "190 URLS" at bounding box center [551, 282] width 52 height 15
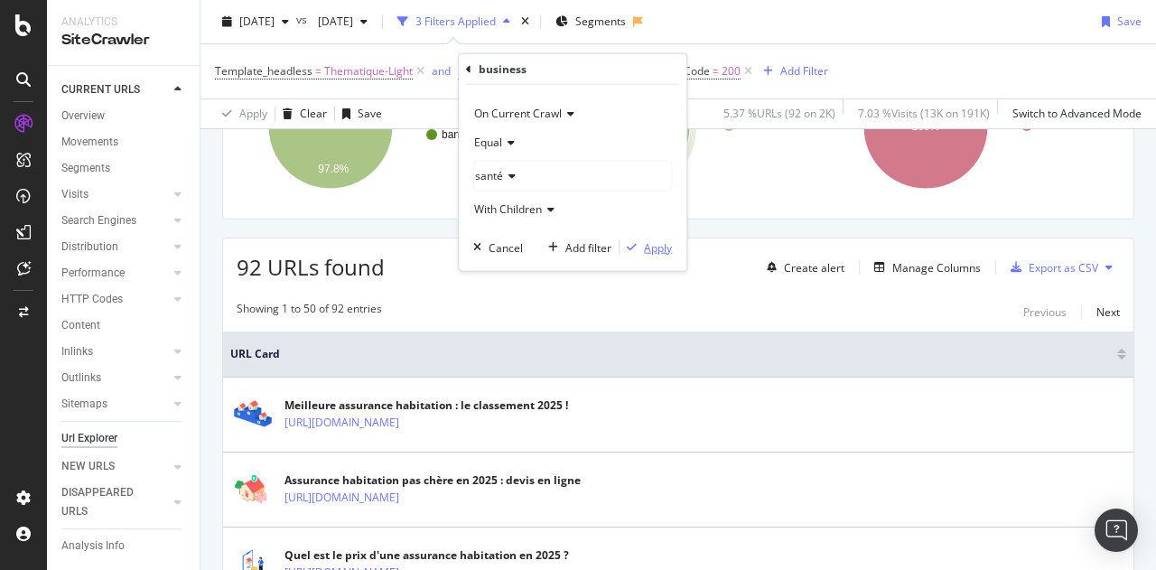
click at [658, 241] on div "Apply" at bounding box center [658, 246] width 28 height 15
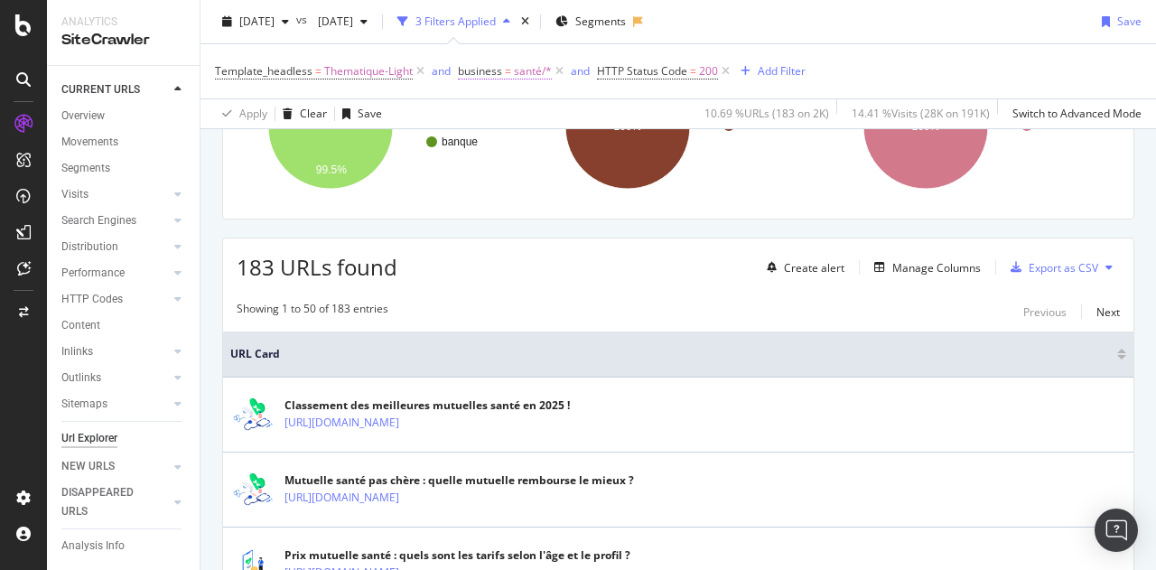
click at [522, 70] on span "santé/*" at bounding box center [533, 71] width 38 height 25
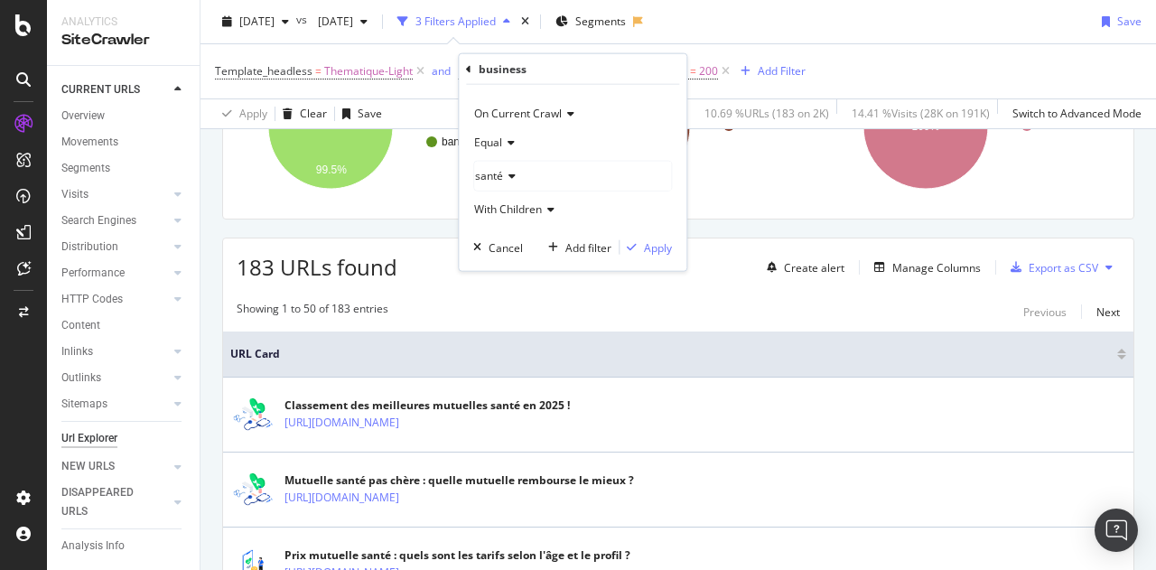
click at [516, 178] on div "santé" at bounding box center [572, 176] width 197 height 29
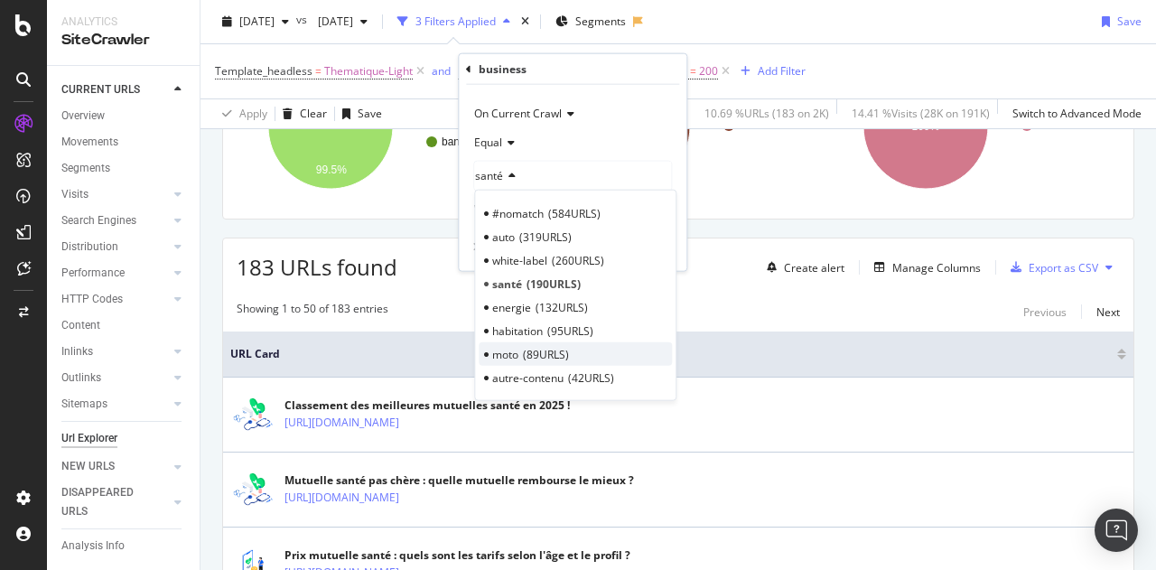
click at [536, 347] on span "89 URLS" at bounding box center [546, 353] width 46 height 15
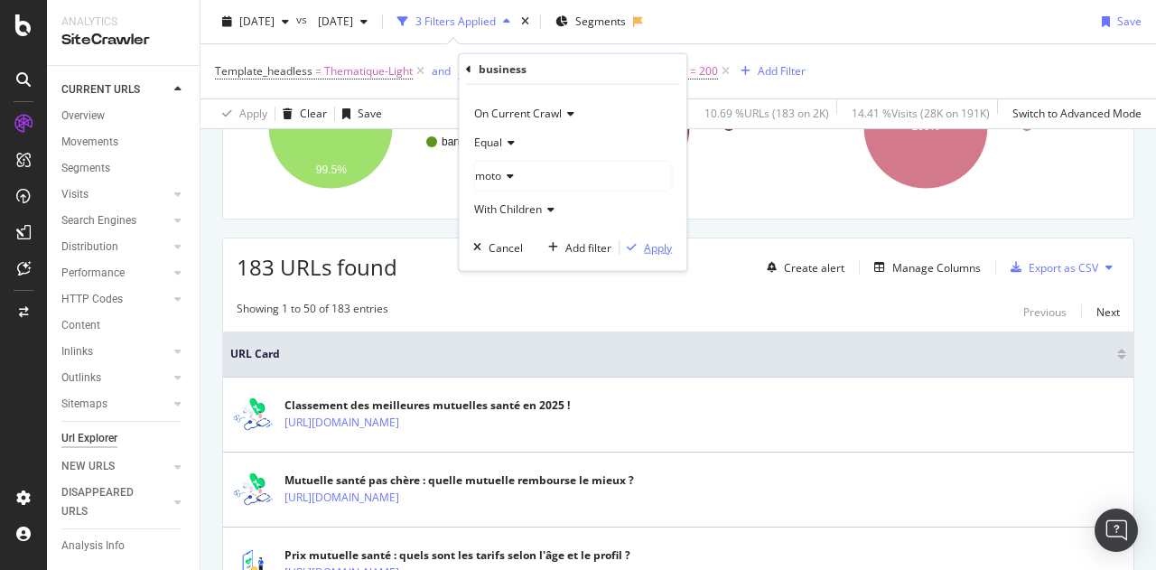
click at [656, 252] on div "Apply" at bounding box center [658, 246] width 28 height 15
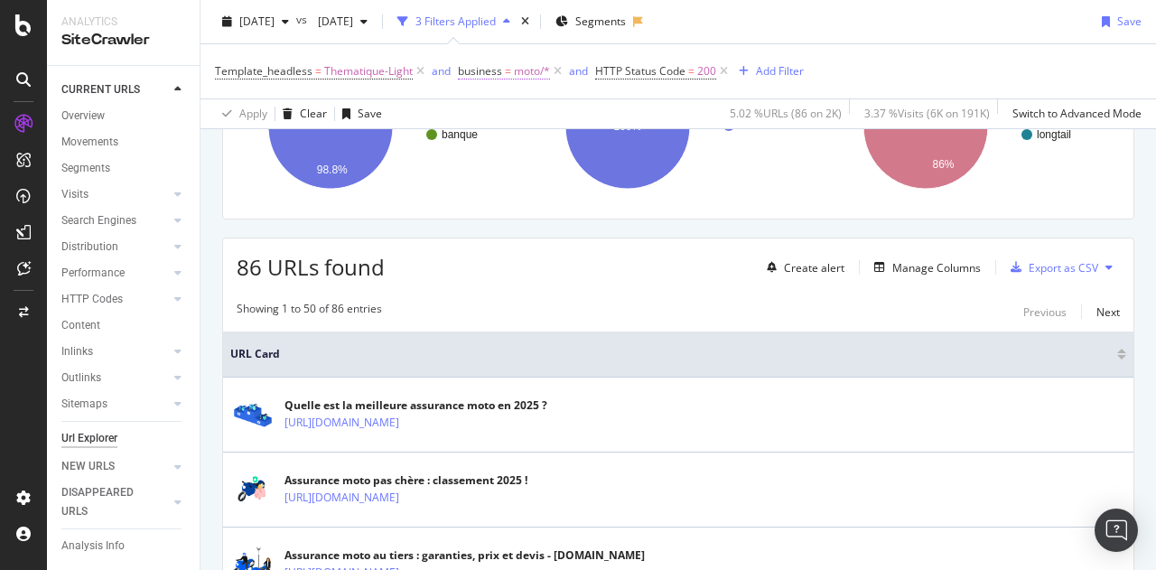
click at [508, 69] on span "=" at bounding box center [508, 70] width 6 height 15
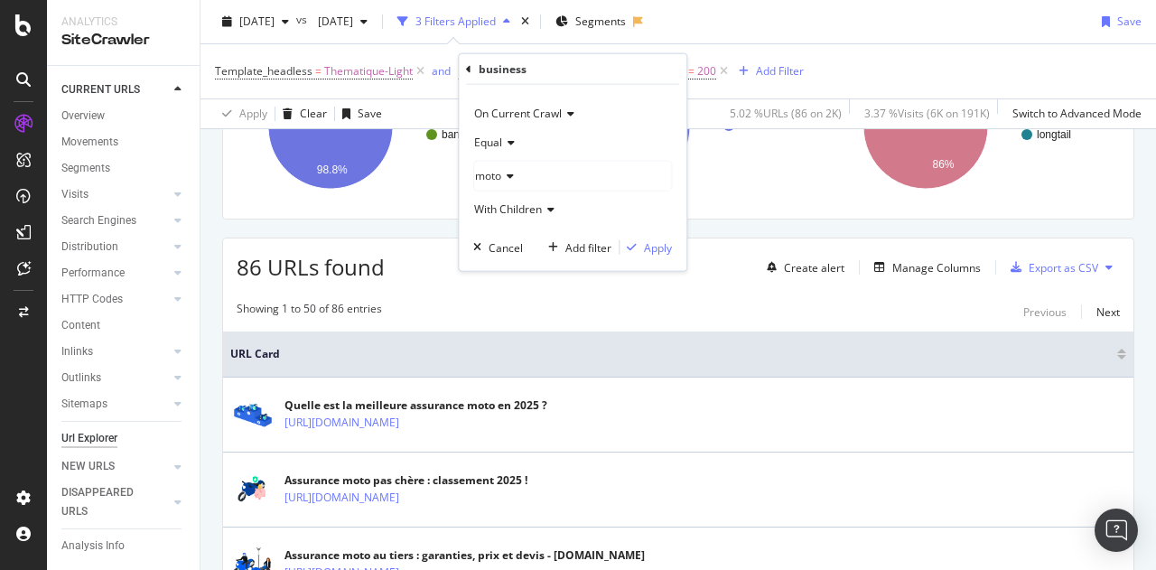
click at [509, 179] on icon at bounding box center [507, 176] width 13 height 11
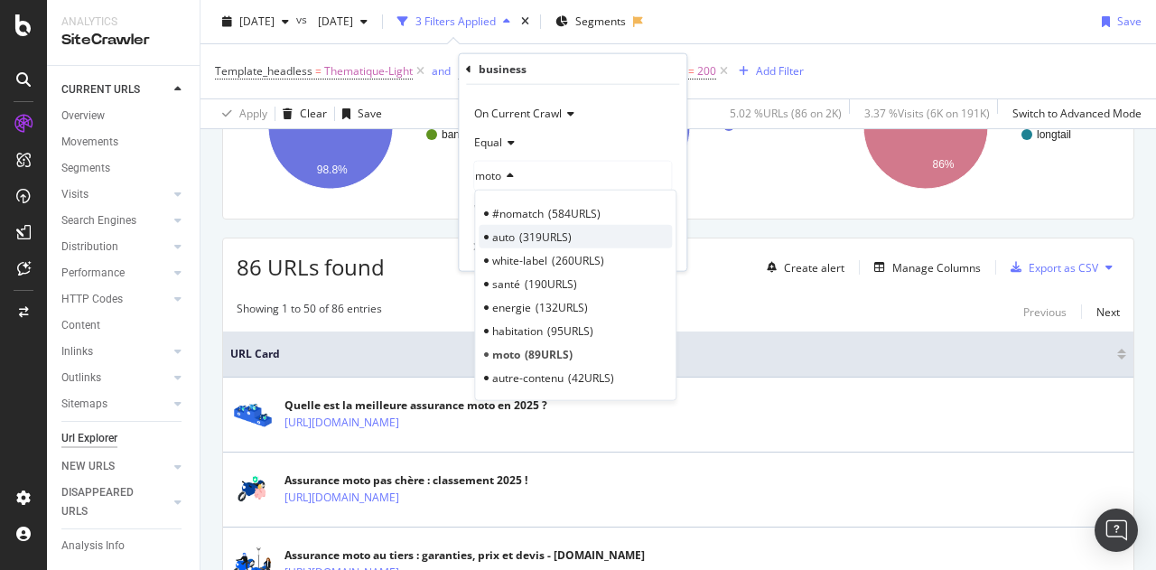
click at [518, 237] on div "auto 319 URLS" at bounding box center [575, 236] width 193 height 23
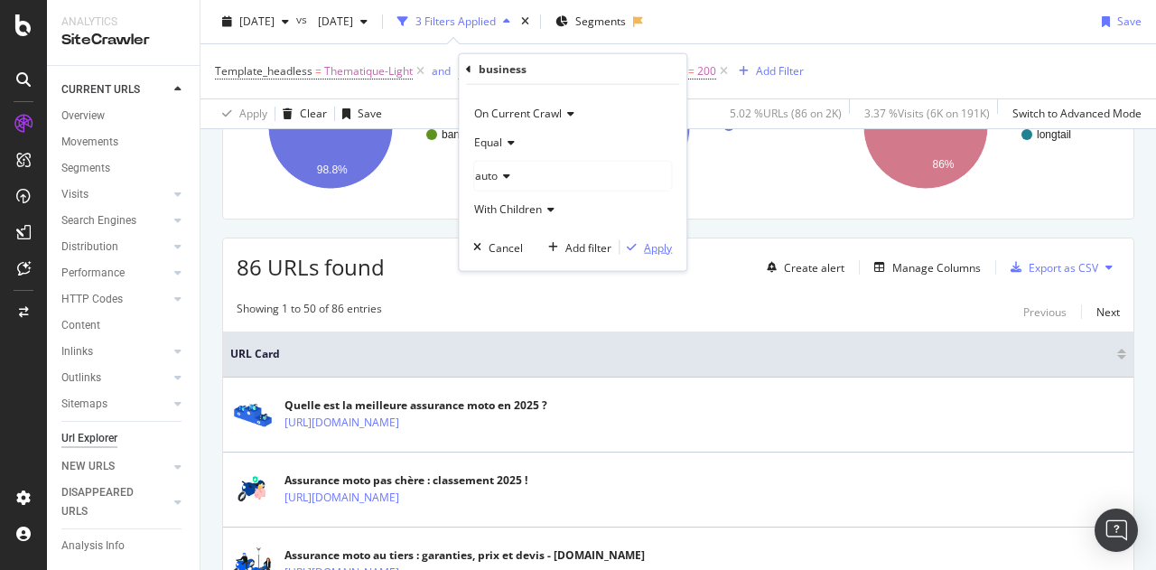
click at [660, 247] on div "Apply" at bounding box center [658, 246] width 28 height 15
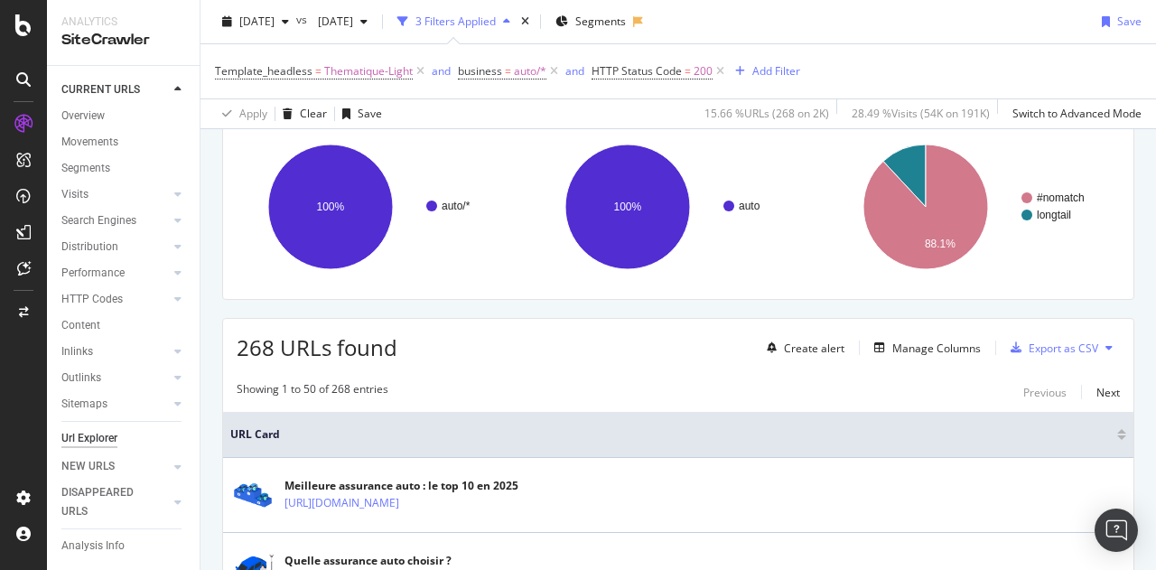
scroll to position [136, 0]
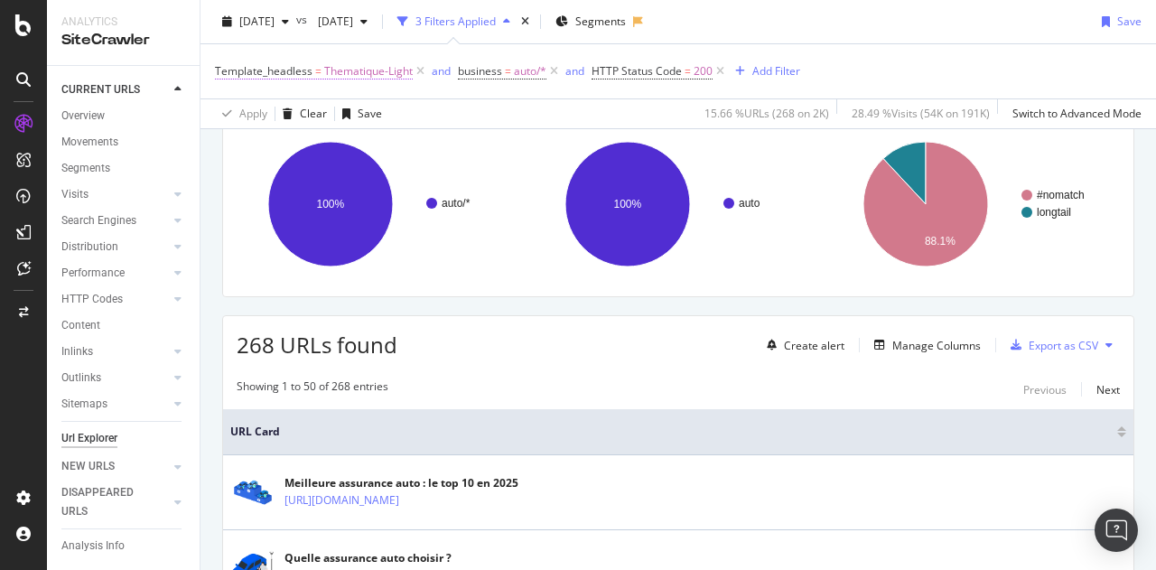
click at [396, 75] on span "Thematique-Light" at bounding box center [368, 71] width 88 height 25
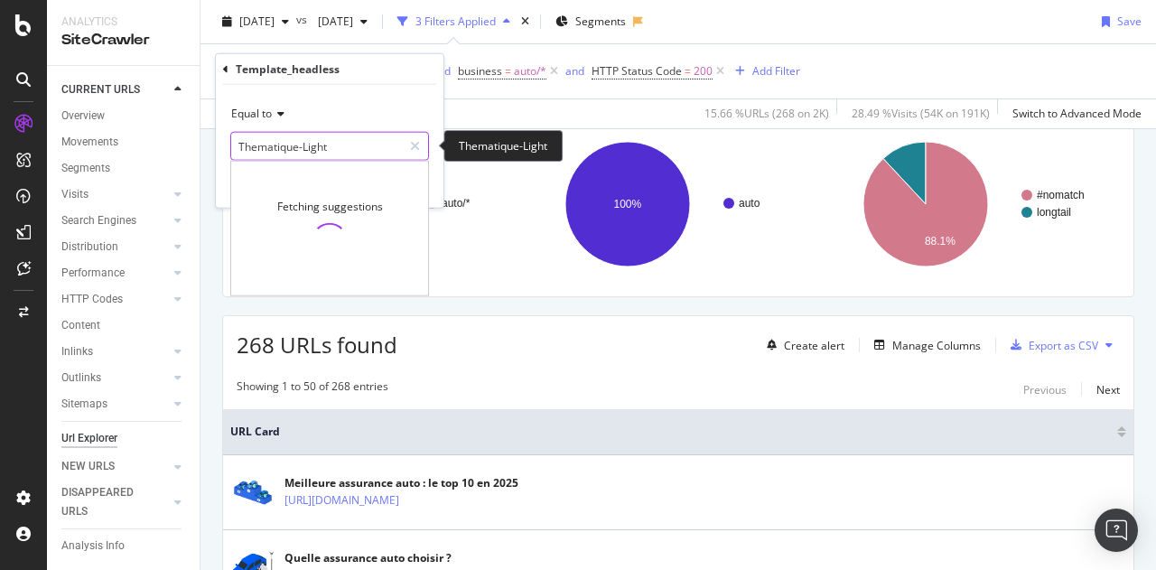
click at [336, 142] on input "Thematique-Light" at bounding box center [316, 146] width 171 height 29
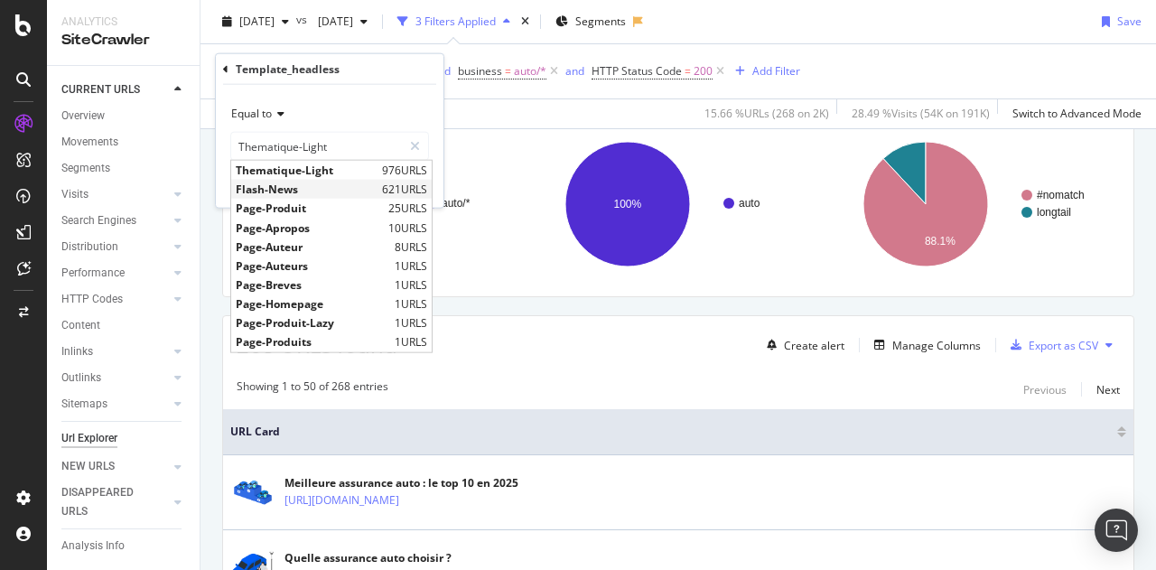
click at [312, 192] on span "Flash-News" at bounding box center [307, 189] width 142 height 15
type input "Flash-News"
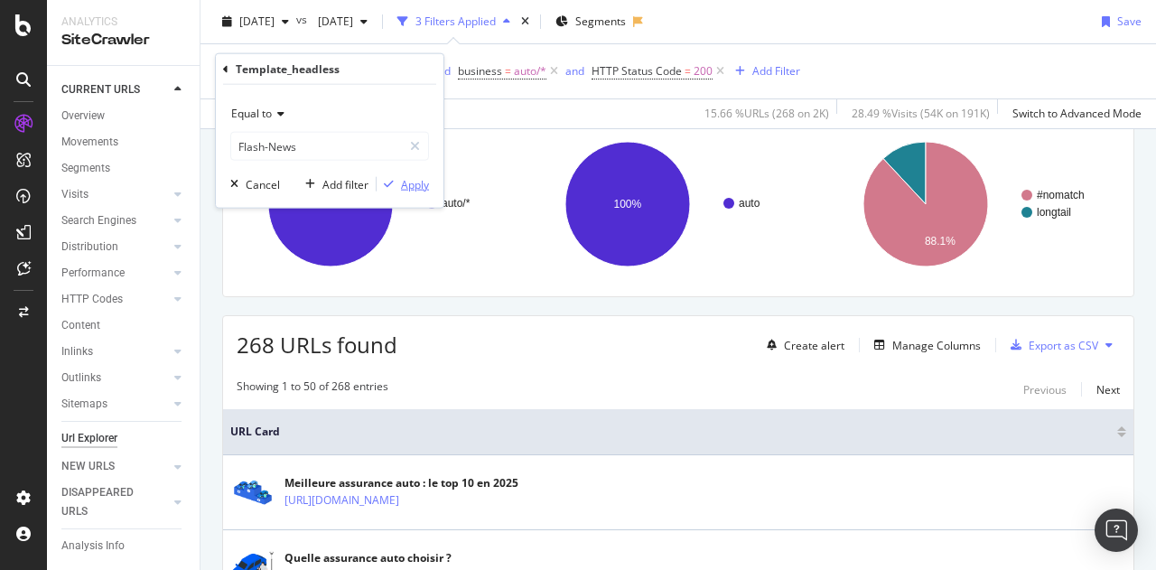
click at [415, 187] on div "Apply" at bounding box center [415, 183] width 28 height 15
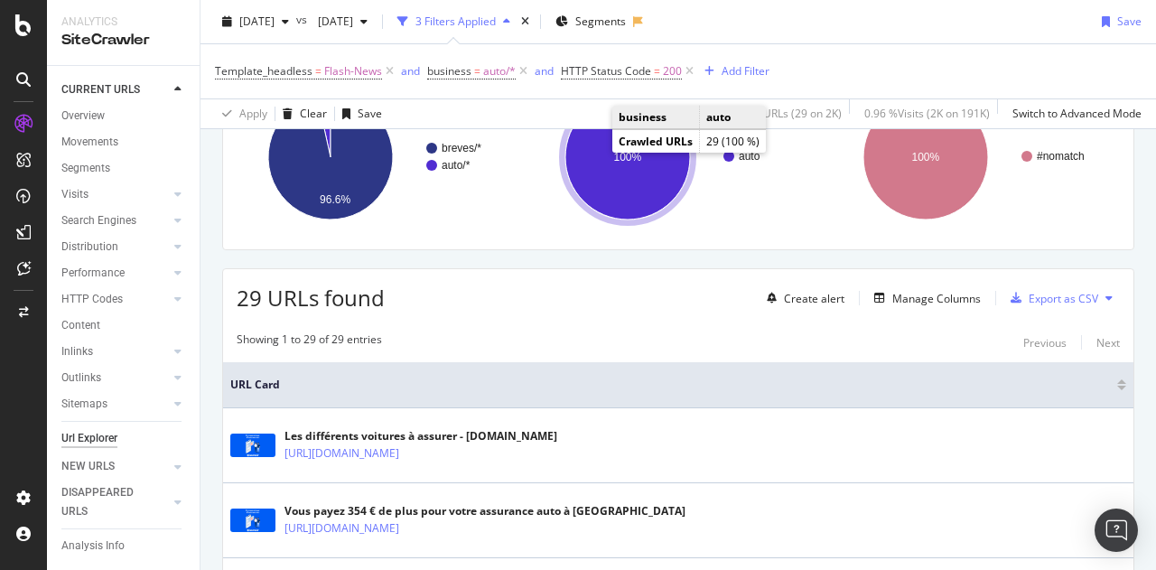
scroll to position [184, 0]
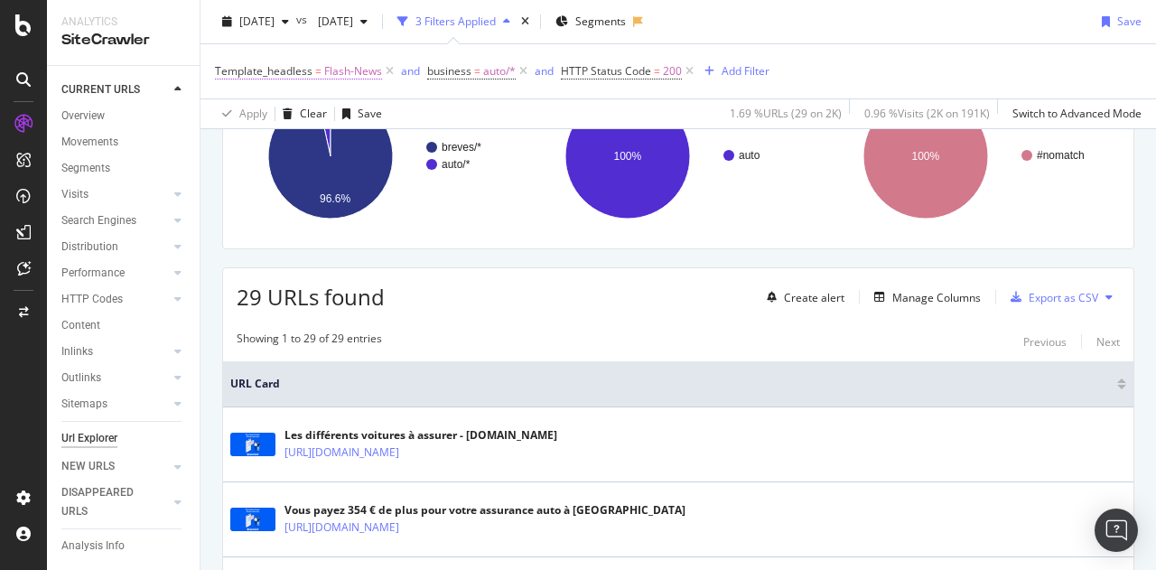
click at [359, 75] on span "Flash-News" at bounding box center [353, 71] width 58 height 25
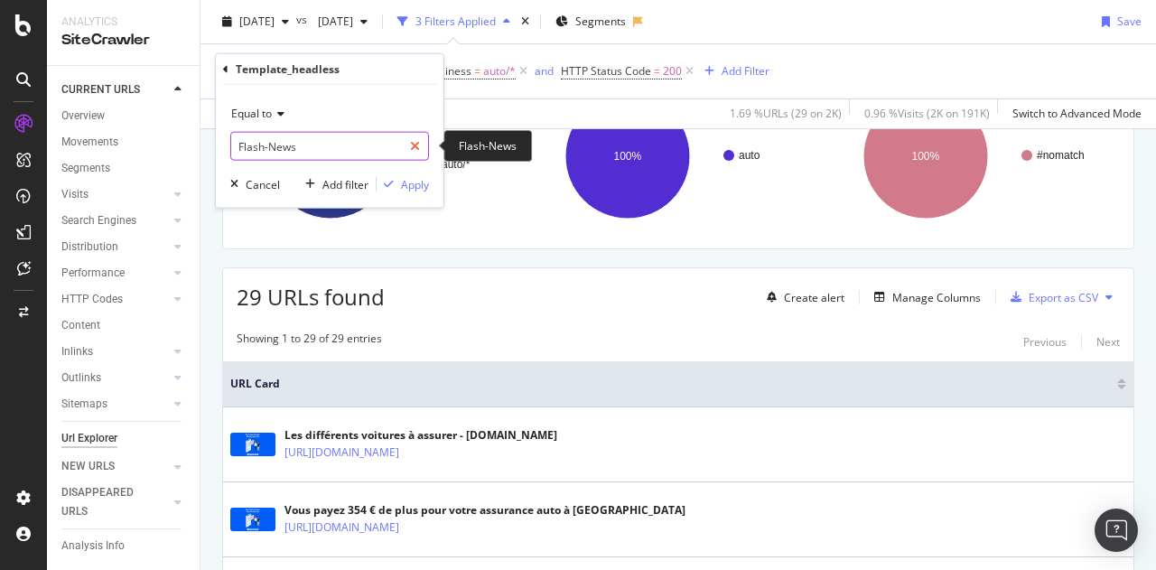
click at [406, 148] on div at bounding box center [415, 146] width 26 height 29
click at [369, 147] on input "text" at bounding box center [329, 146] width 197 height 29
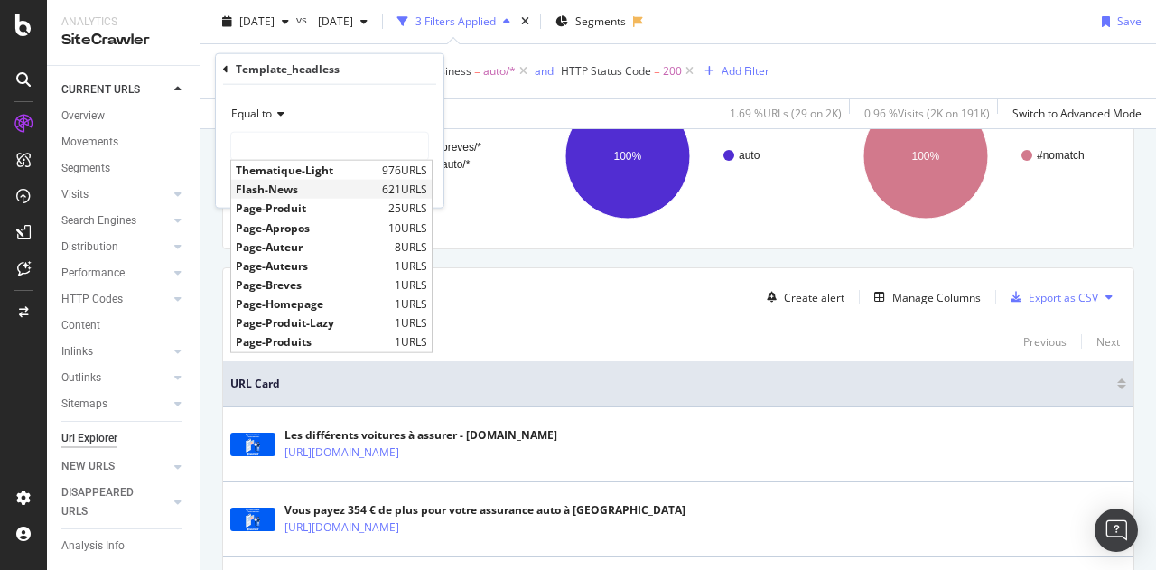
click at [359, 190] on span "Flash-News" at bounding box center [307, 189] width 142 height 15
type input "Flash-News"
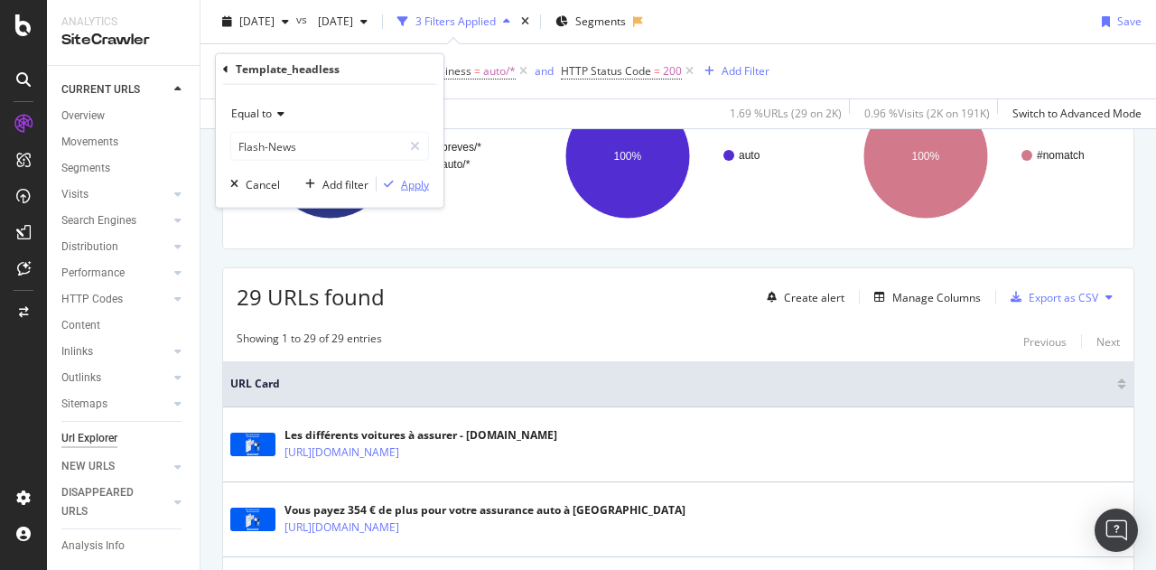
click at [418, 179] on div "Apply" at bounding box center [415, 183] width 28 height 15
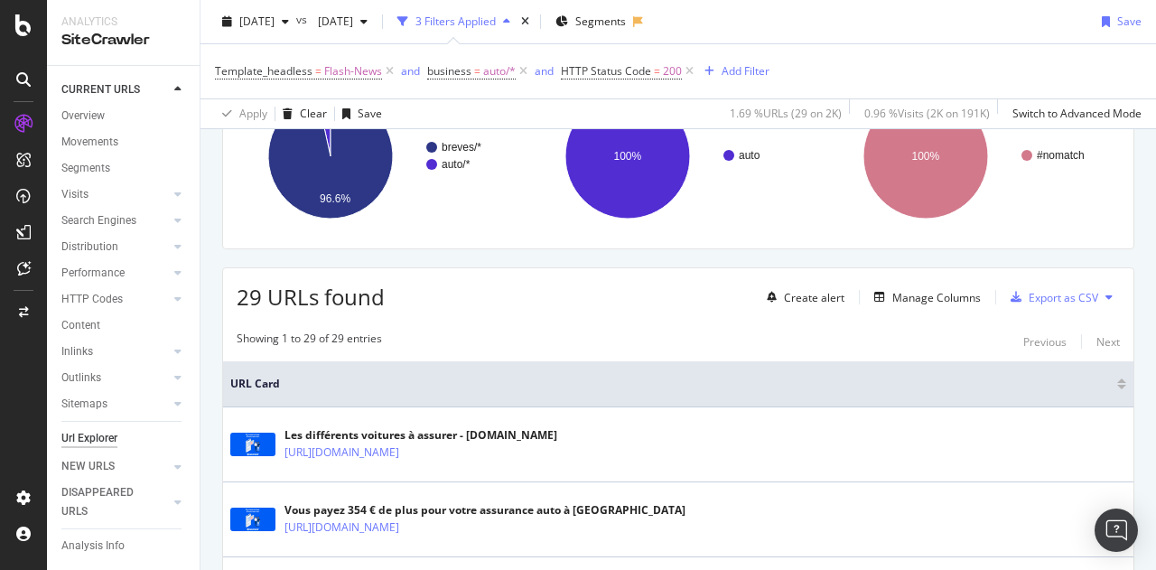
scroll to position [307, 0]
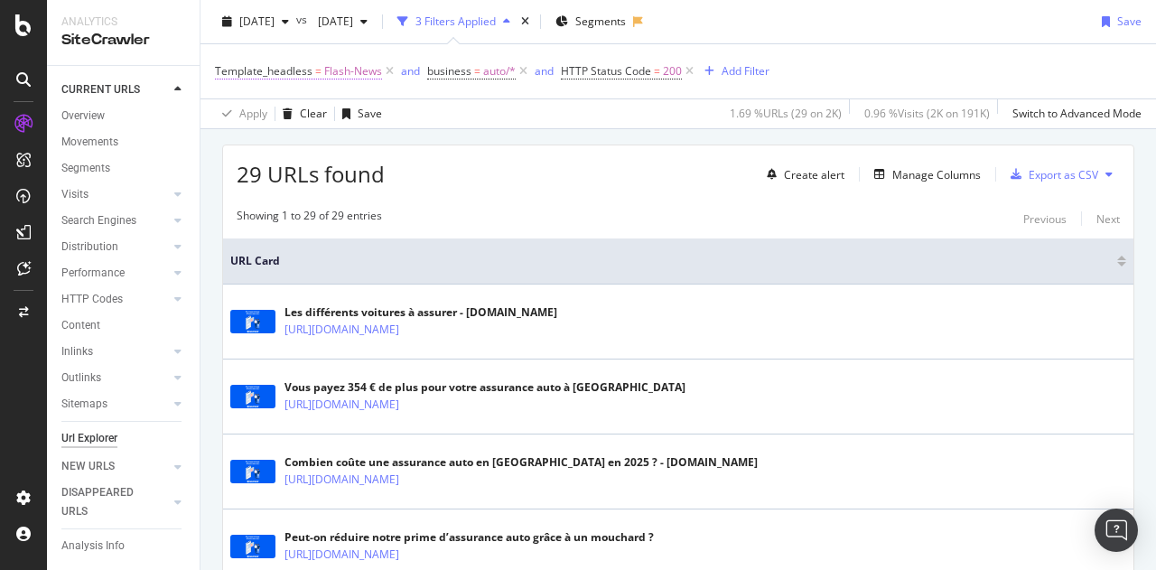
click at [350, 74] on span "Flash-News" at bounding box center [353, 71] width 58 height 25
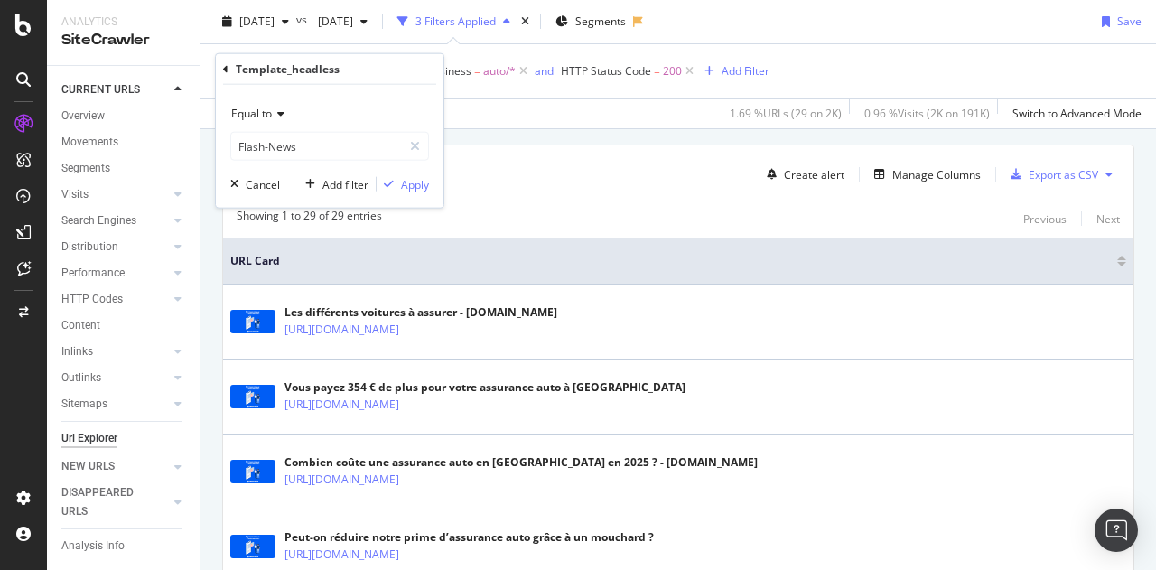
click at [220, 64] on div "Template_headless Equal to Flash-News Flash-News Cancel Add filter Apply" at bounding box center [330, 131] width 228 height 154
click at [220, 69] on div "Template_headless Equal to Flash-News Flash-News Cancel Add filter Apply" at bounding box center [330, 131] width 228 height 154
click at [419, 144] on icon at bounding box center [415, 146] width 10 height 13
click at [262, 182] on div "Cancel" at bounding box center [263, 183] width 34 height 15
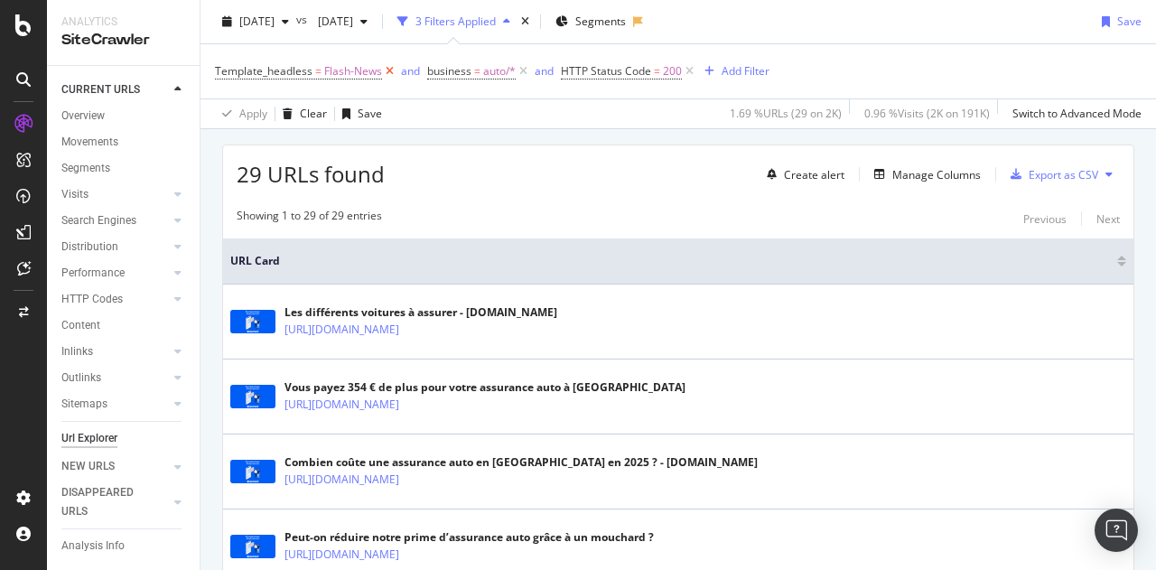
click at [385, 74] on icon at bounding box center [389, 71] width 15 height 18
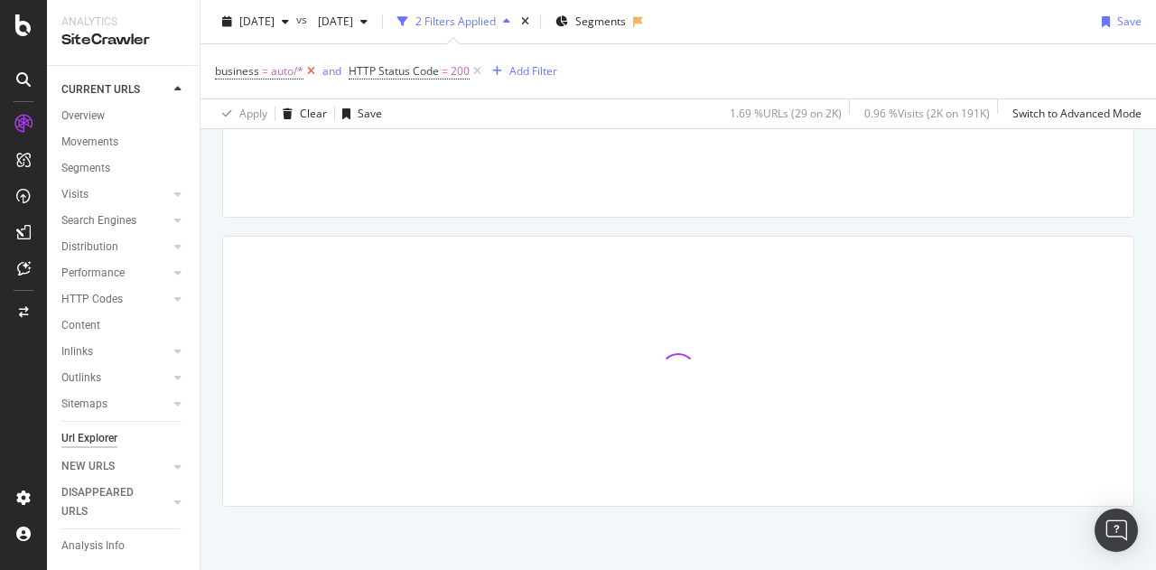
scroll to position [214, 0]
click at [527, 71] on div "Add Filter" at bounding box center [533, 70] width 48 height 15
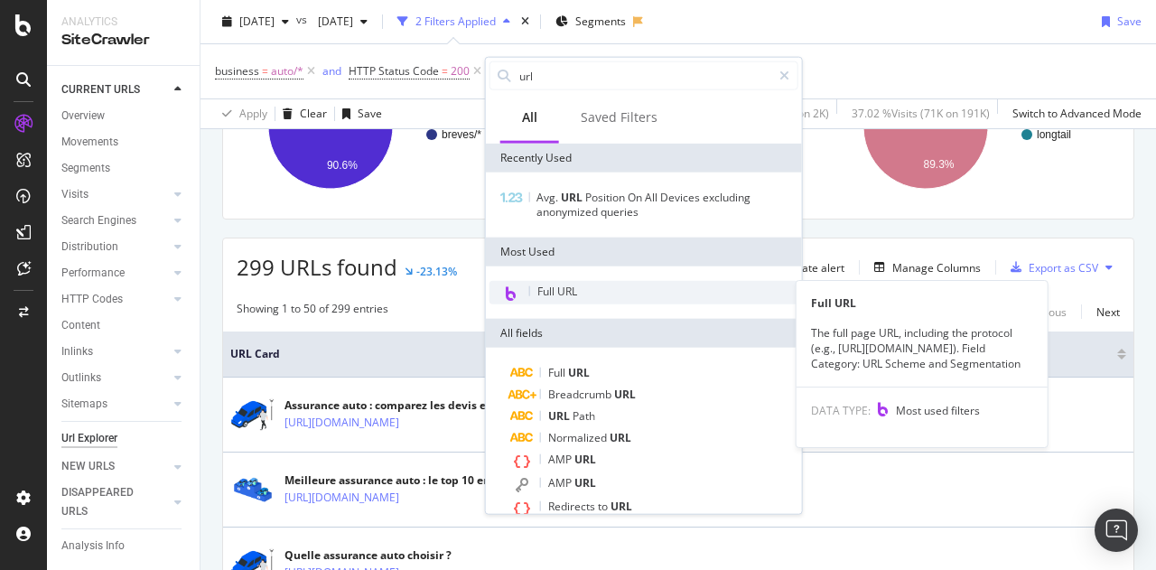
type input "url"
click at [583, 284] on div "Full URL" at bounding box center [643, 292] width 309 height 23
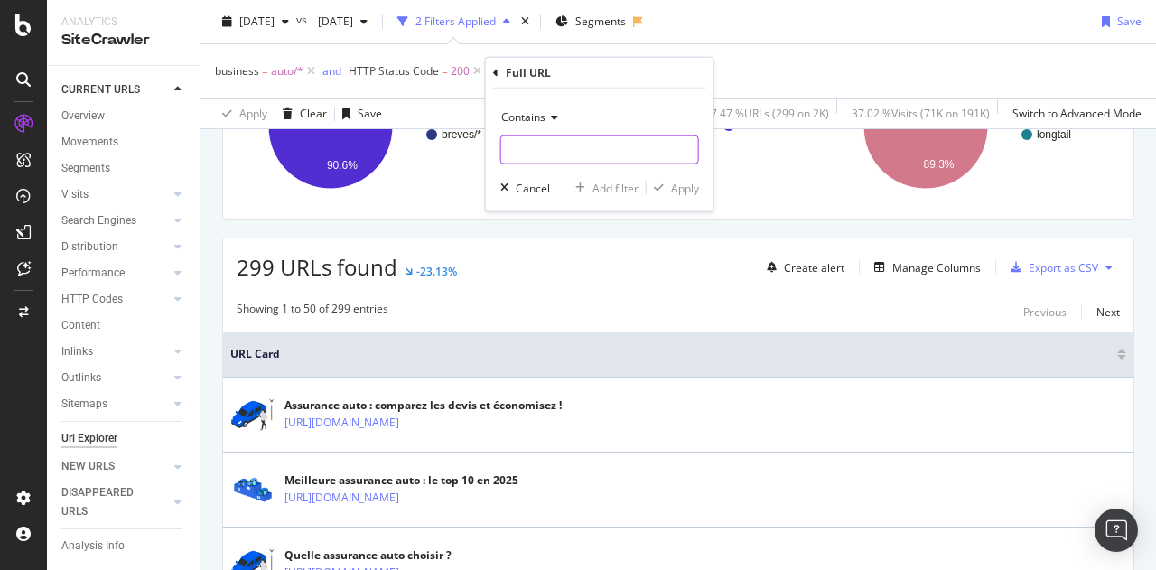
click at [560, 142] on input "text" at bounding box center [599, 149] width 197 height 29
type input "breves"
click at [684, 185] on div "Apply" at bounding box center [685, 187] width 28 height 15
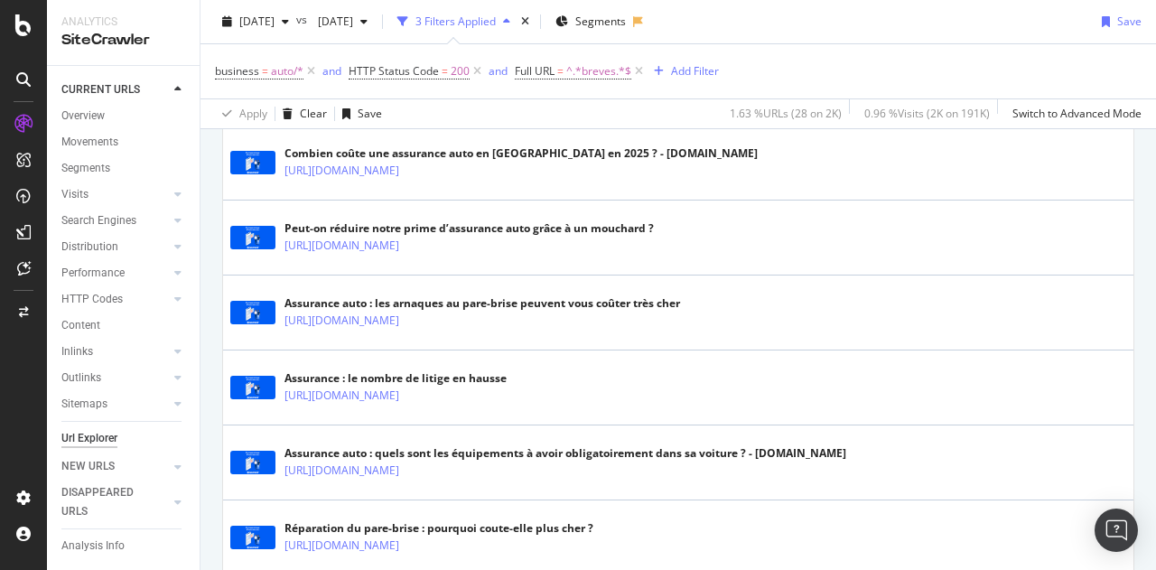
scroll to position [542, 0]
click at [274, 77] on span "auto/*" at bounding box center [287, 71] width 33 height 25
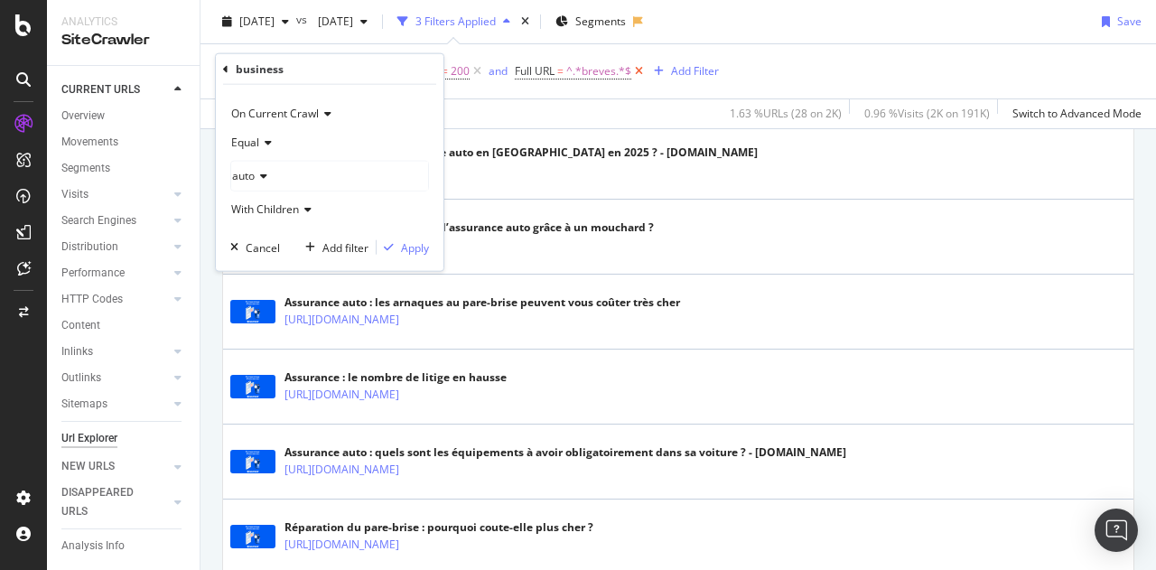
click at [640, 71] on icon at bounding box center [638, 71] width 15 height 18
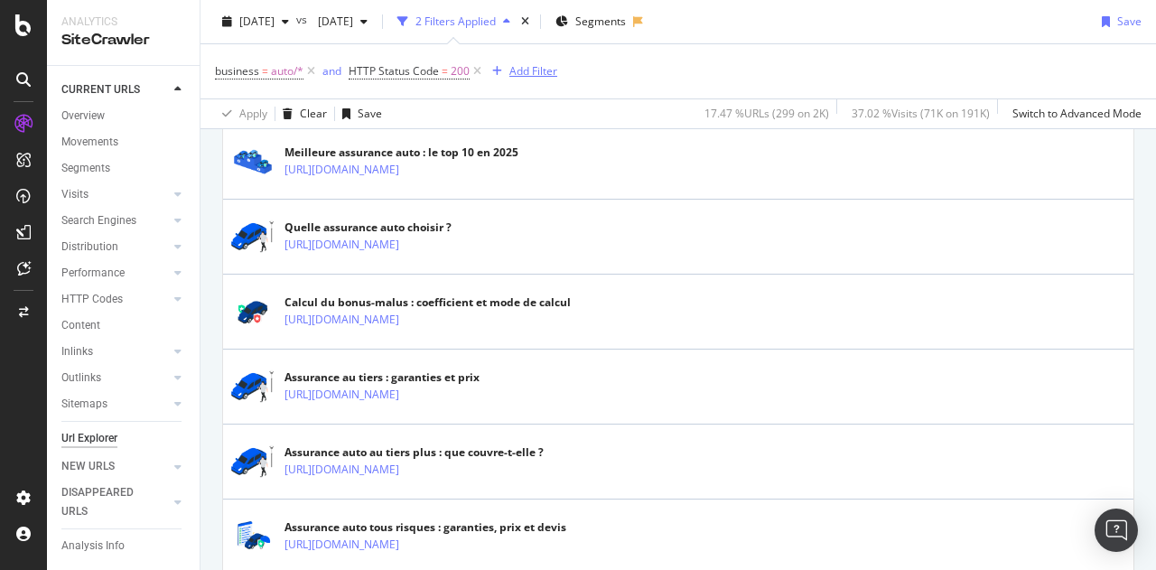
click at [529, 73] on div "Add Filter" at bounding box center [533, 70] width 48 height 15
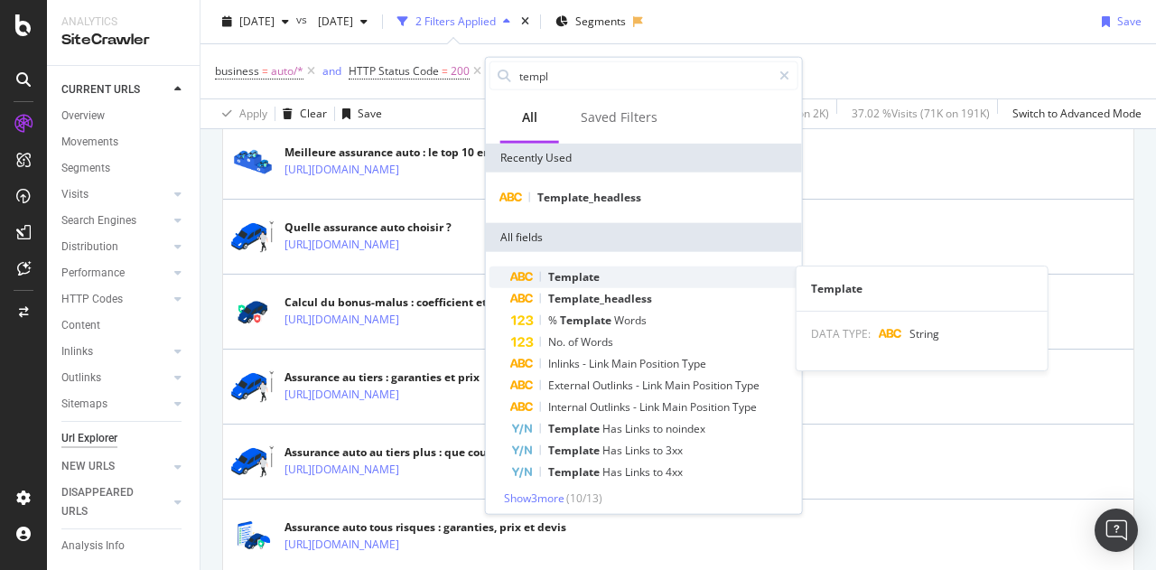
type input "templ"
click at [596, 266] on div "Template" at bounding box center [654, 277] width 287 height 22
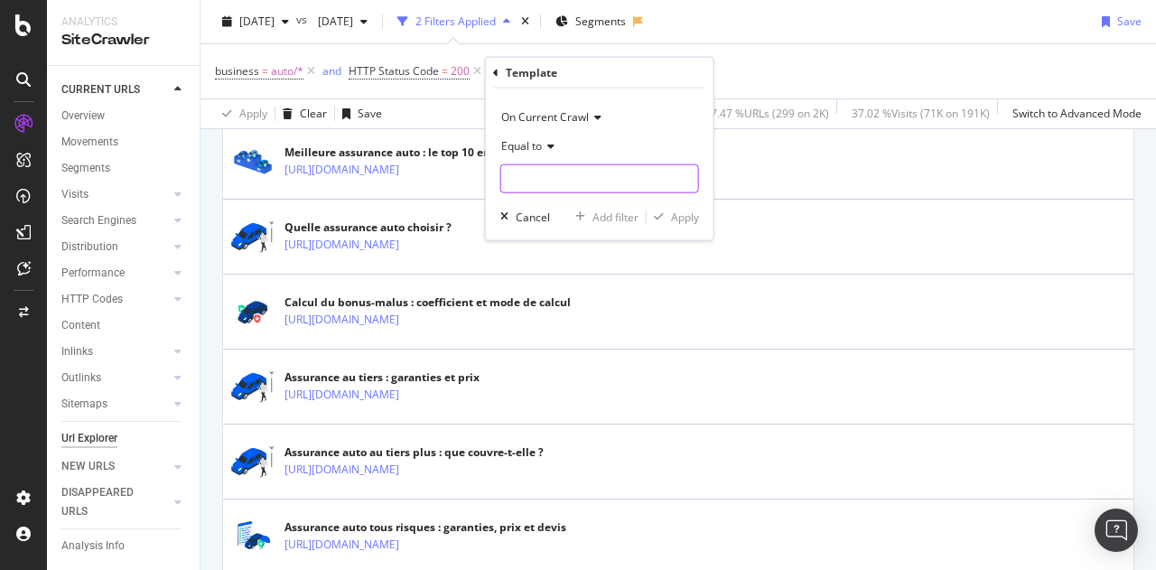
click at [559, 166] on input "text" at bounding box center [599, 178] width 197 height 29
click at [551, 182] on input "text" at bounding box center [599, 178] width 197 height 29
type input "b"
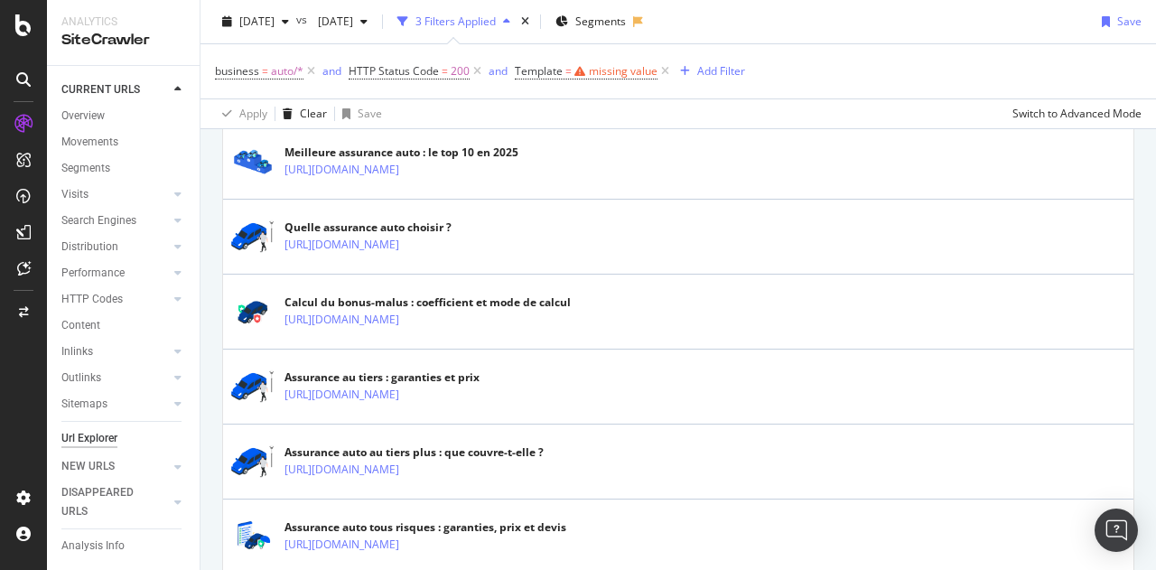
click at [771, 70] on div "business = auto/* and HTTP Status Code = 200 and Template = missing value Add F…" at bounding box center [678, 71] width 927 height 54
click at [647, 72] on div "missing value" at bounding box center [623, 70] width 69 height 15
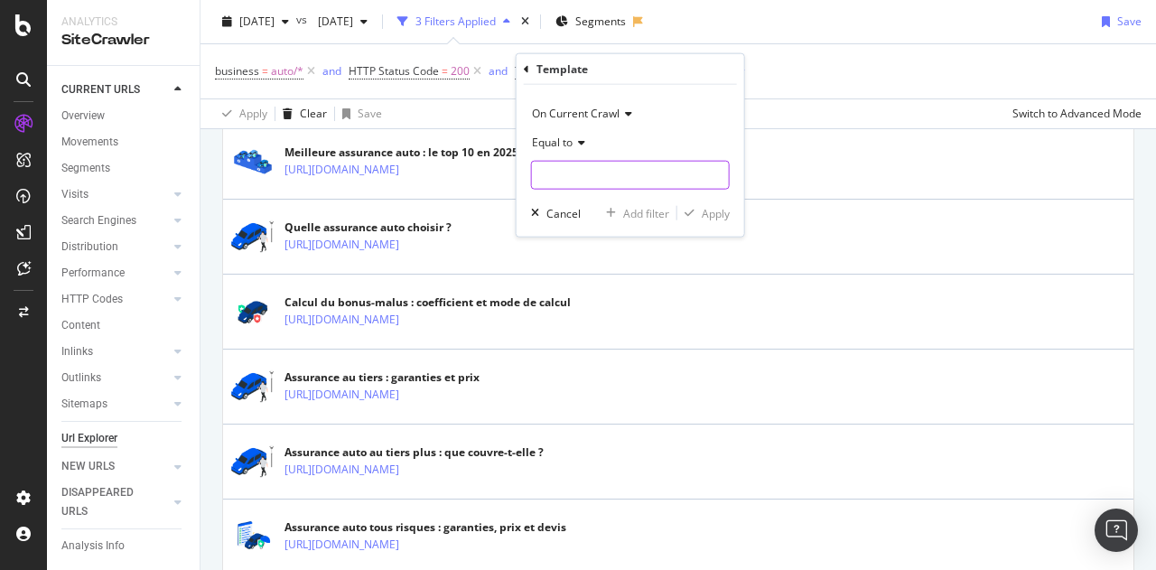
click at [586, 171] on input "text" at bounding box center [630, 175] width 197 height 29
click at [527, 70] on icon at bounding box center [526, 68] width 5 height 11
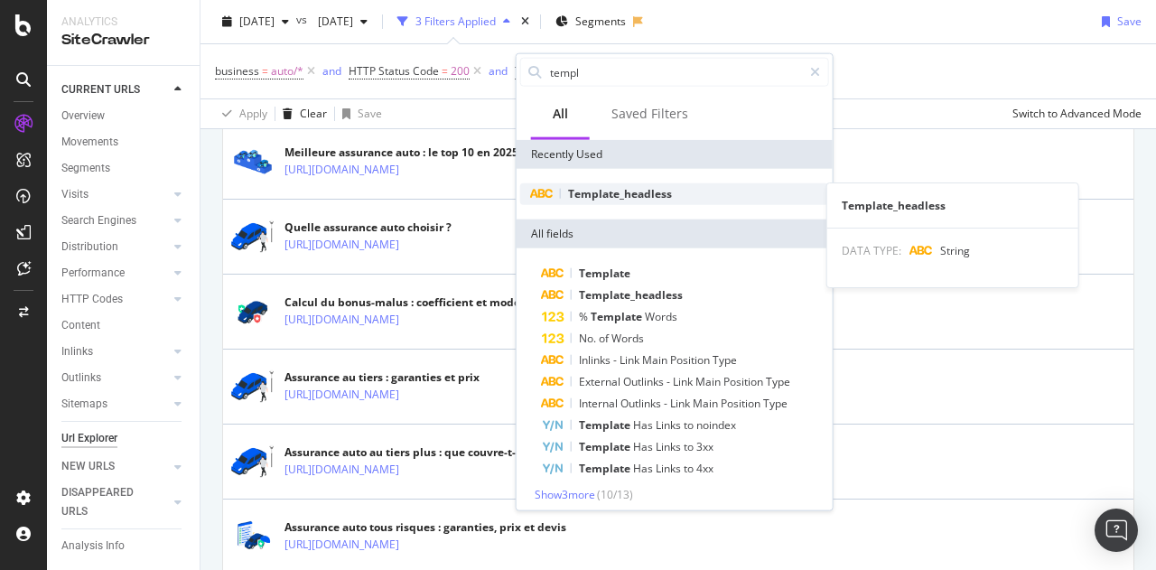
click at [639, 191] on span "Template_headless" at bounding box center [620, 193] width 104 height 15
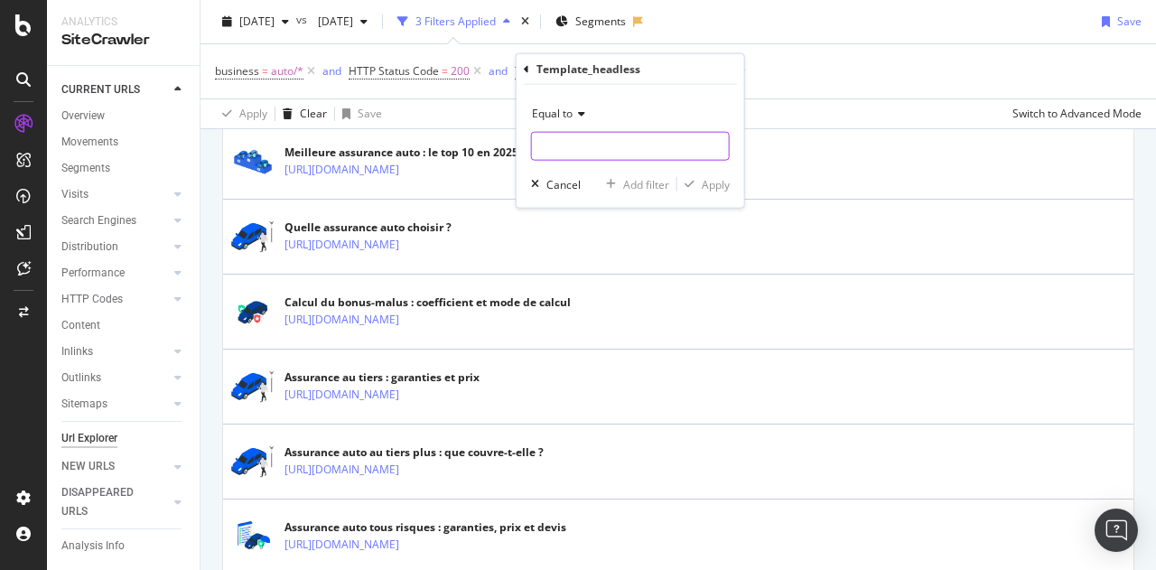
click at [608, 144] on input "text" at bounding box center [630, 146] width 197 height 29
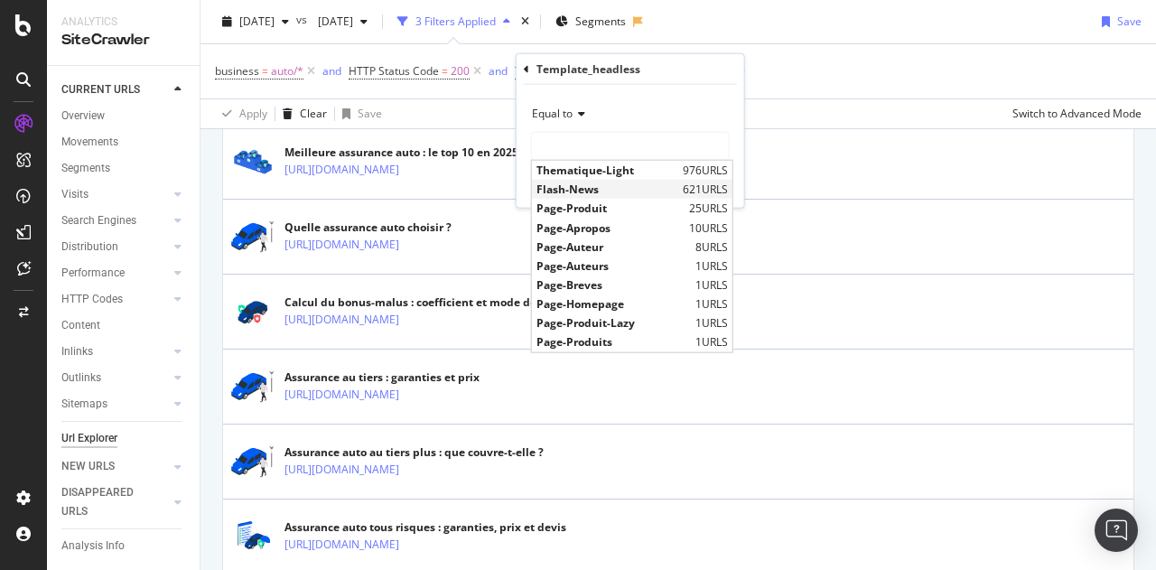
click at [599, 189] on span "Flash-News" at bounding box center [607, 189] width 142 height 15
type input "Flash-News"
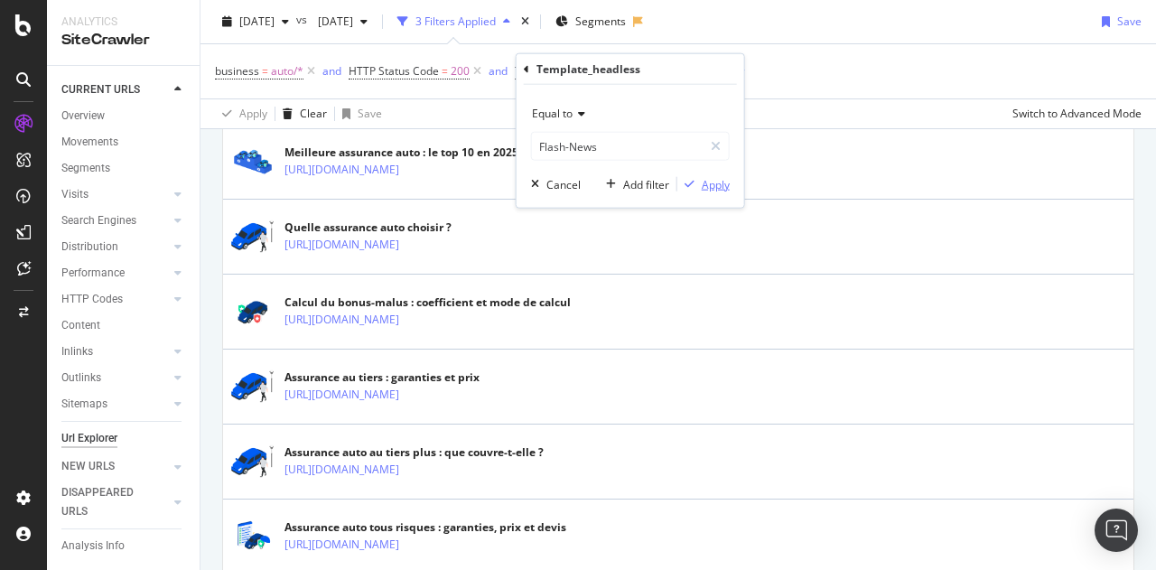
click at [710, 182] on div "Apply" at bounding box center [716, 183] width 28 height 15
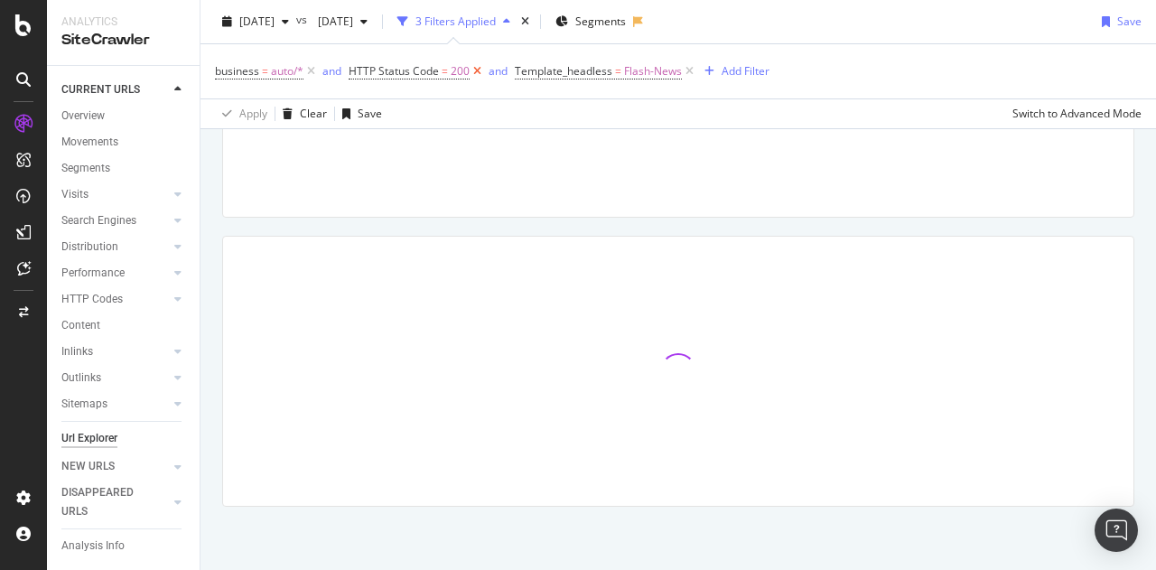
scroll to position [214, 0]
click at [480, 70] on icon at bounding box center [477, 71] width 15 height 18
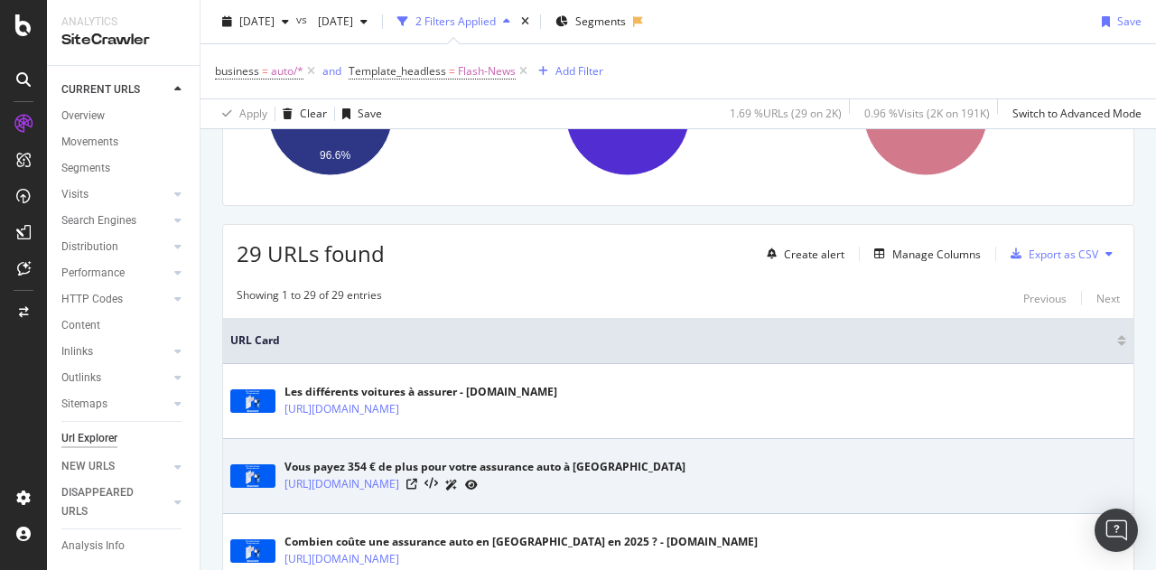
scroll to position [225, 0]
